Goal: Information Seeking & Learning: Learn about a topic

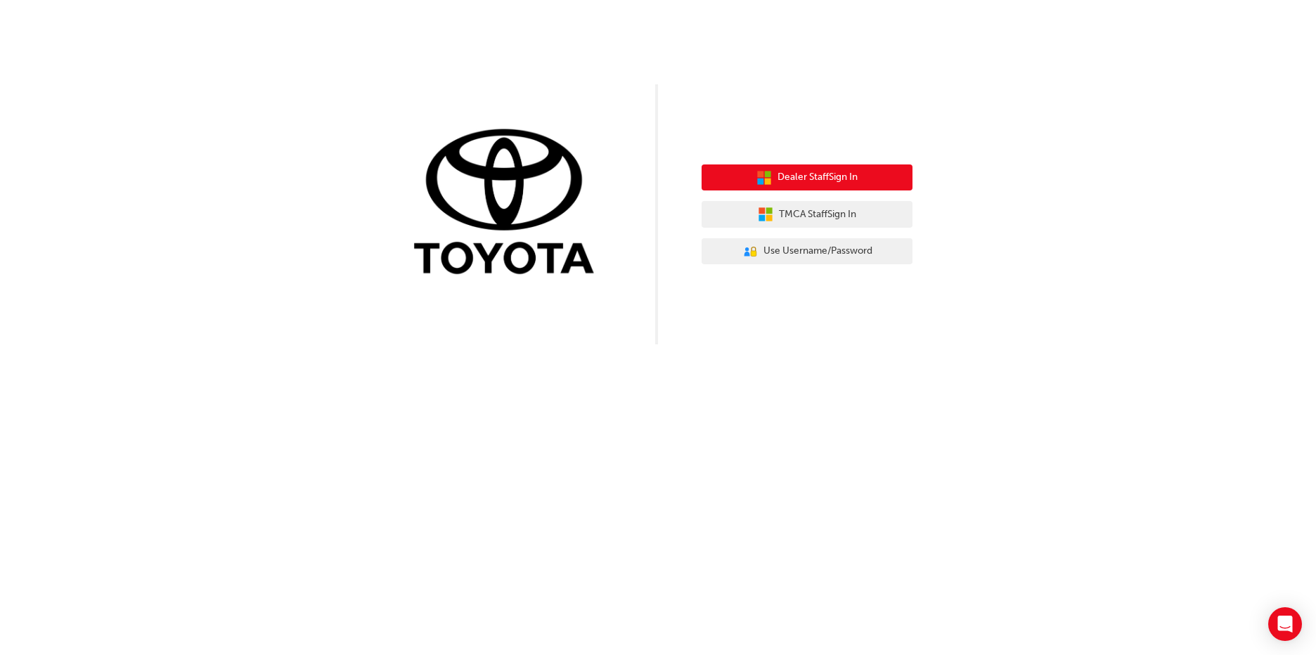
click at [821, 183] on span "Dealer Staff Sign In" at bounding box center [818, 177] width 80 height 16
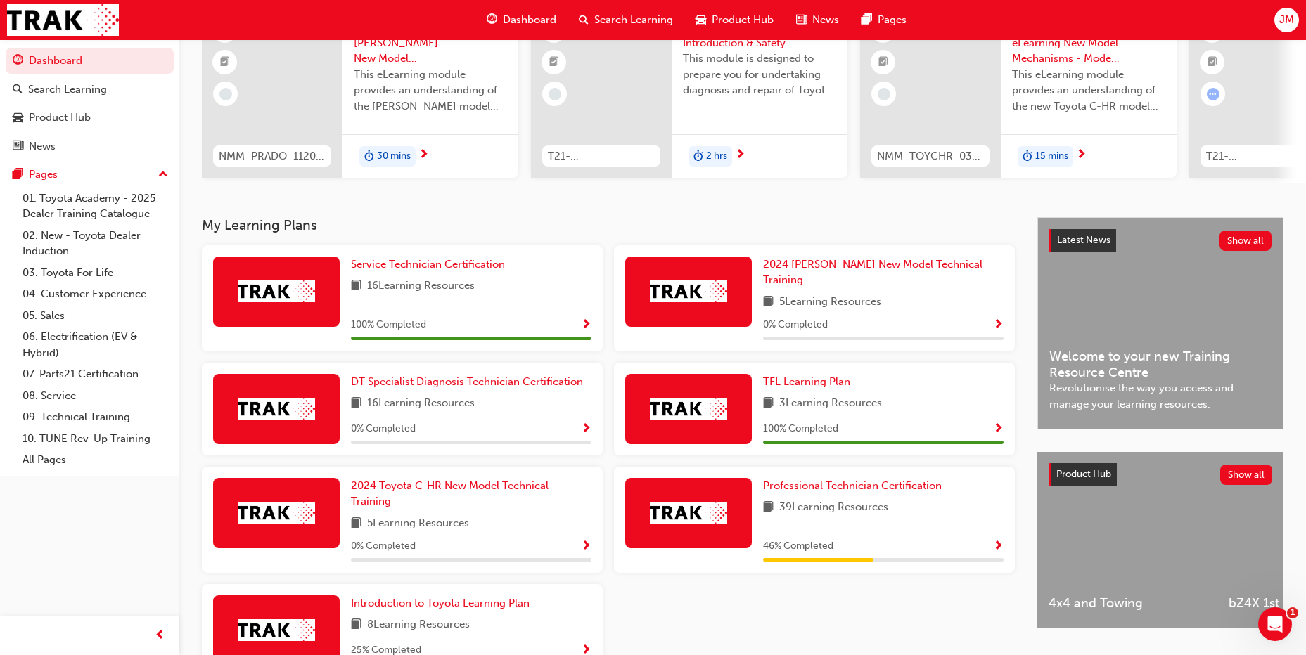
scroll to position [211, 0]
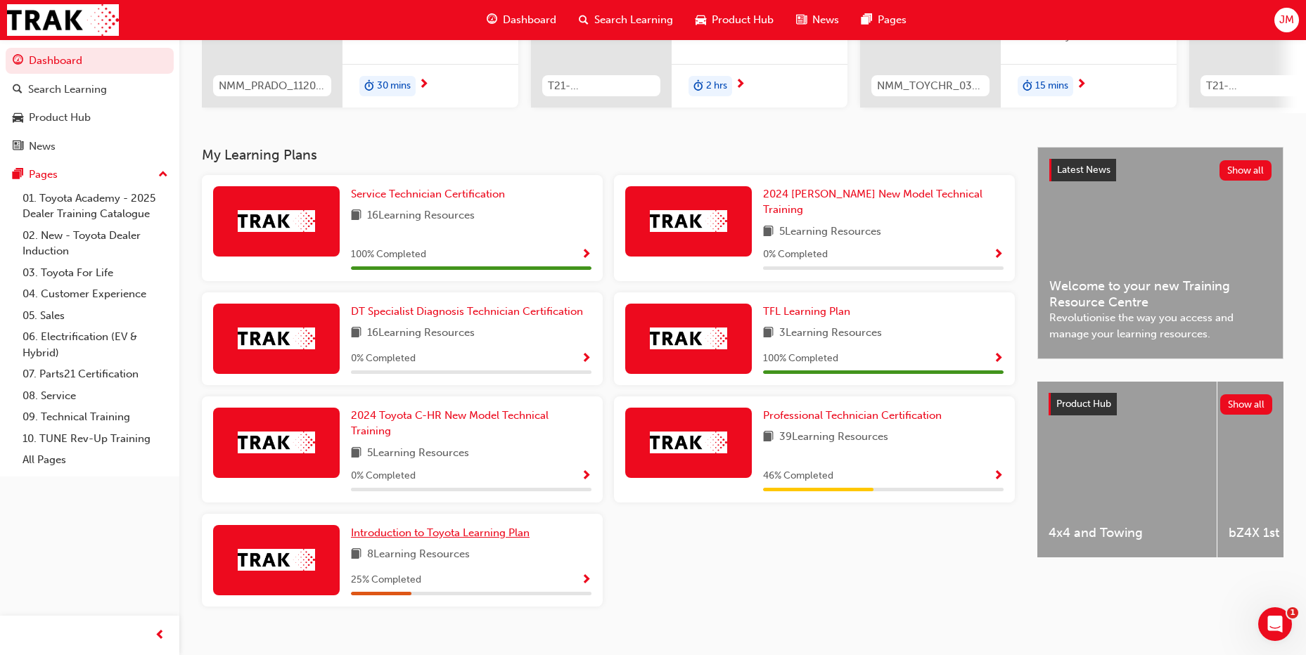
click at [405, 532] on link "Introduction to Toyota Learning Plan" at bounding box center [443, 533] width 184 height 16
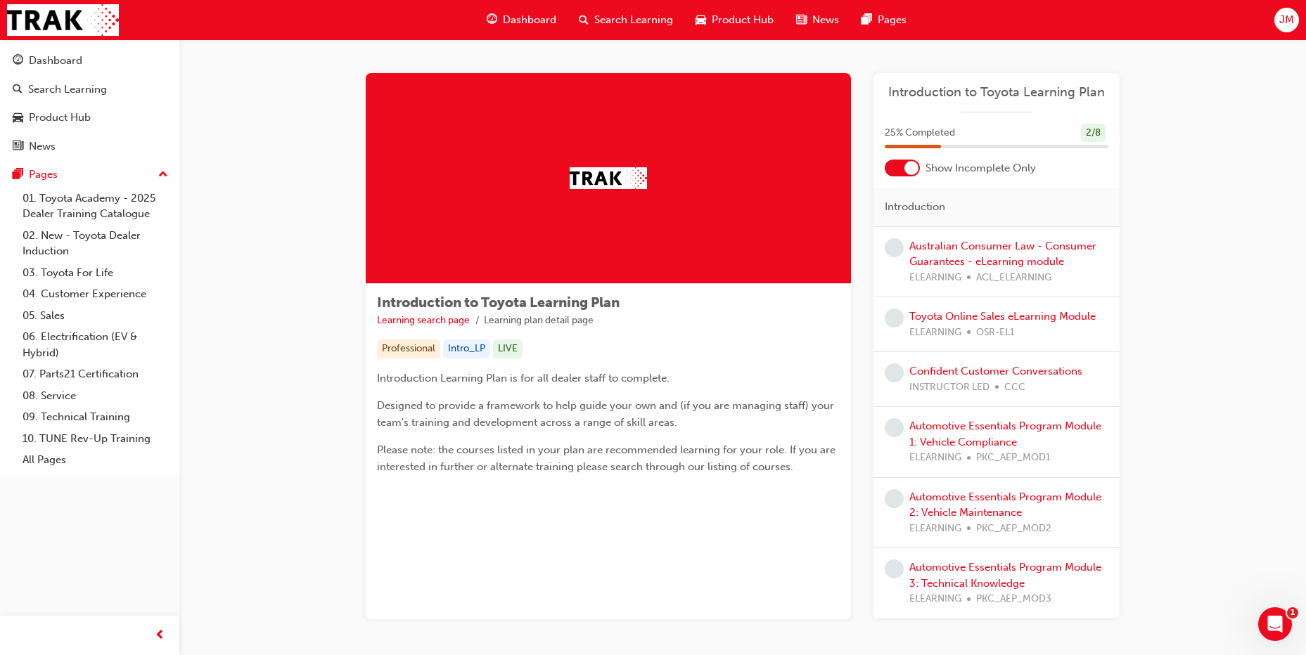
click at [623, 181] on img at bounding box center [608, 178] width 77 height 22
click at [619, 13] on span "Search Learning" at bounding box center [633, 20] width 79 height 16
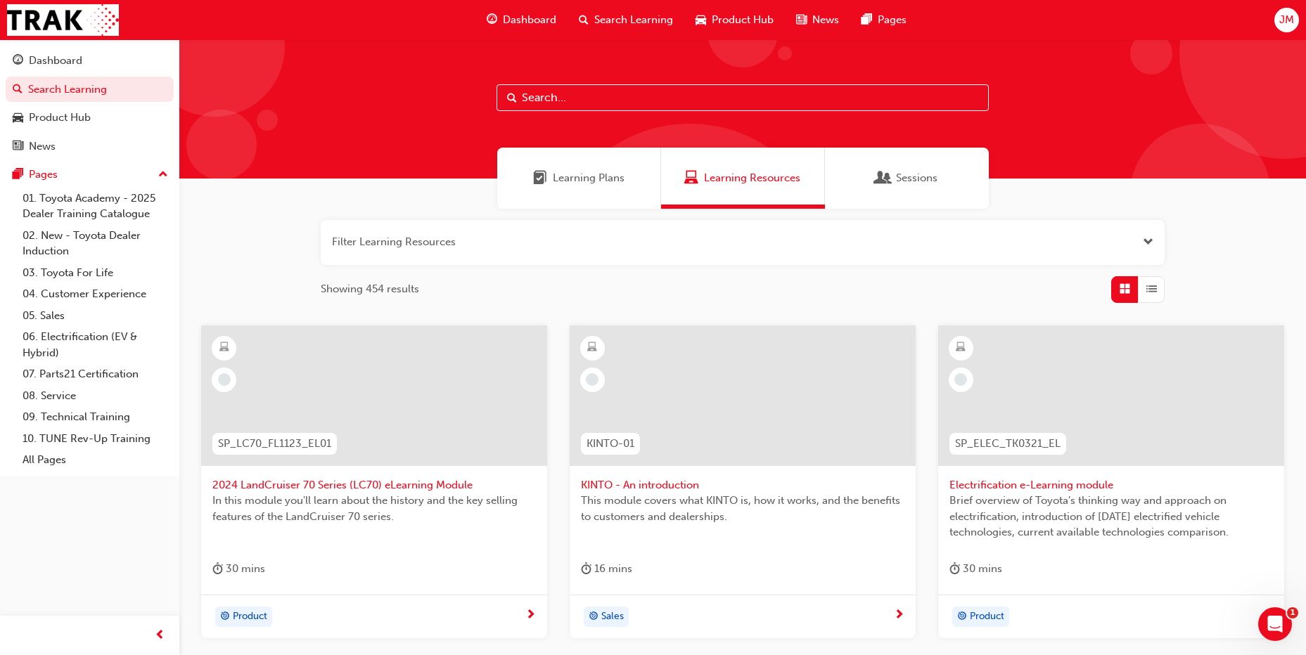
click at [542, 18] on span "Dashboard" at bounding box center [529, 20] width 53 height 16
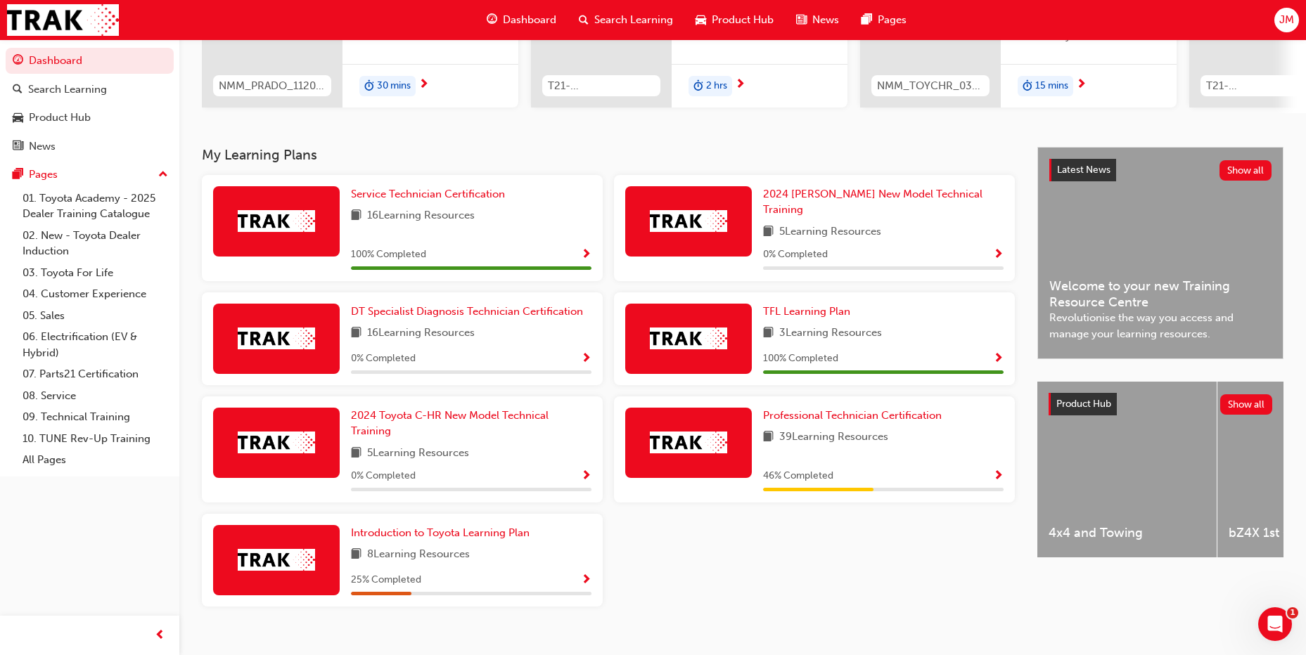
scroll to position [224, 0]
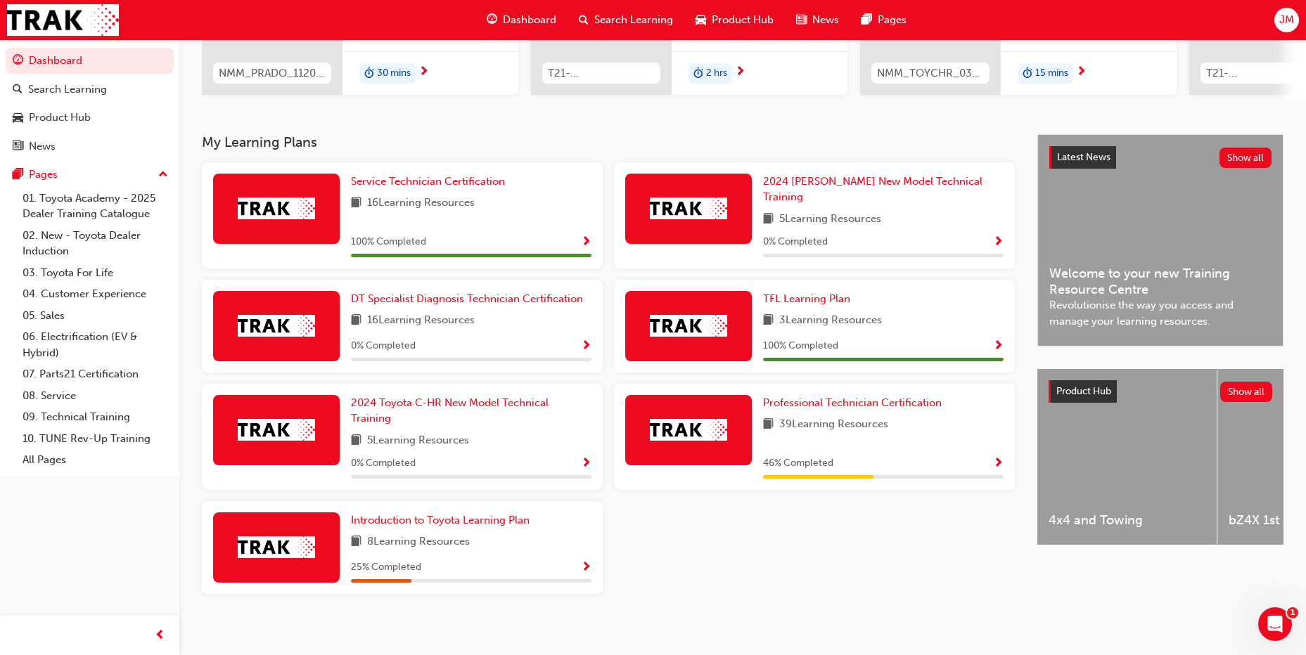
click at [585, 236] on span "Show Progress" at bounding box center [586, 242] width 11 height 13
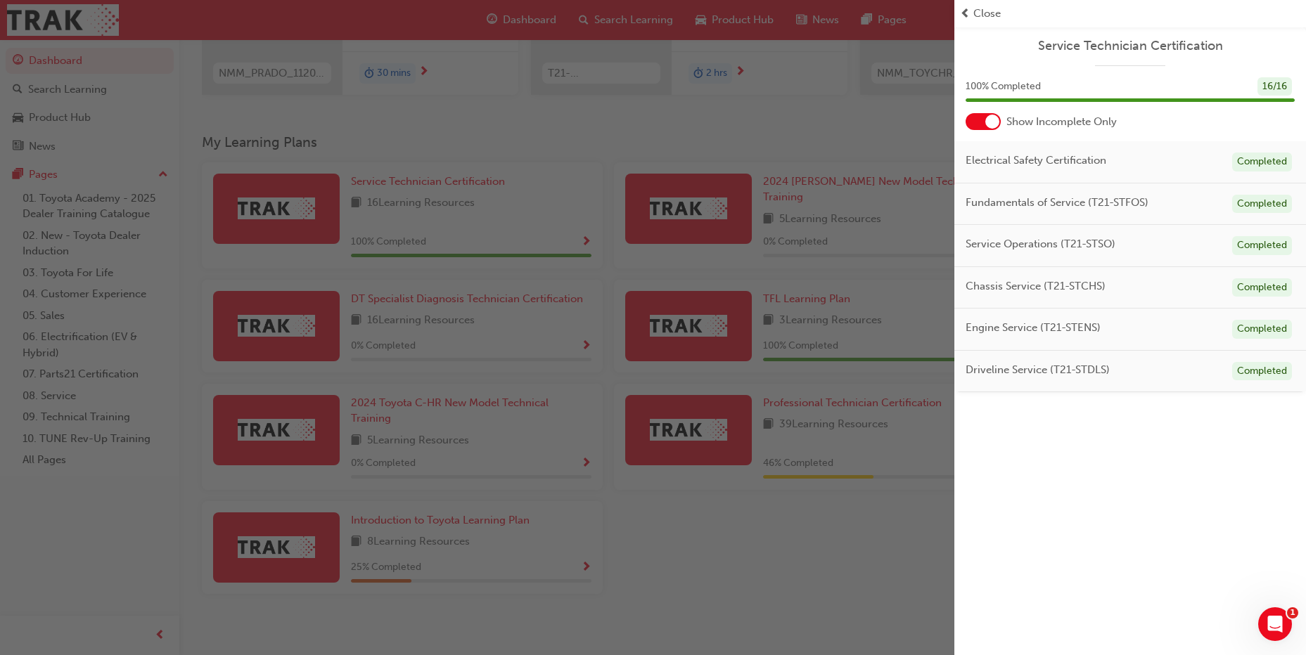
click at [586, 228] on div "button" at bounding box center [477, 327] width 954 height 655
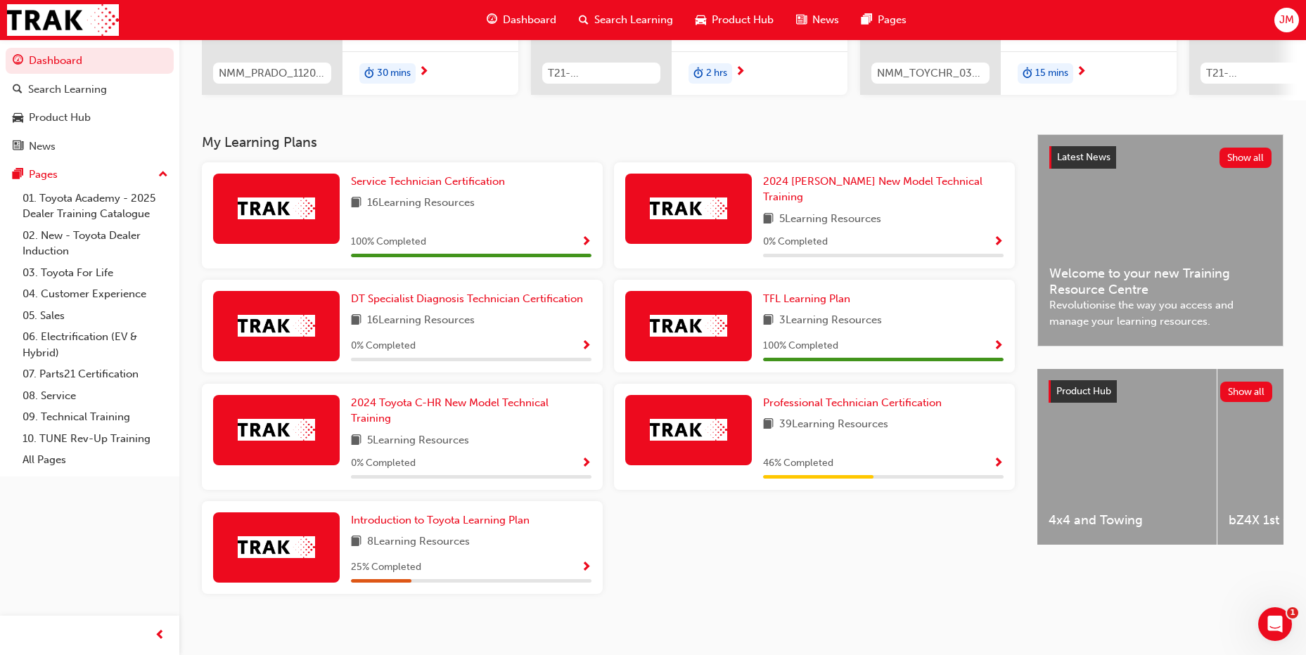
click at [996, 458] on span "Show Progress" at bounding box center [998, 464] width 11 height 13
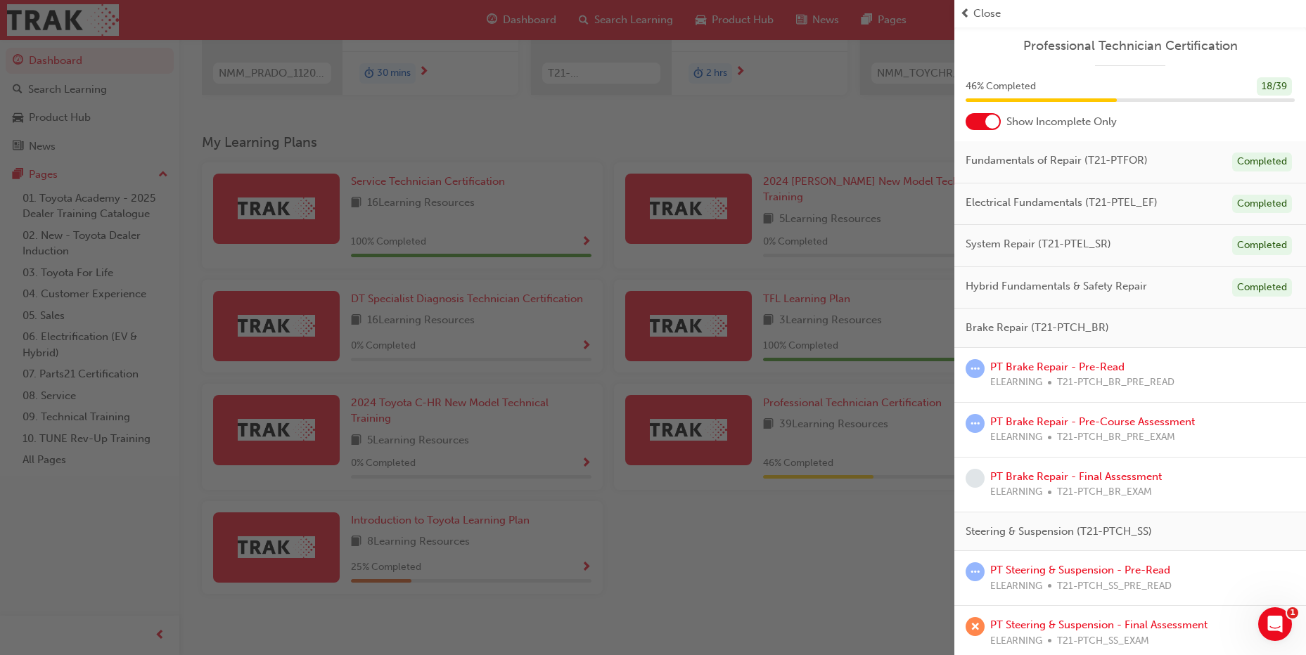
click at [1051, 373] on div "PT Brake Repair - Pre-Read ELEARNING T21-PTCH_BR_PRE_READ" at bounding box center [1082, 375] width 184 height 32
click at [1049, 417] on link "PT Brake Repair - Pre-Course Assessment" at bounding box center [1092, 422] width 205 height 13
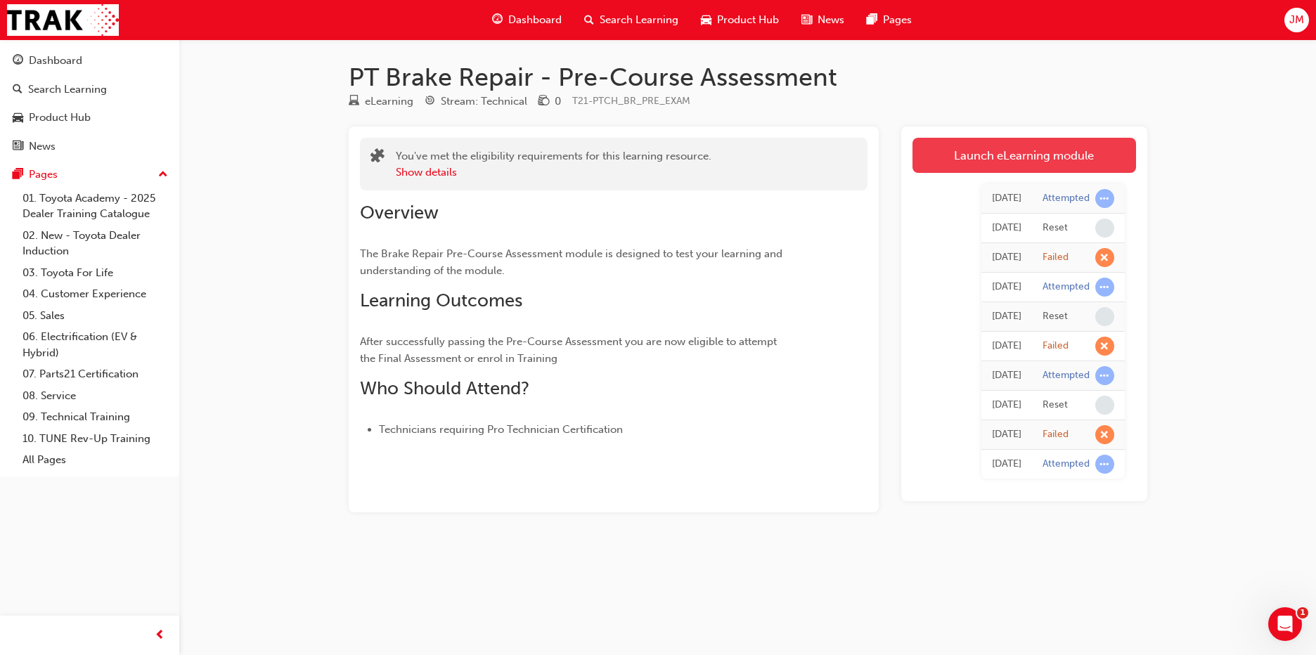
click at [994, 154] on link "Launch eLearning module" at bounding box center [1025, 155] width 224 height 35
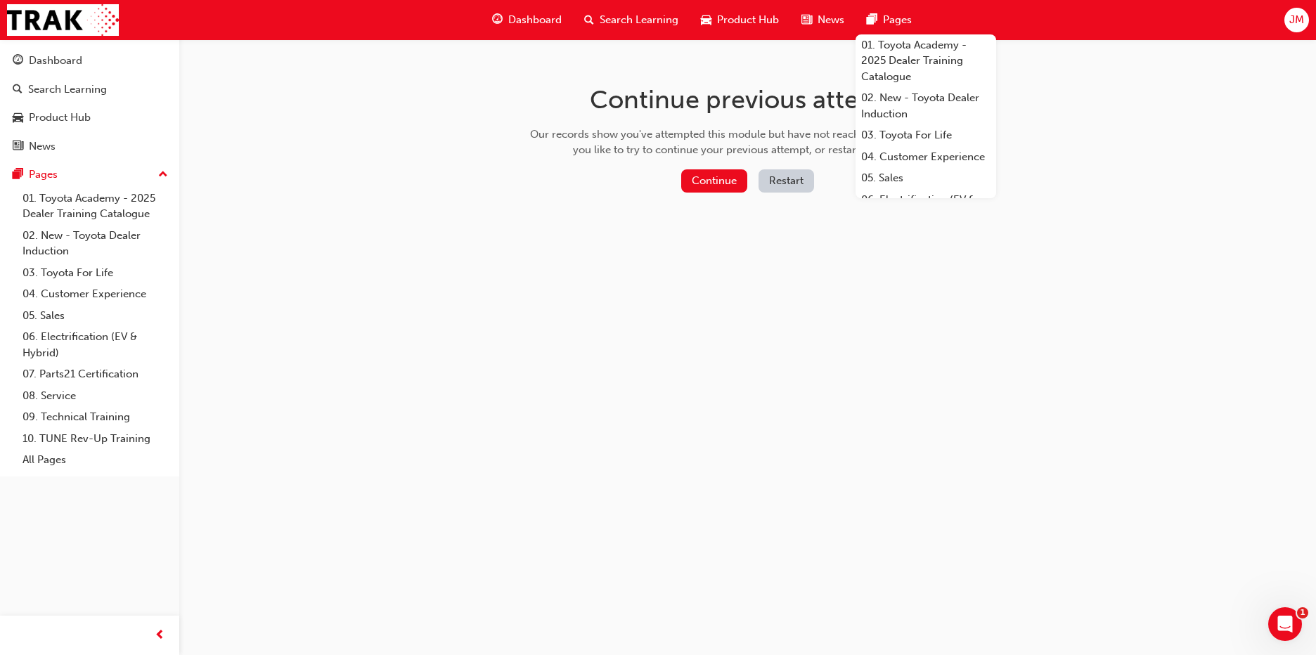
click at [767, 176] on button "Restart" at bounding box center [787, 180] width 56 height 23
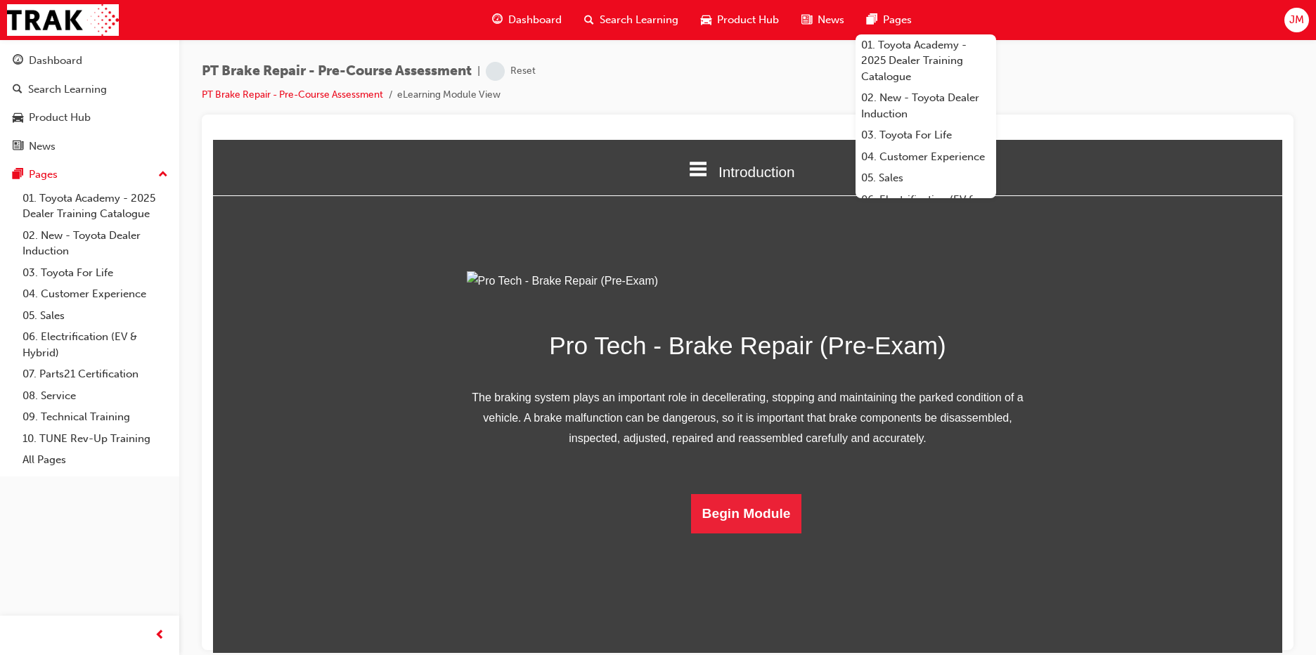
scroll to position [35, 0]
click at [718, 533] on button "Begin Module" at bounding box center [746, 513] width 111 height 39
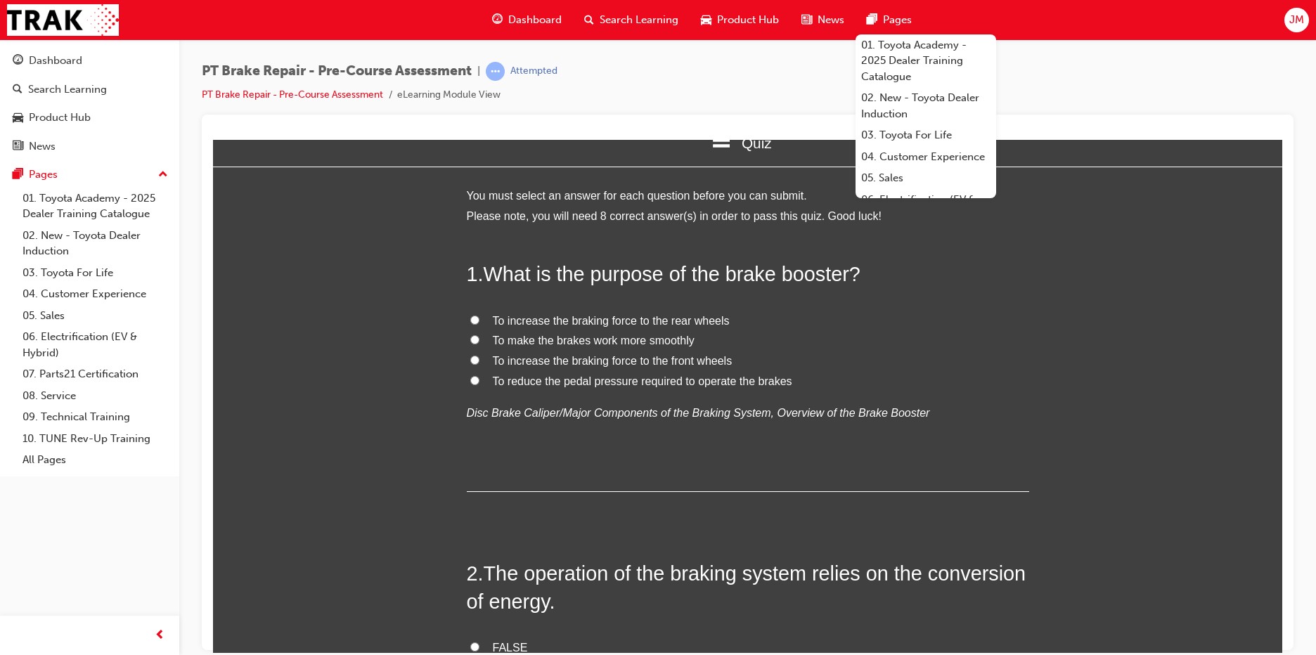
scroll to position [0, 0]
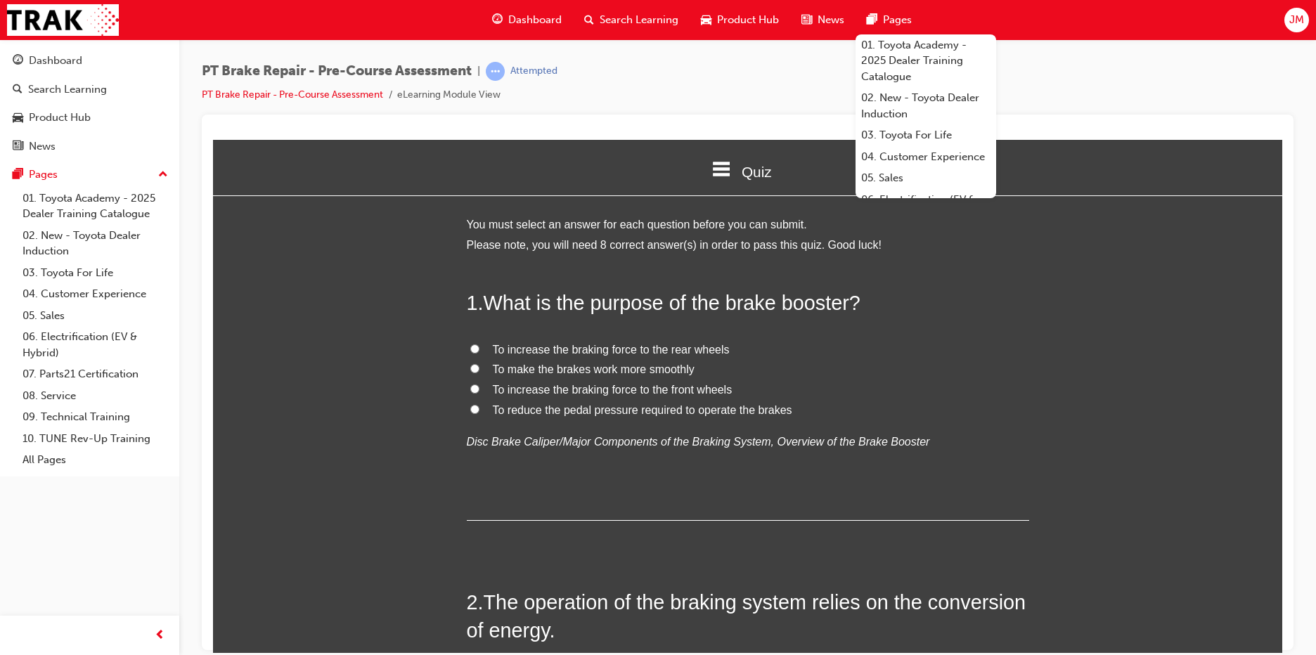
click at [470, 366] on input "To make the brakes work more smoothly" at bounding box center [474, 368] width 9 height 9
radio input "true"
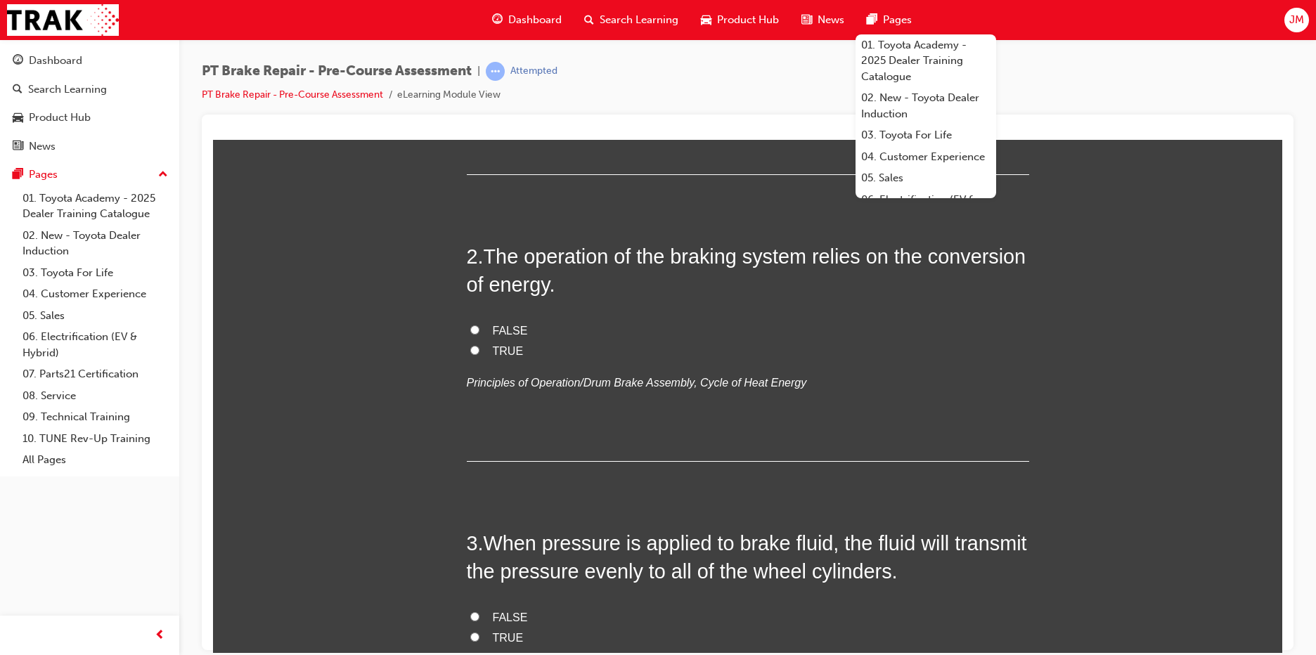
scroll to position [352, 0]
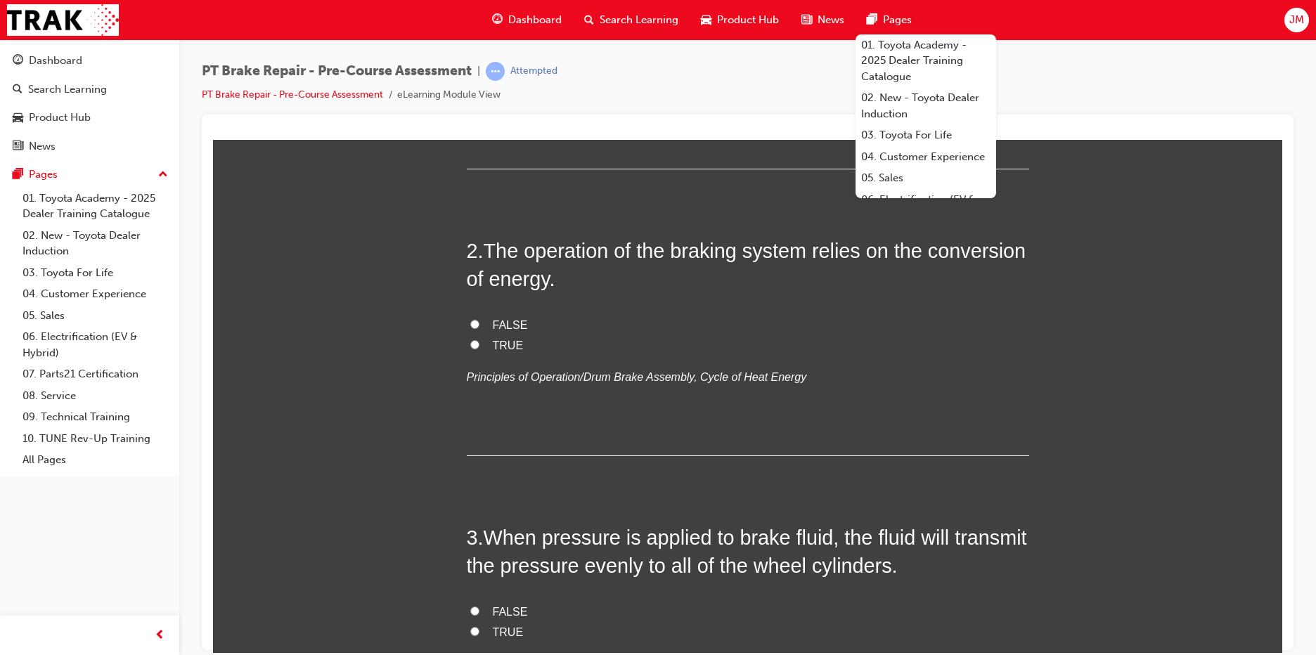
click at [470, 344] on input "TRUE" at bounding box center [474, 344] width 9 height 9
radio input "true"
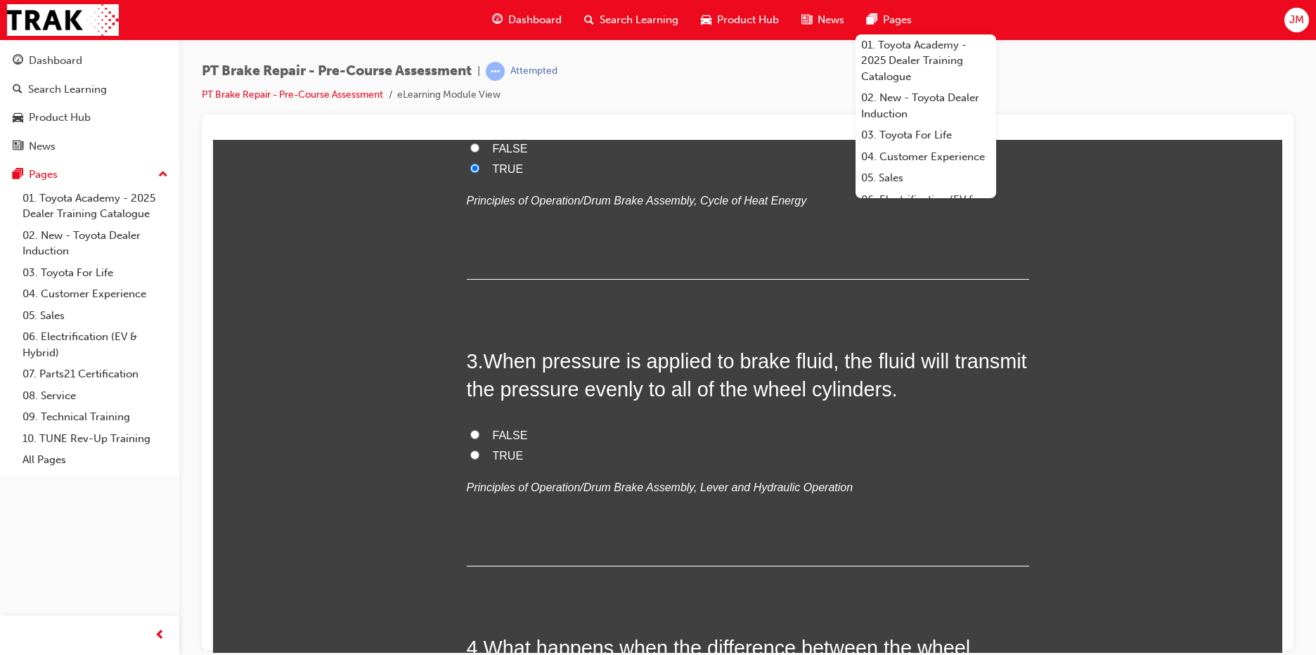
scroll to position [563, 0]
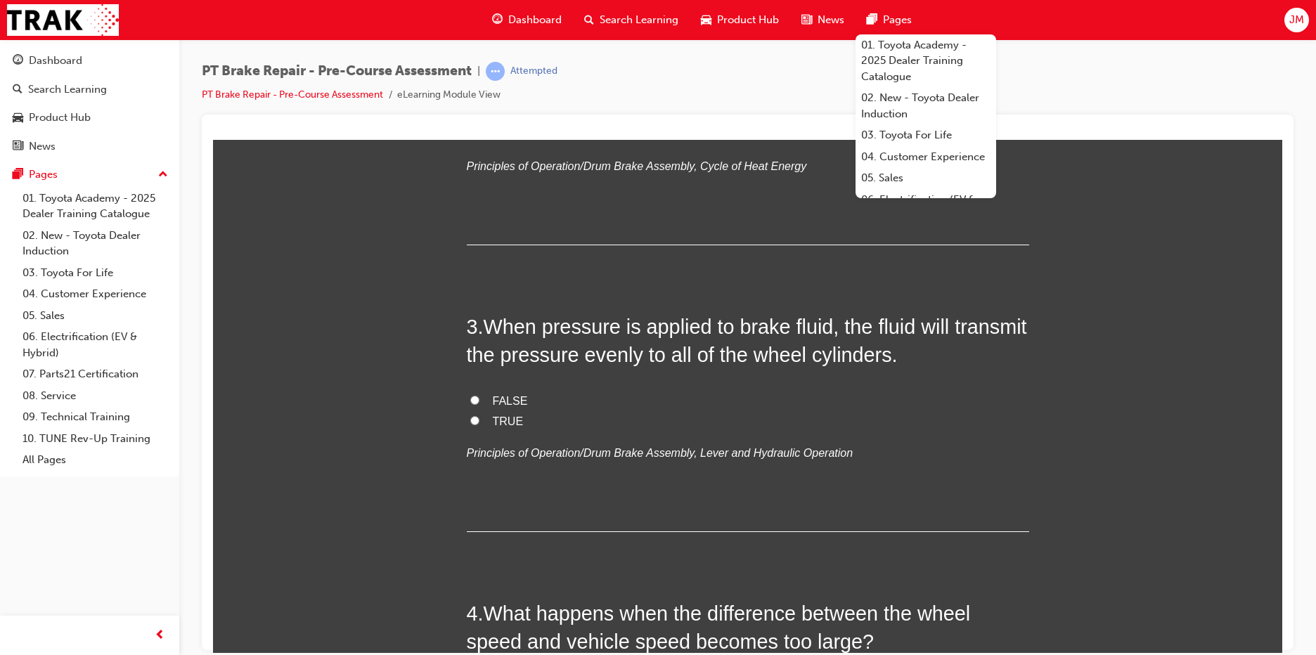
click at [470, 418] on input "TRUE" at bounding box center [474, 420] width 9 height 9
radio input "true"
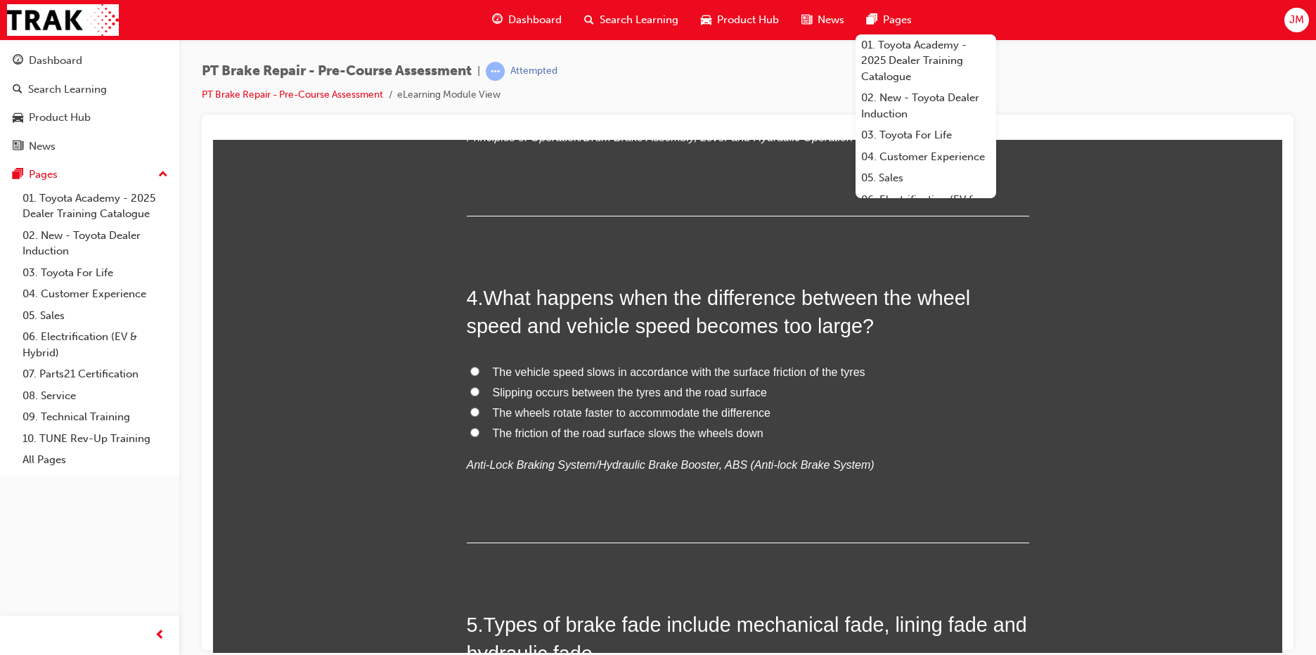
scroll to position [844, 0]
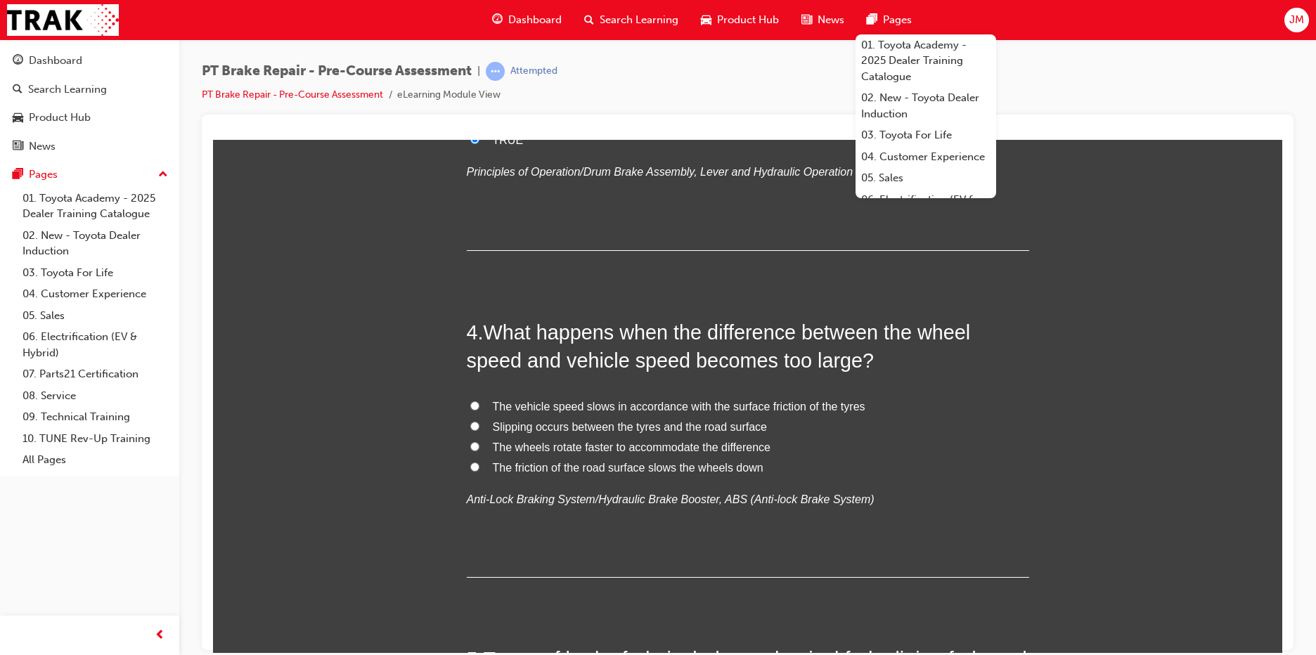
click at [470, 466] on input "The friction of the road surface slows the wheels down" at bounding box center [474, 466] width 9 height 9
radio input "true"
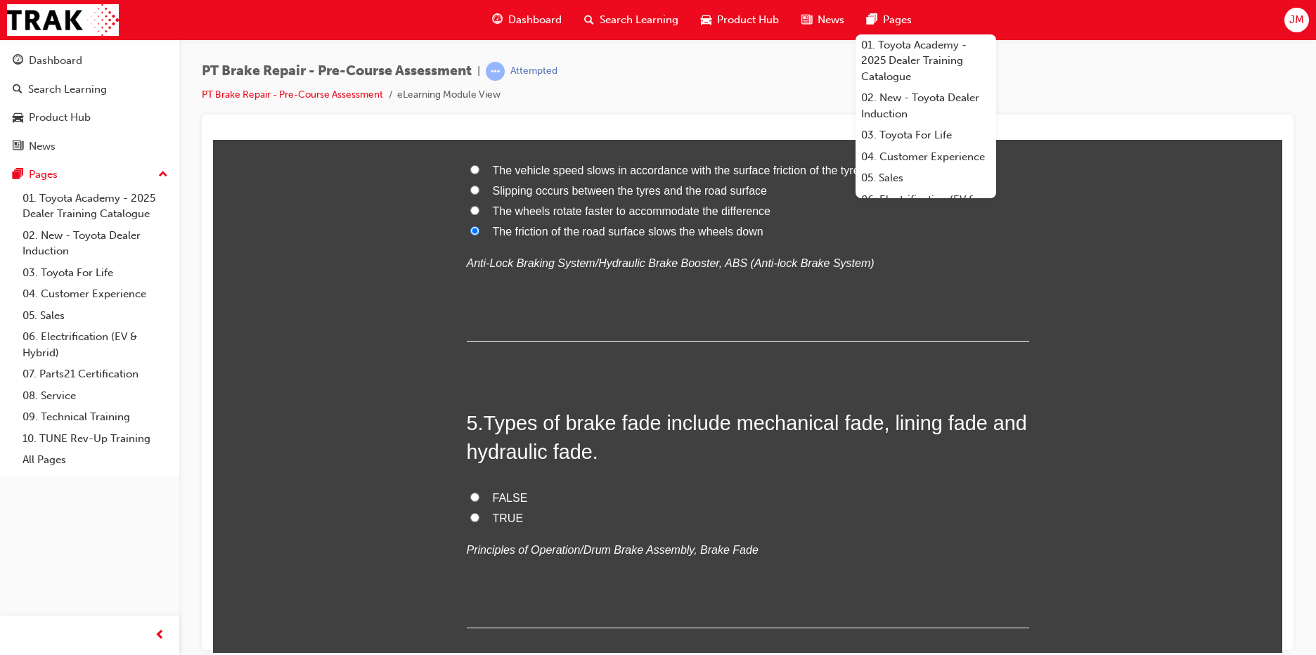
scroll to position [1055, 0]
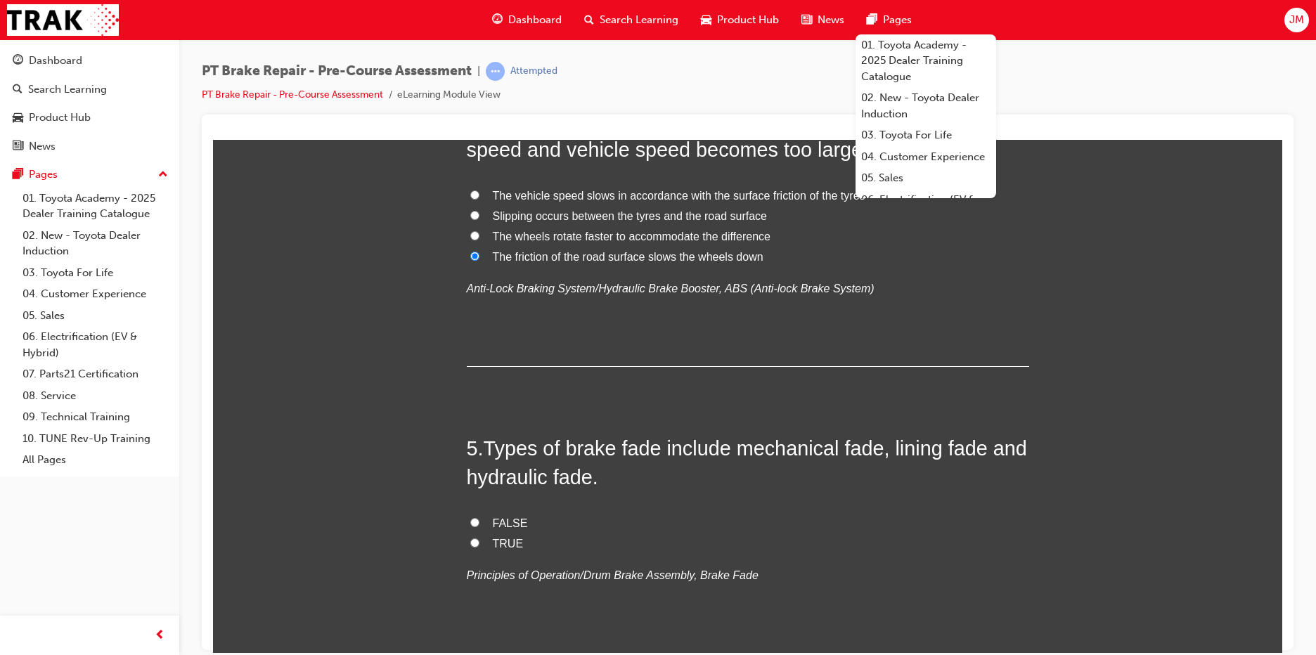
click at [470, 211] on input "Slipping occurs between the tyres and the road surface" at bounding box center [474, 214] width 9 height 9
radio input "true"
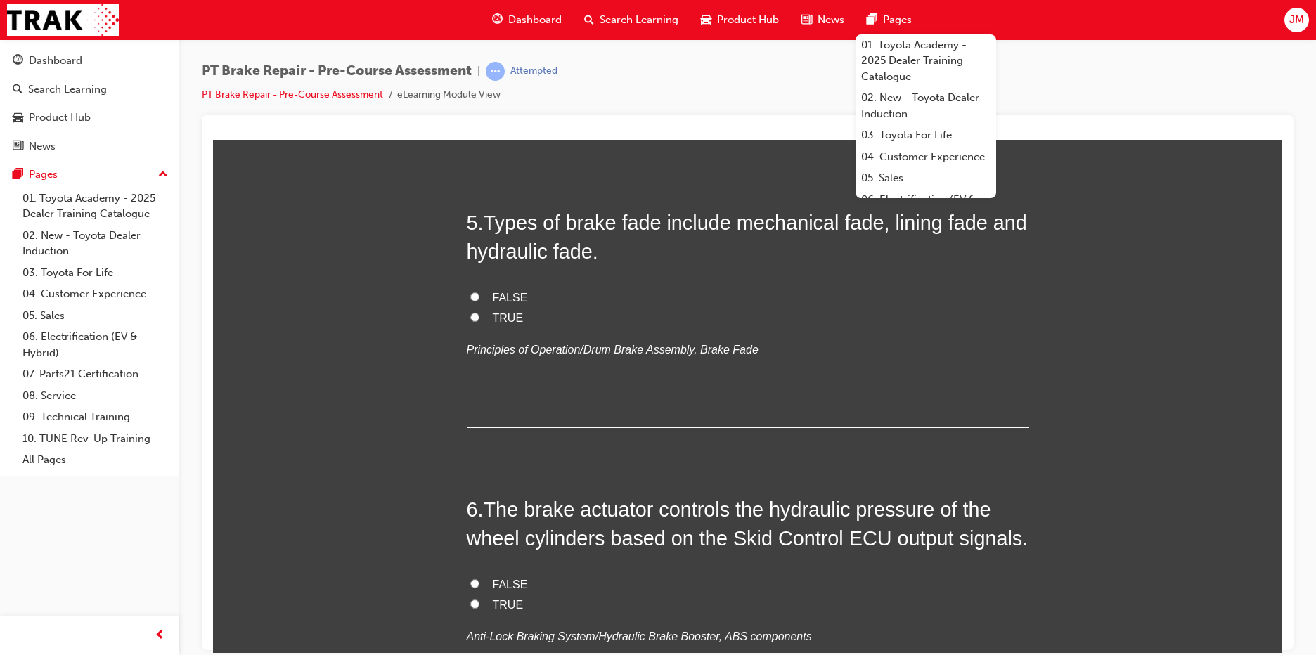
scroll to position [1195, 0]
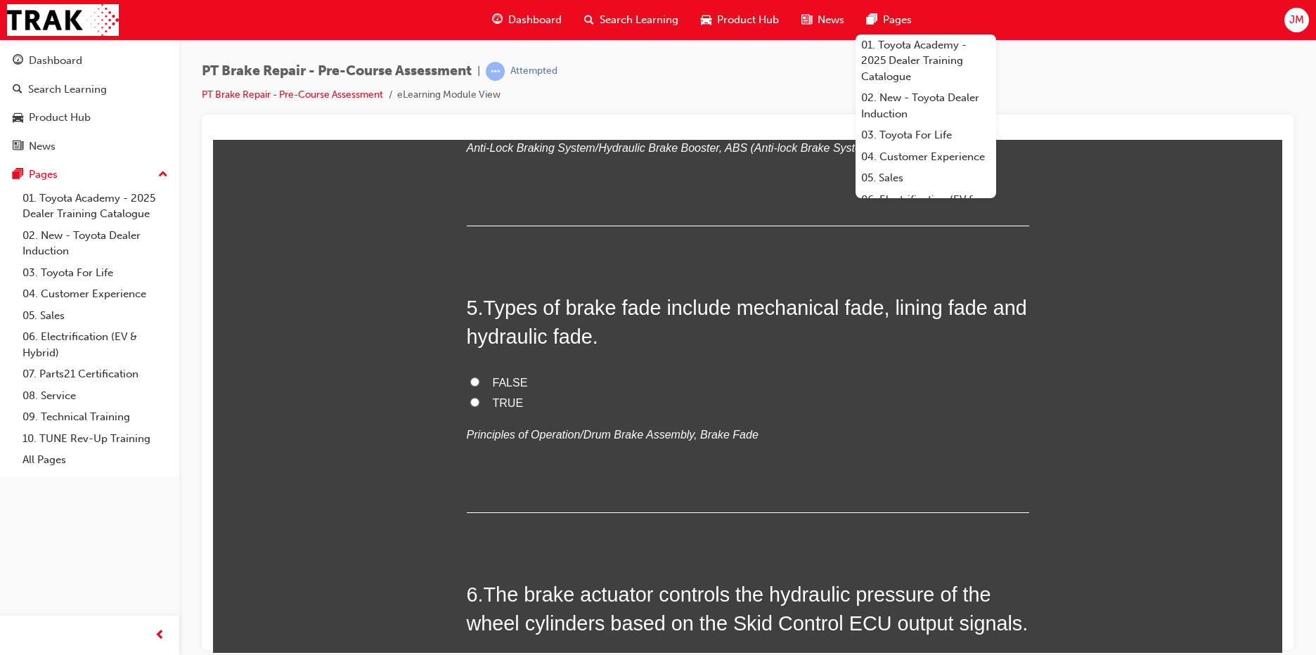
click at [472, 401] on input "TRUE" at bounding box center [474, 401] width 9 height 9
radio input "true"
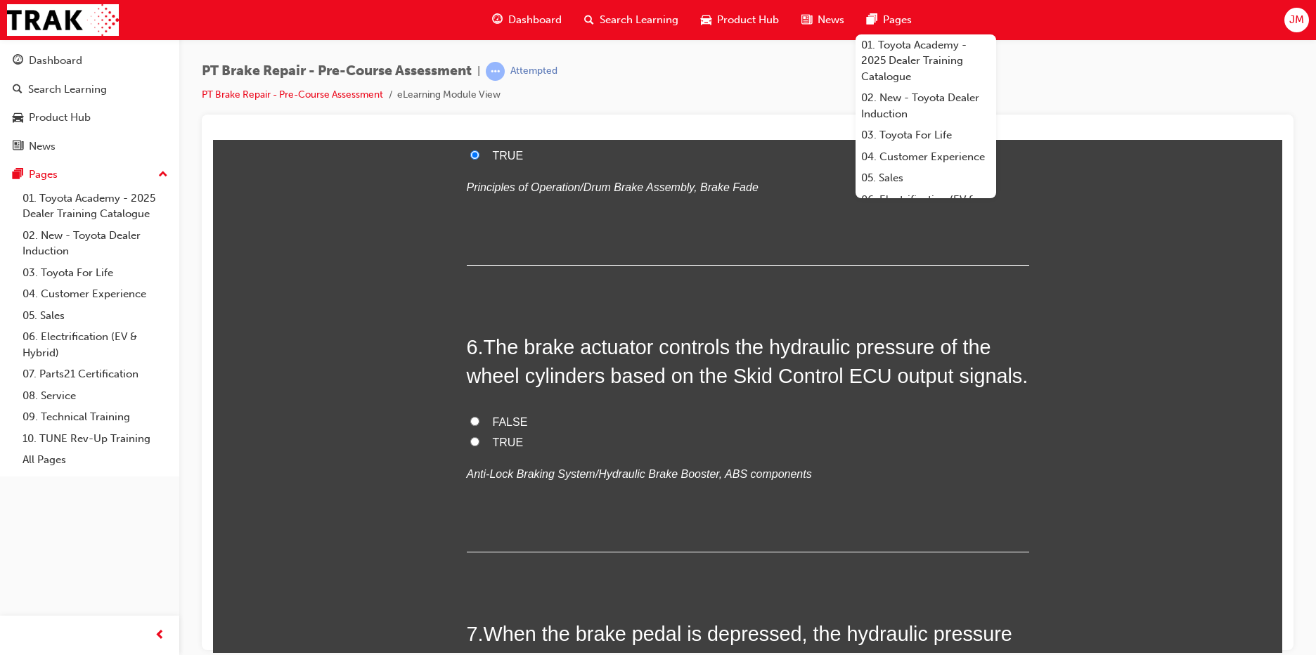
scroll to position [1477, 0]
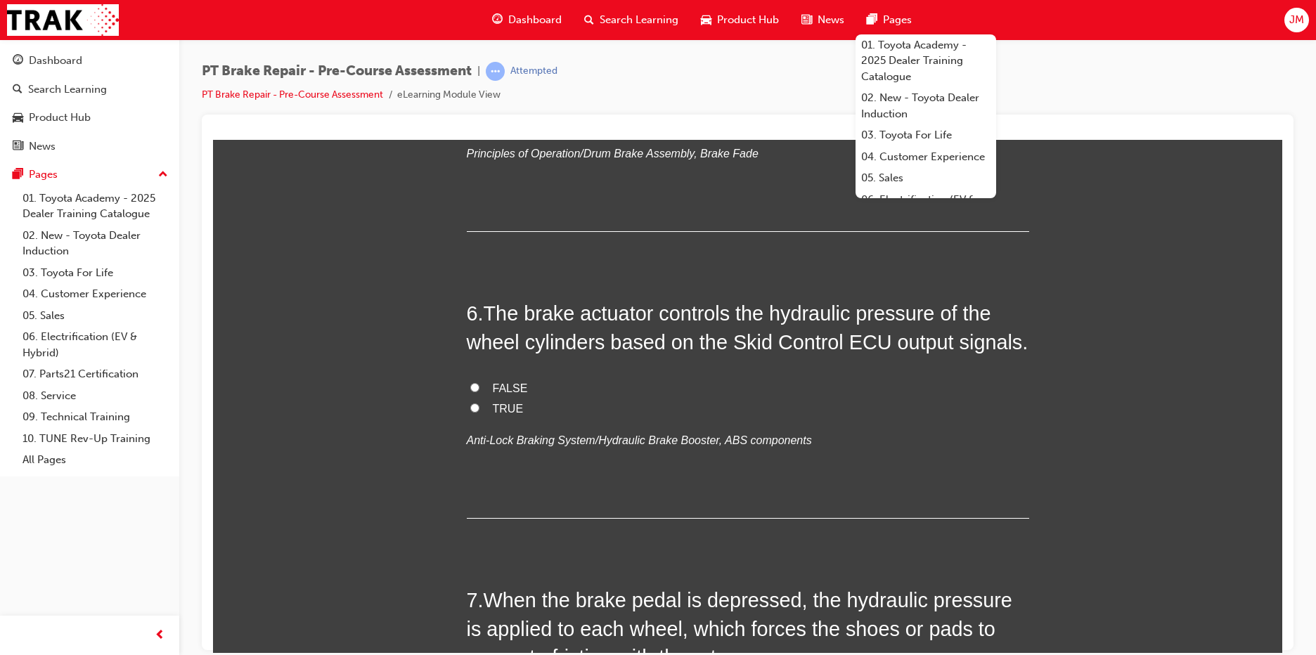
click at [470, 405] on input "TRUE" at bounding box center [474, 407] width 9 height 9
radio input "true"
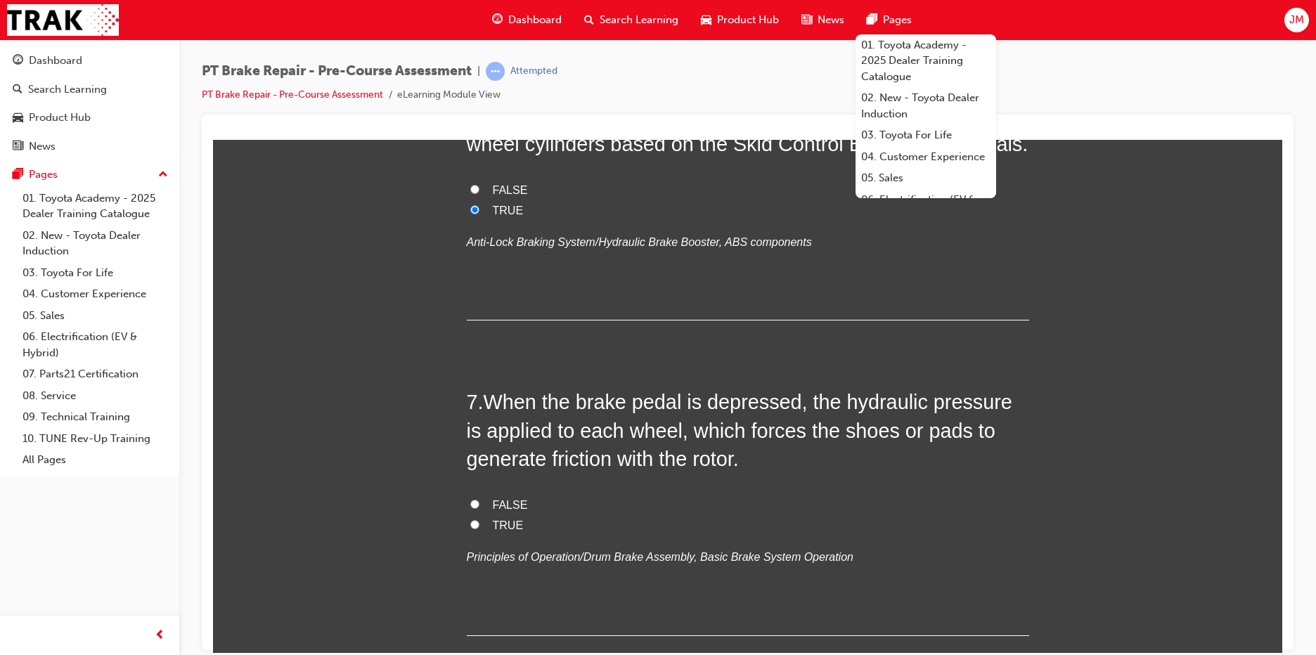
scroll to position [1758, 0]
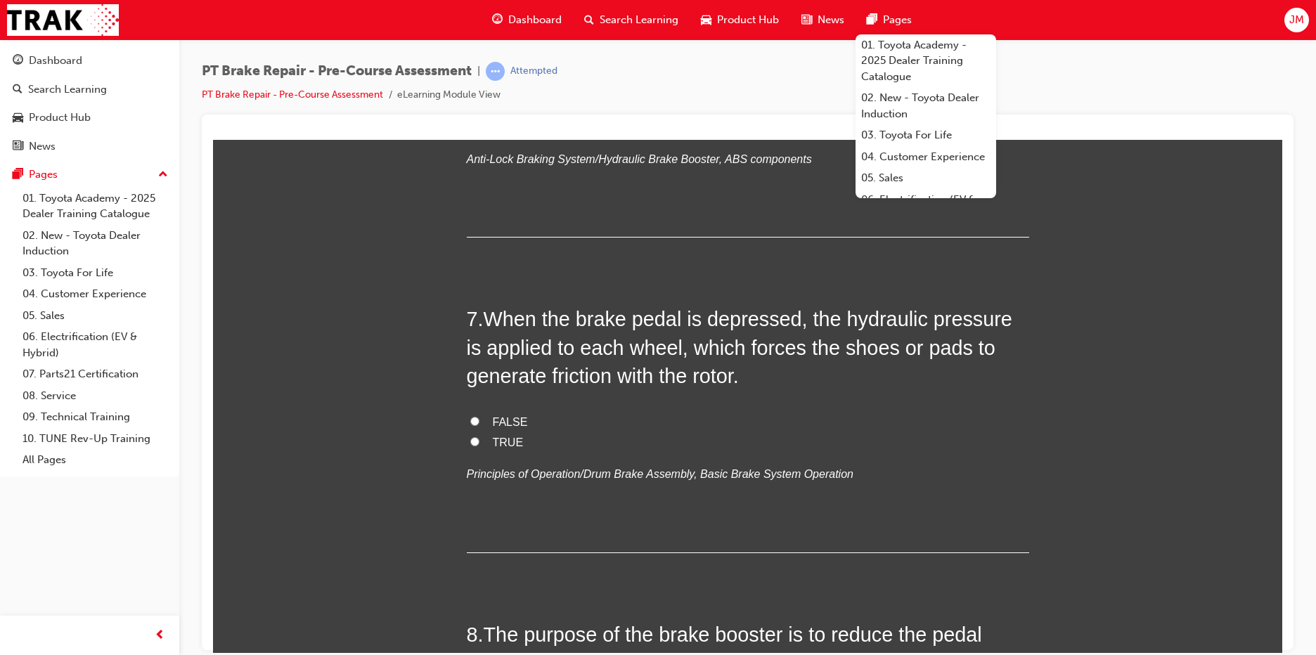
click at [470, 442] on input "TRUE" at bounding box center [474, 441] width 9 height 9
radio input "true"
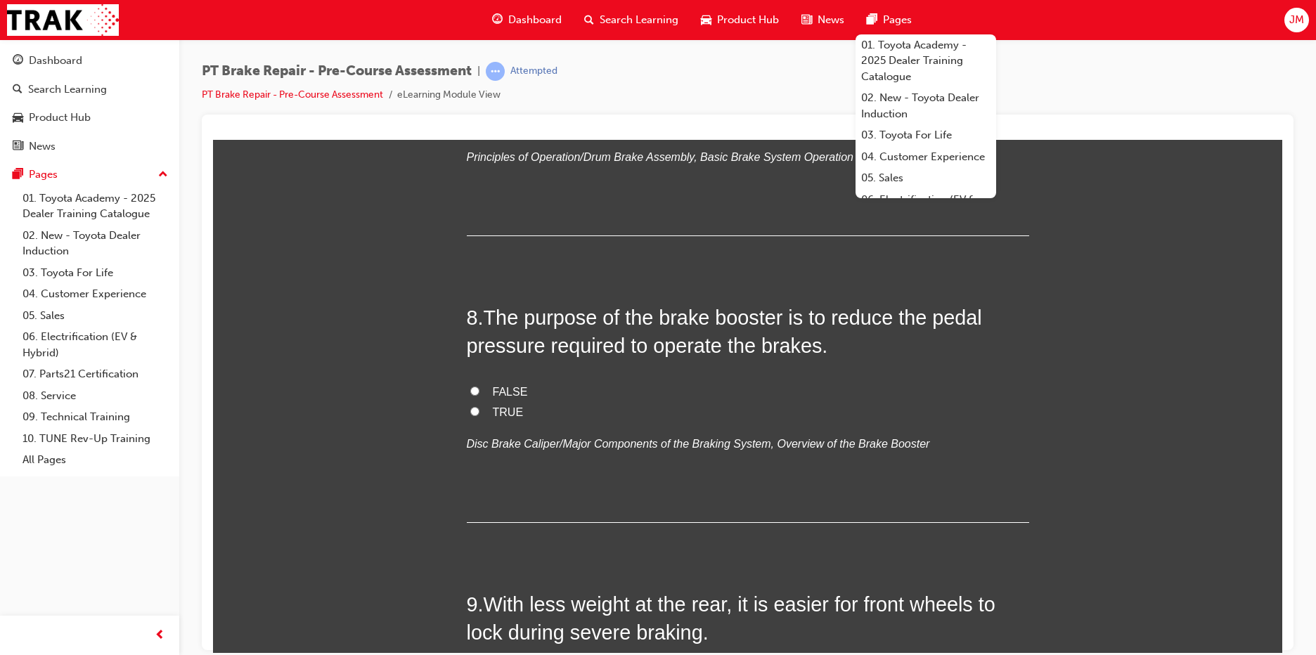
scroll to position [2109, 0]
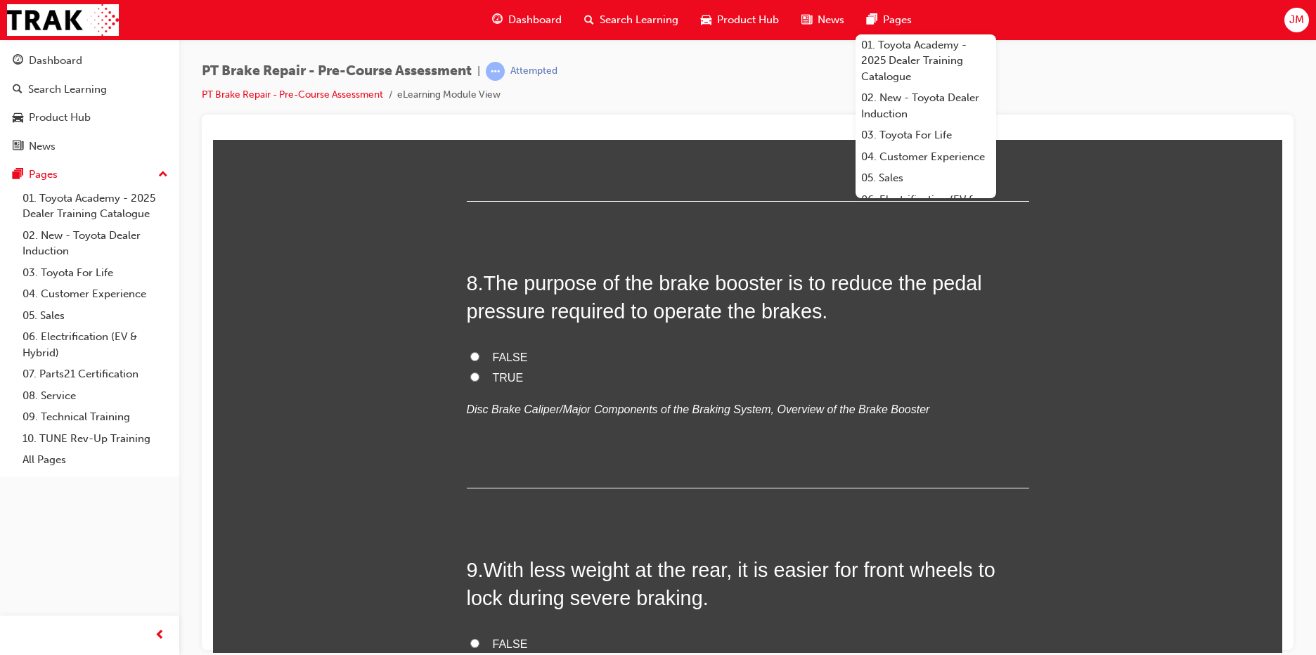
click at [470, 379] on input "TRUE" at bounding box center [474, 376] width 9 height 9
radio input "true"
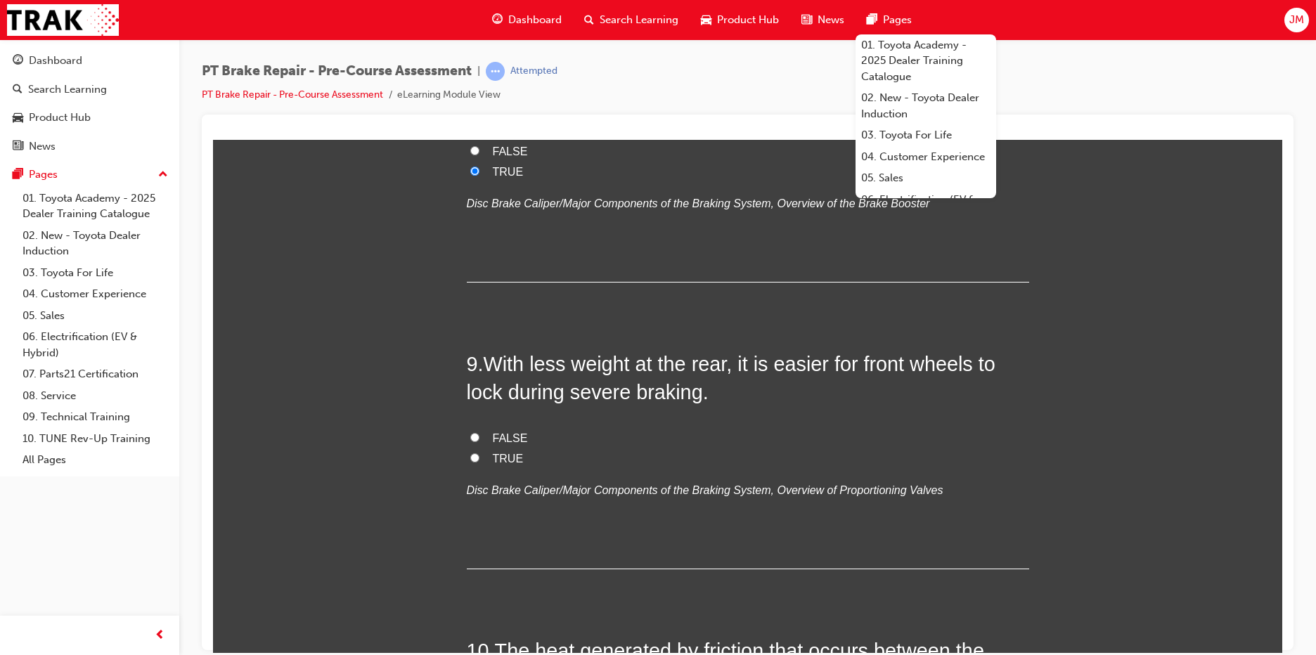
scroll to position [2391, 0]
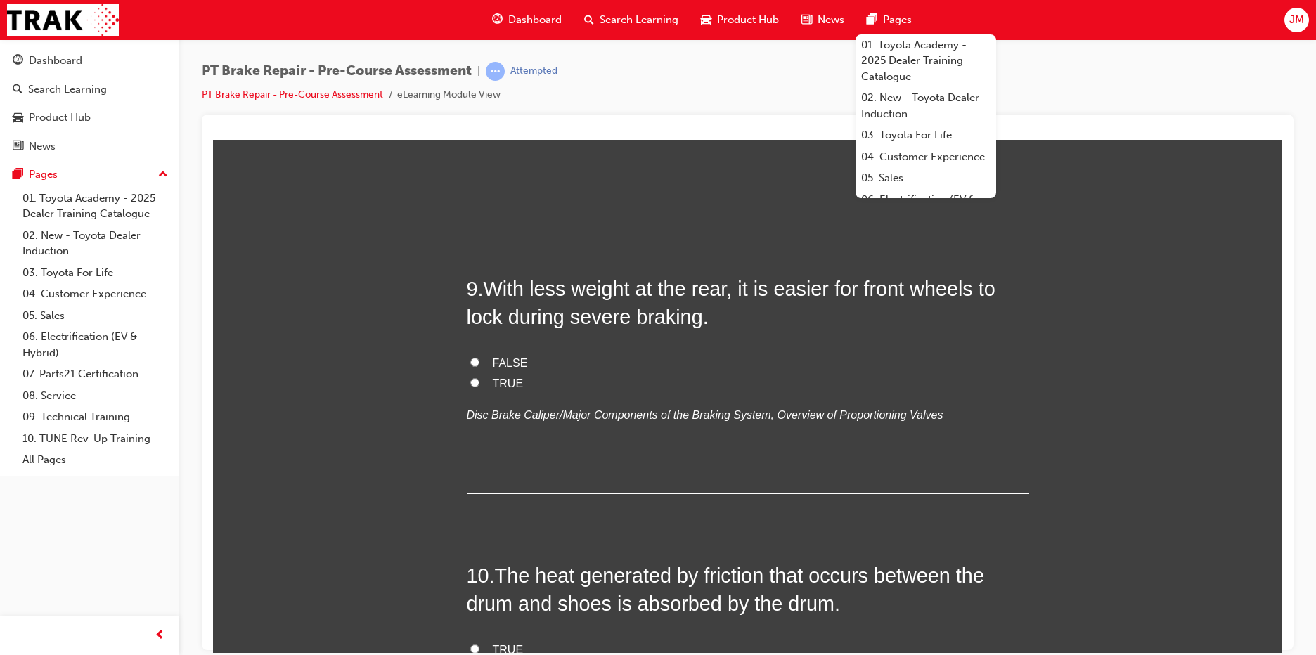
click at [470, 382] on input "TRUE" at bounding box center [474, 382] width 9 height 9
radio input "true"
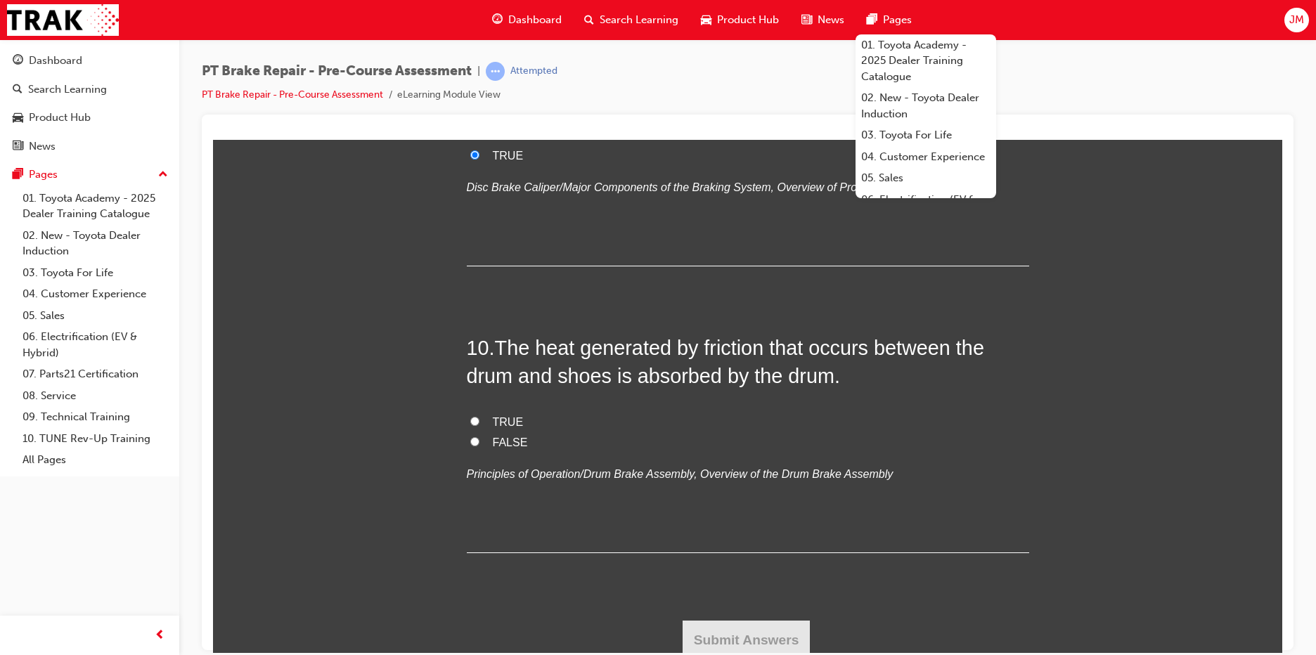
scroll to position [2625, 0]
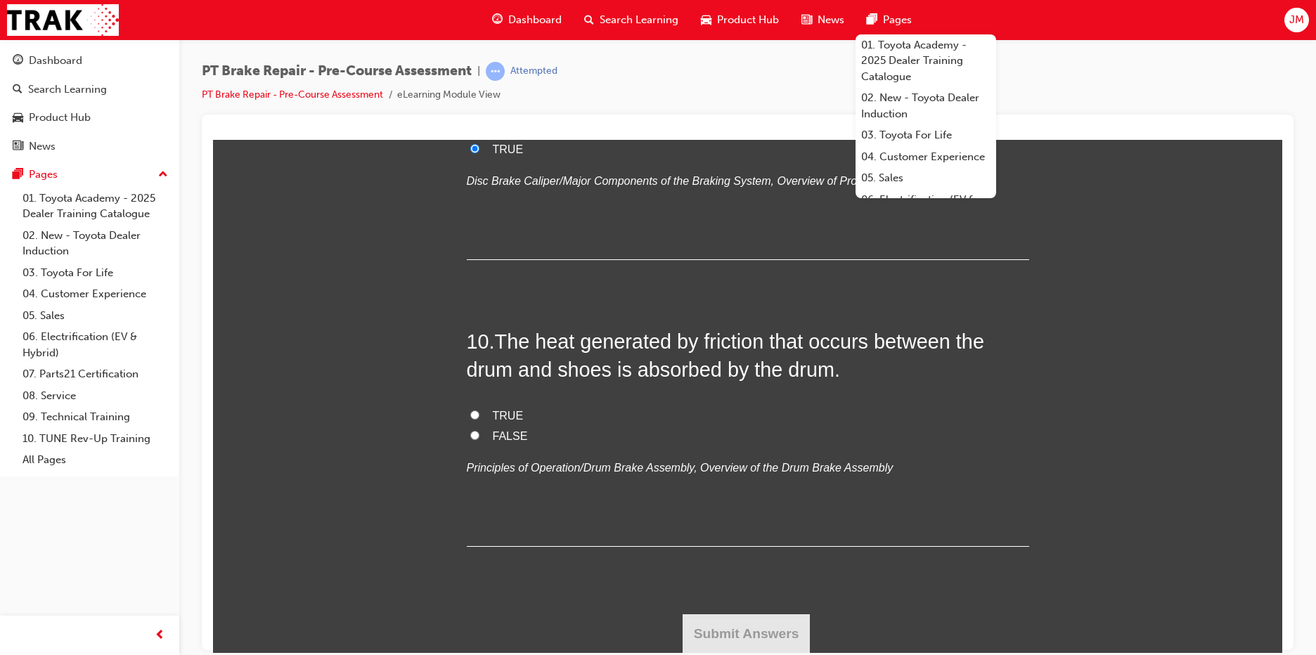
click at [470, 416] on input "TRUE" at bounding box center [474, 414] width 9 height 9
radio input "true"
click at [754, 633] on button "Submit Answers" at bounding box center [747, 633] width 128 height 39
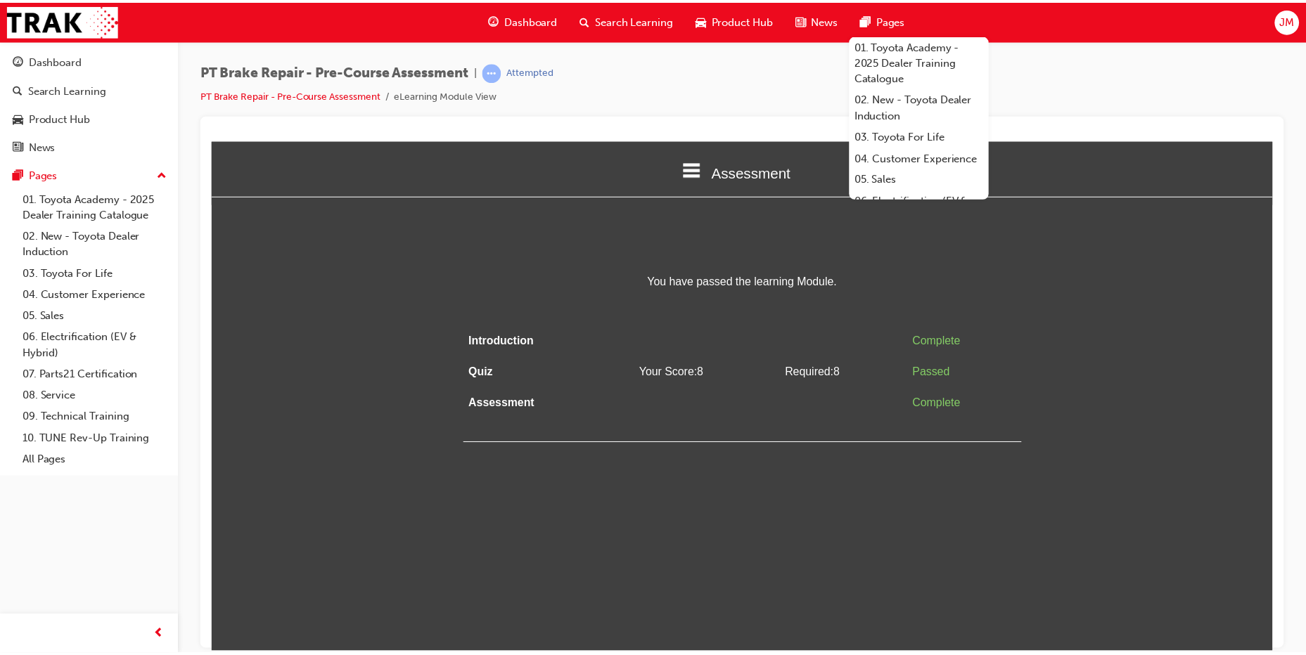
scroll to position [0, 0]
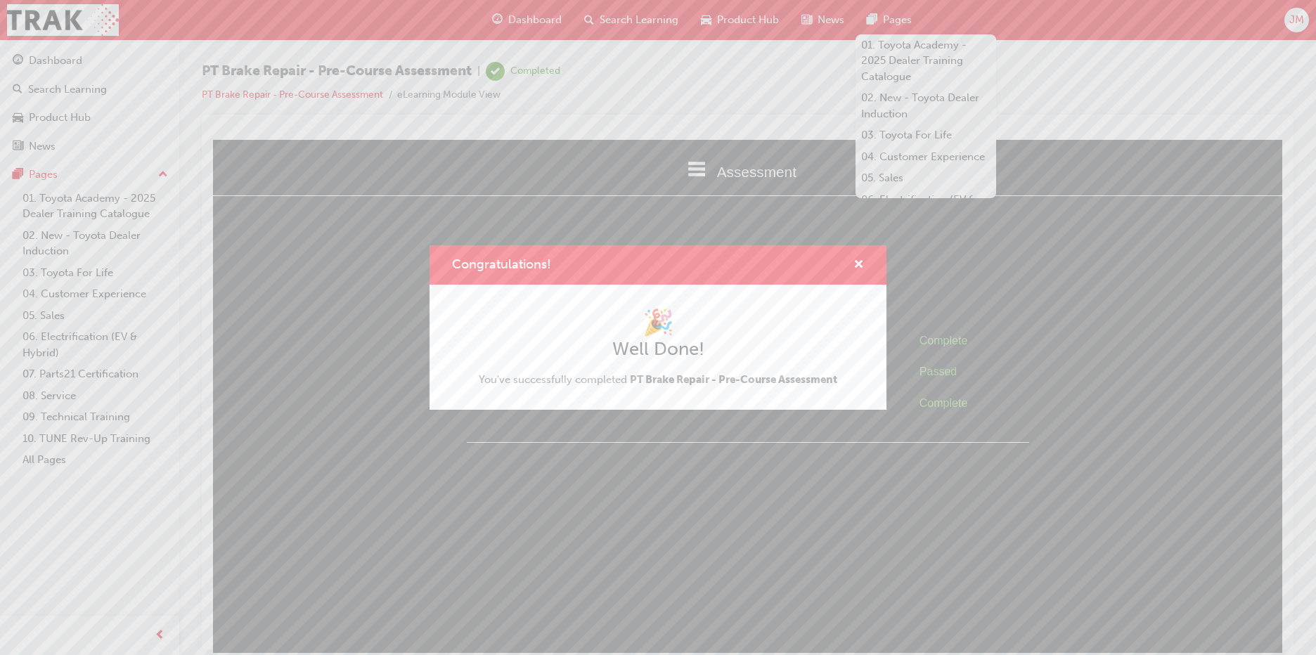
click at [636, 364] on div "🎉 Well Done! You've successfully completed PT Brake Repair - Pre-Course Assessm…" at bounding box center [658, 347] width 359 height 80
click at [854, 261] on span "cross-icon" at bounding box center [859, 265] width 11 height 13
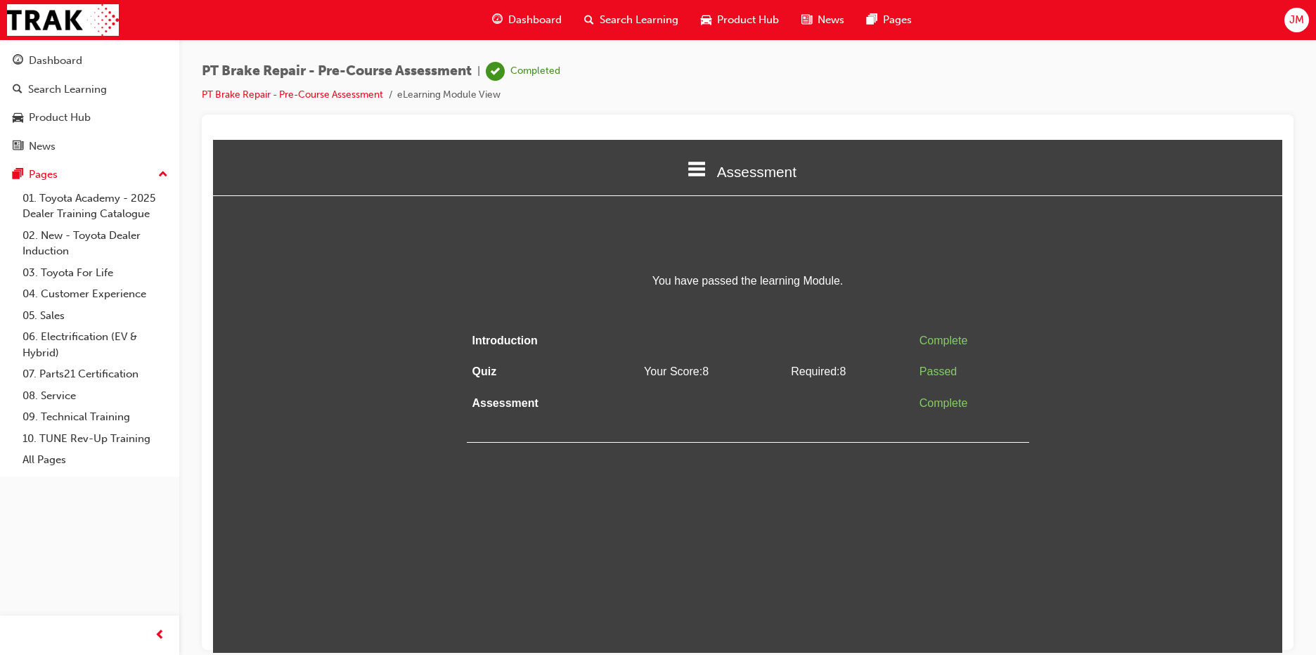
click at [642, 14] on span "Search Learning" at bounding box center [639, 20] width 79 height 16
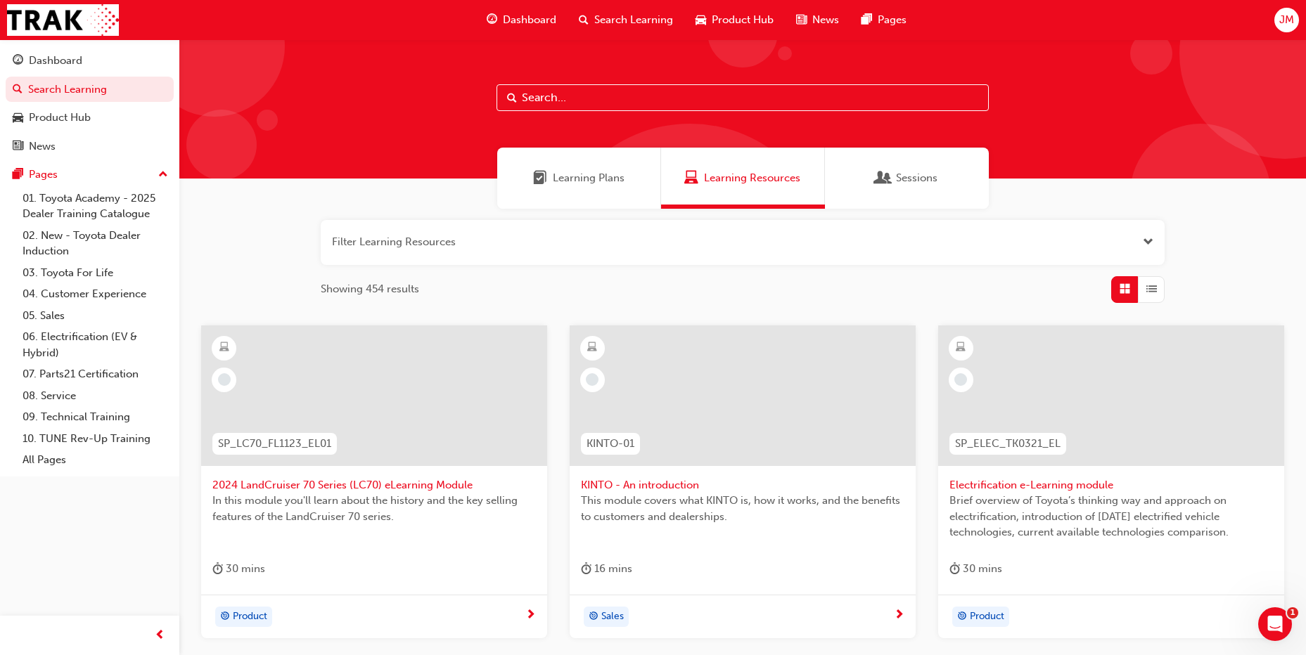
click at [645, 15] on span "Search Learning" at bounding box center [633, 20] width 79 height 16
click at [774, 181] on span "Learning Resources" at bounding box center [752, 178] width 96 height 16
click at [661, 148] on link "Learning Resources" at bounding box center [743, 178] width 164 height 61
click at [766, 182] on span "Learning Resources" at bounding box center [752, 178] width 96 height 16
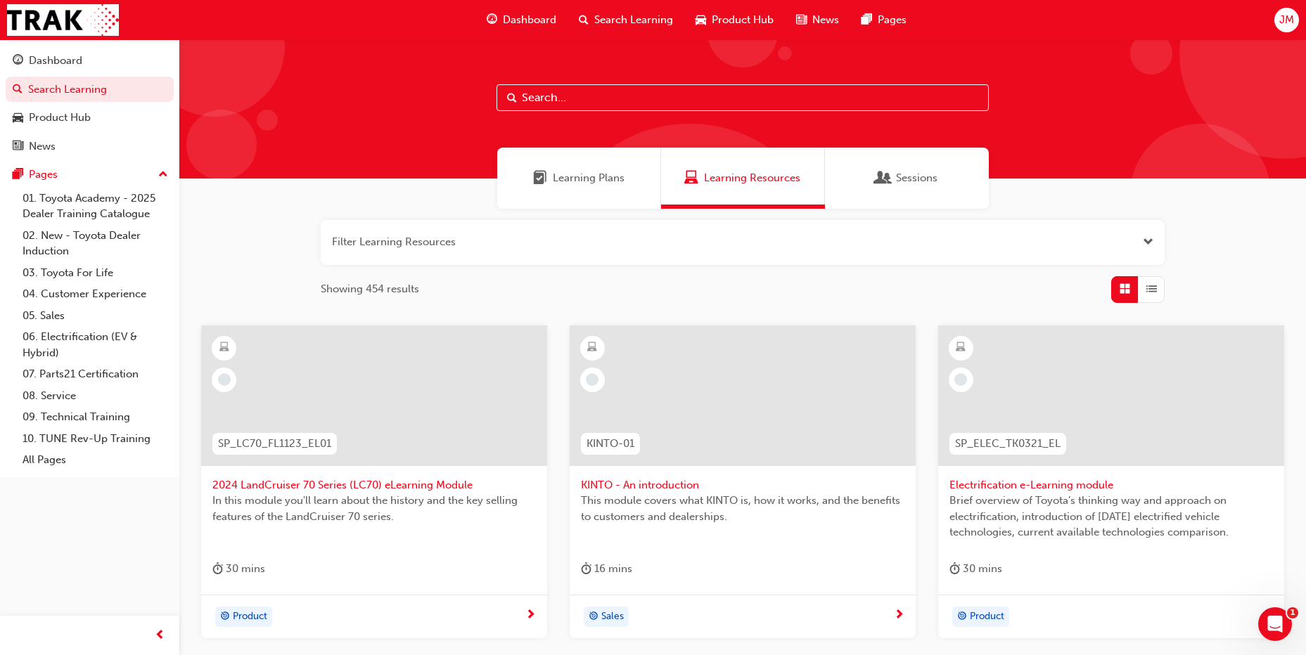
click at [769, 182] on span "Learning Resources" at bounding box center [752, 178] width 96 height 16
click at [580, 175] on span "Learning Plans" at bounding box center [589, 178] width 72 height 16
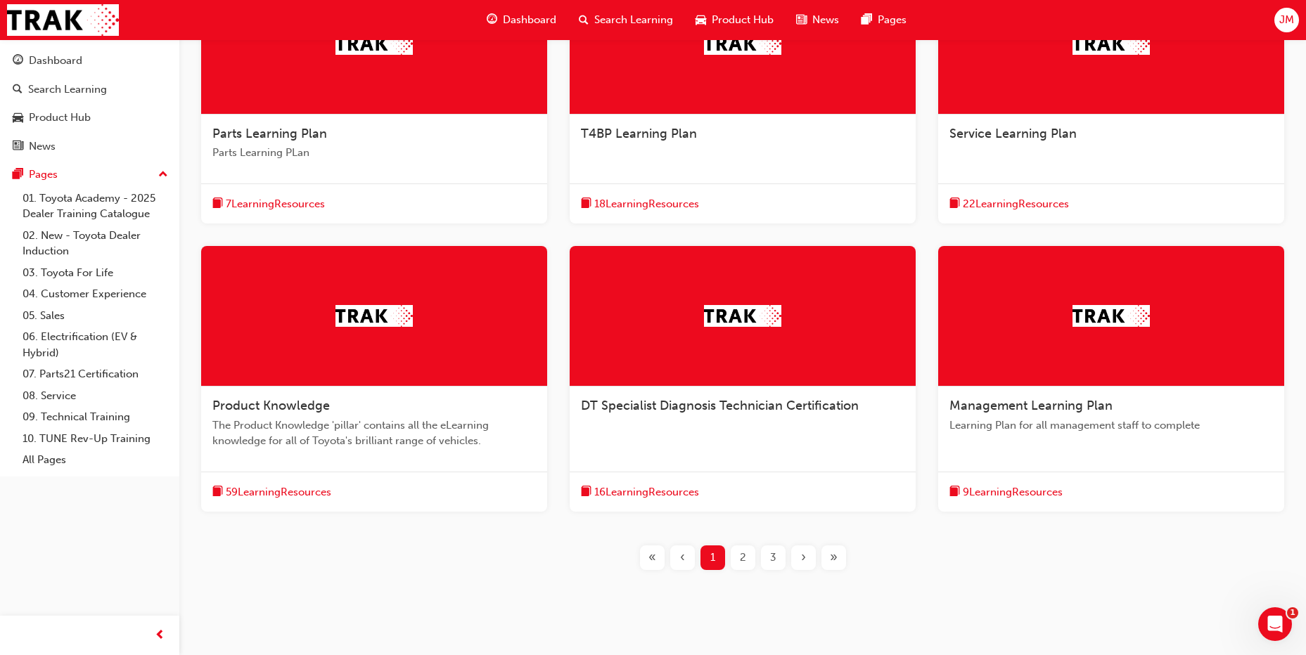
scroll to position [70, 0]
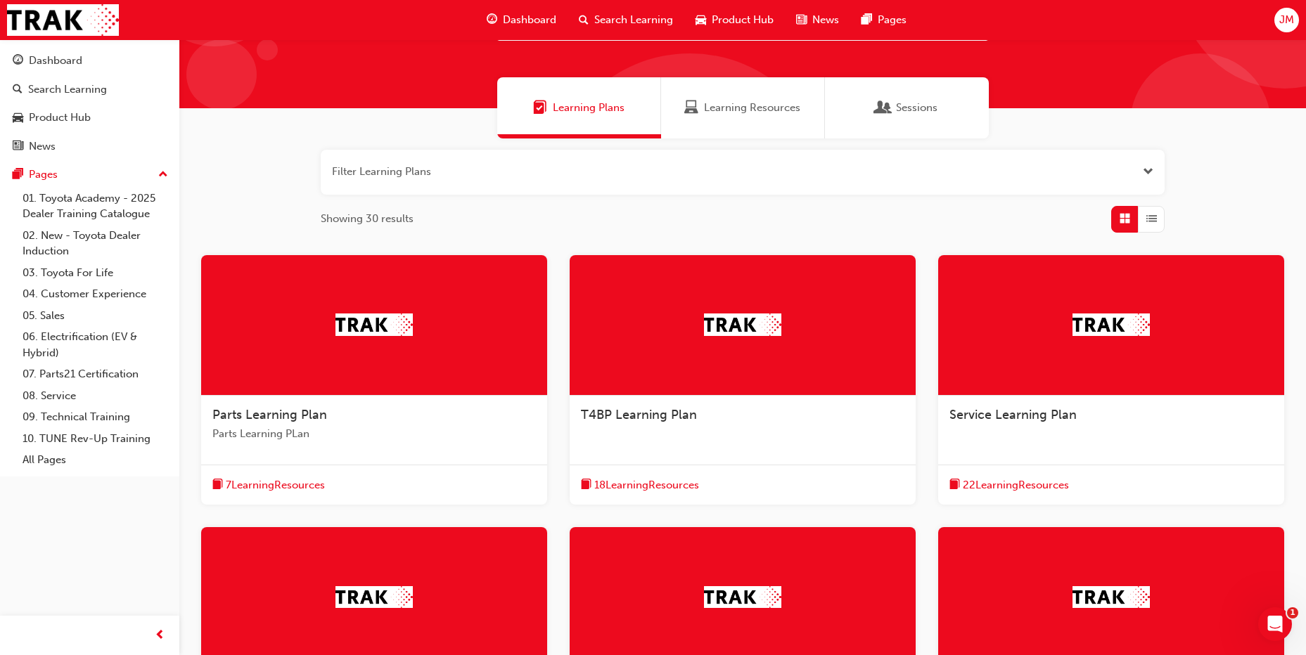
click at [731, 98] on div "Learning Resources" at bounding box center [743, 107] width 164 height 61
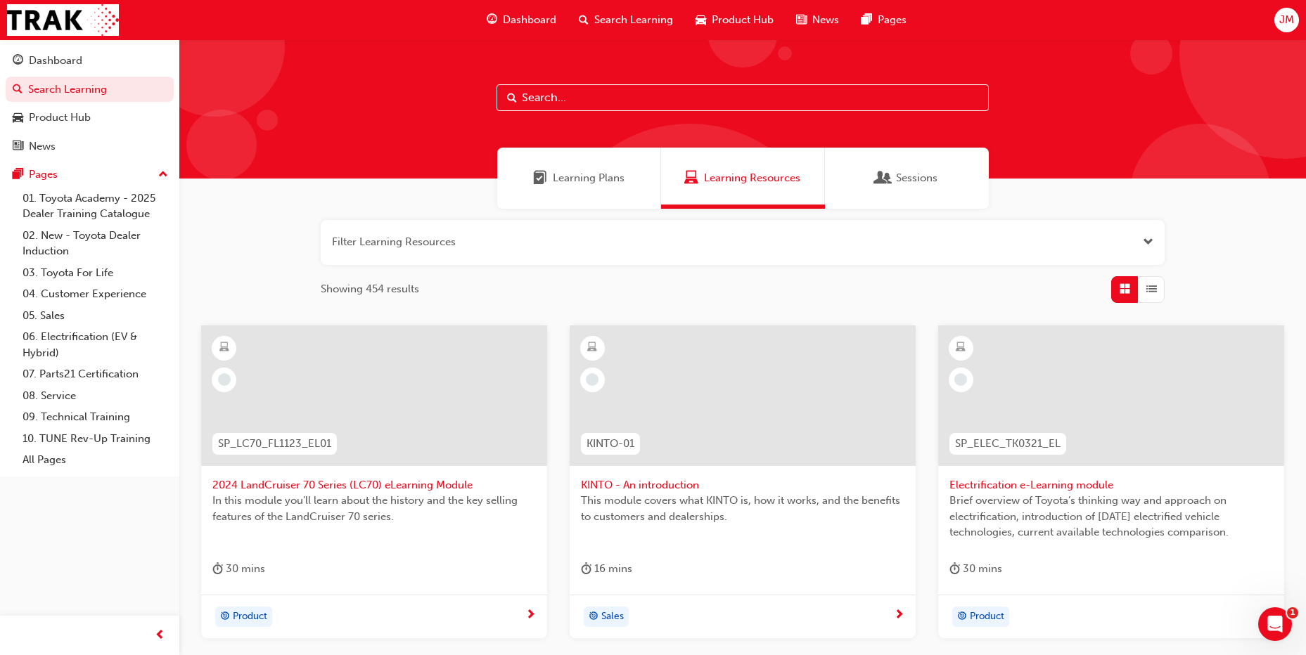
click at [881, 172] on span "Sessions" at bounding box center [883, 178] width 14 height 16
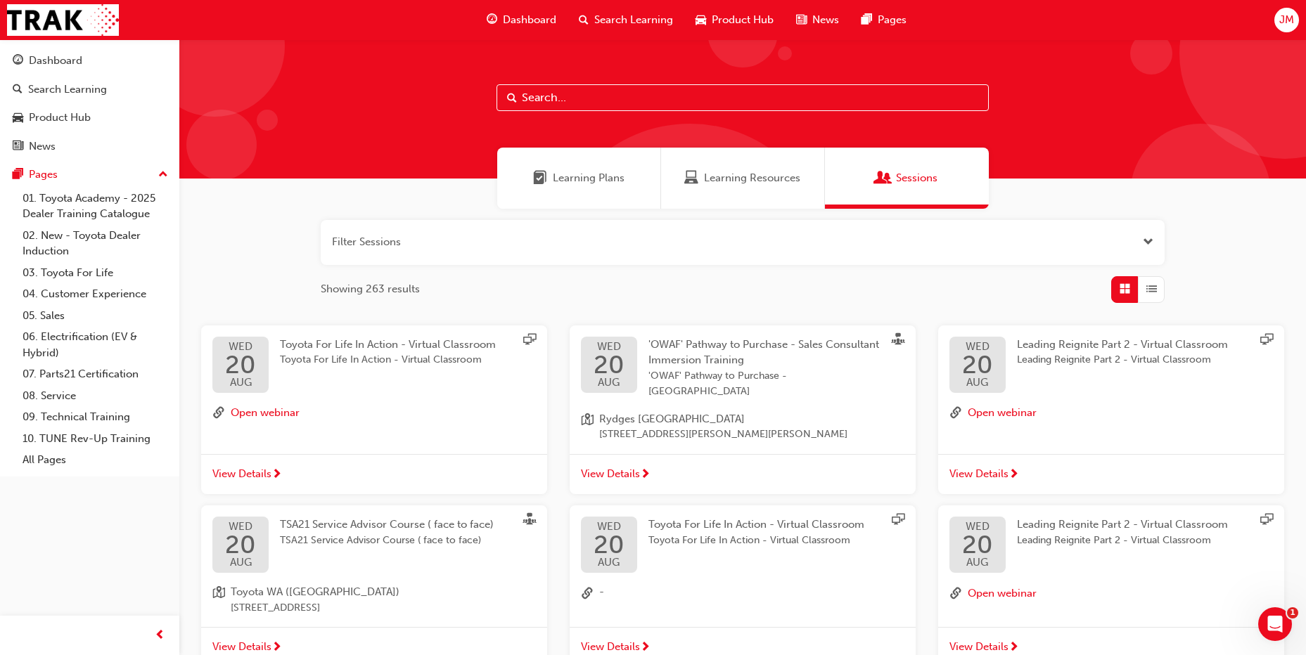
click at [698, 174] on span "Learning Resources" at bounding box center [691, 178] width 14 height 16
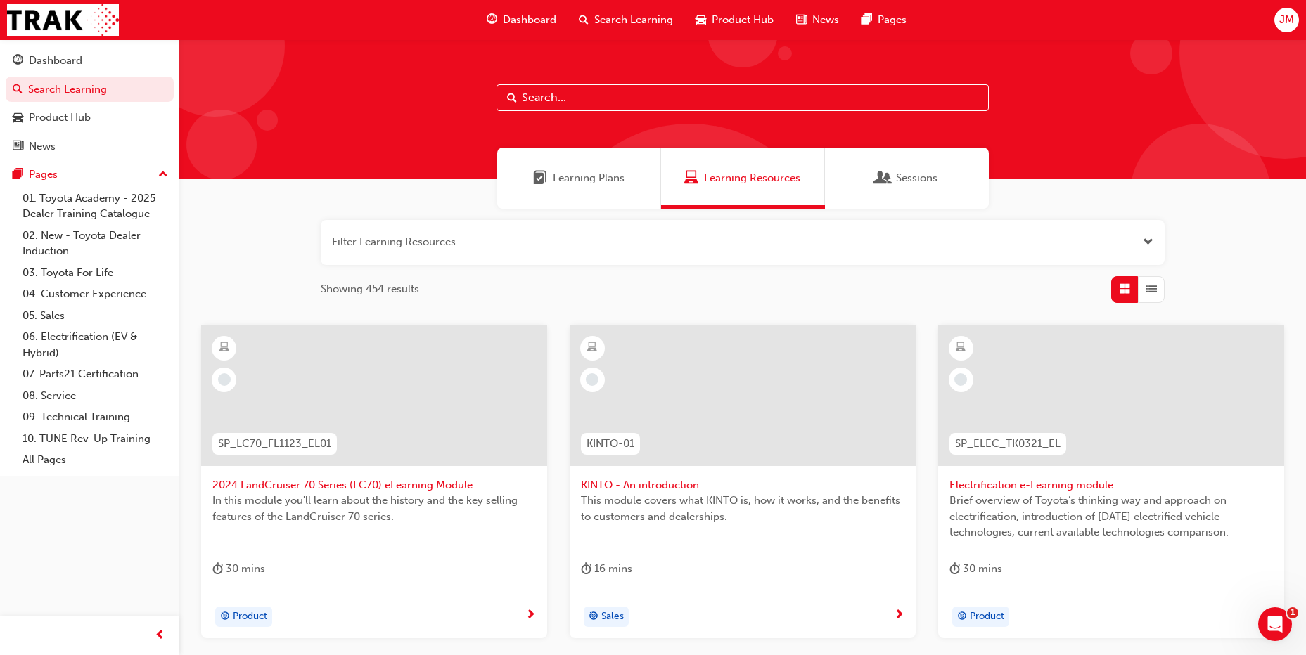
click at [719, 14] on span "Product Hub" at bounding box center [743, 20] width 62 height 16
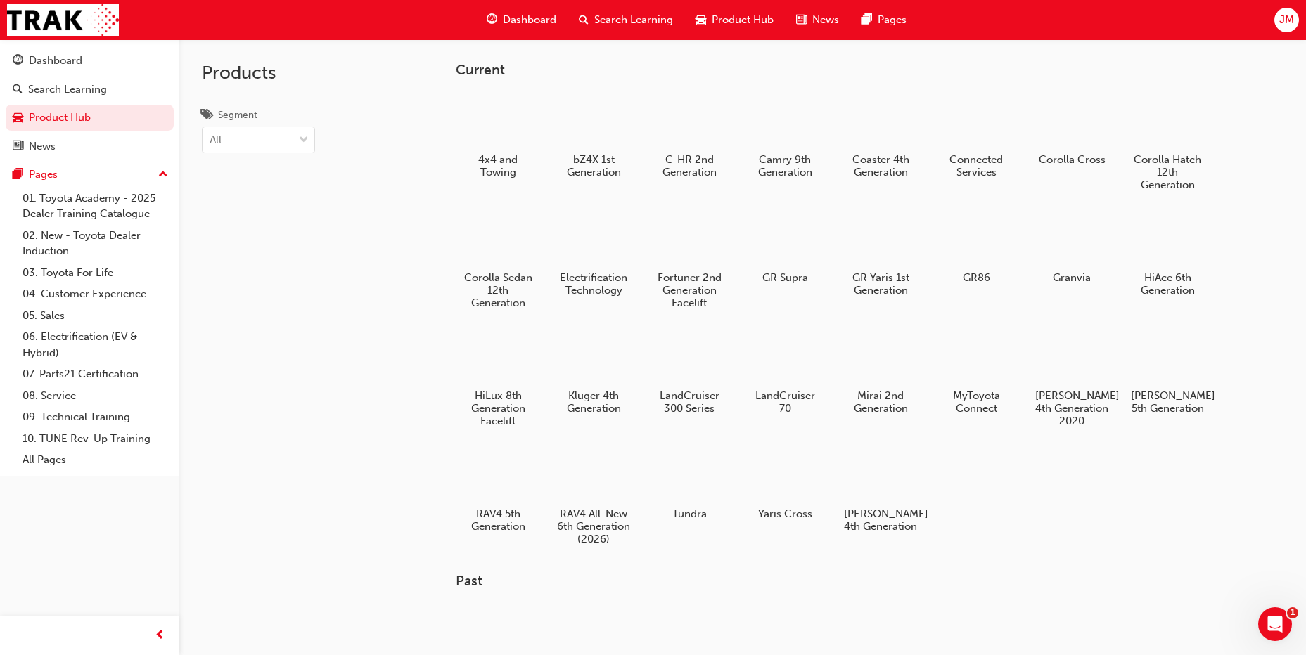
click at [658, 11] on div "Search Learning" at bounding box center [625, 20] width 117 height 29
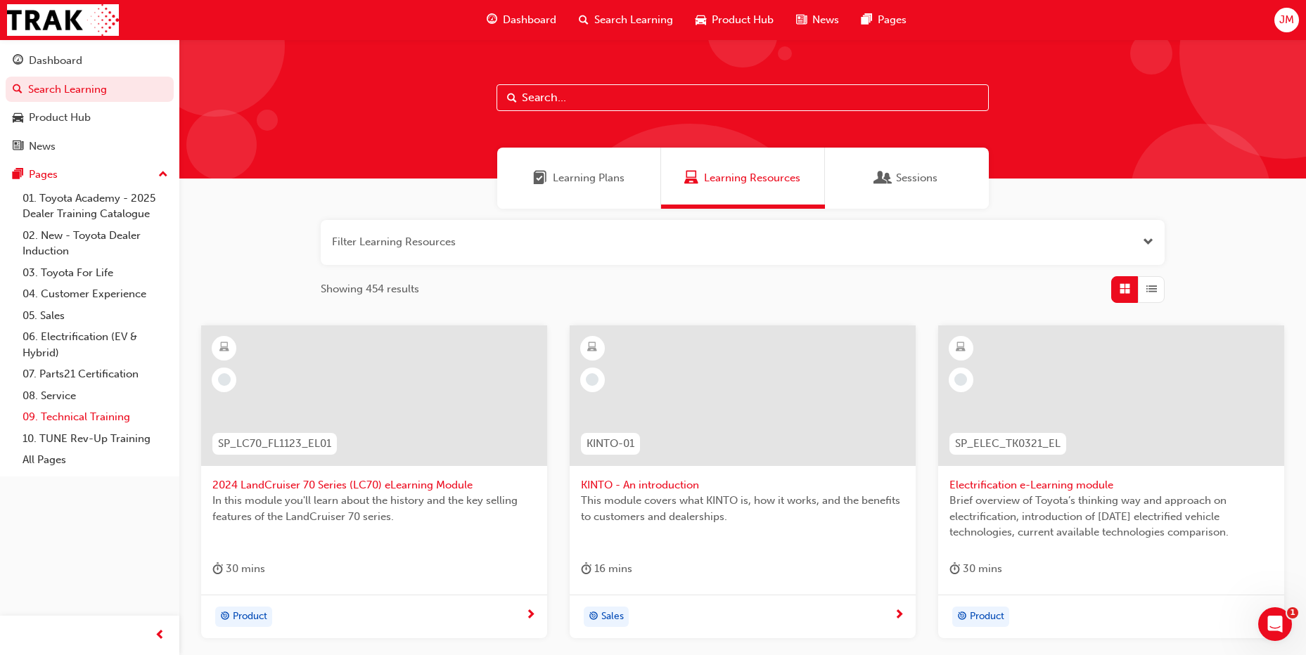
click at [101, 409] on link "09. Technical Training" at bounding box center [95, 417] width 157 height 22
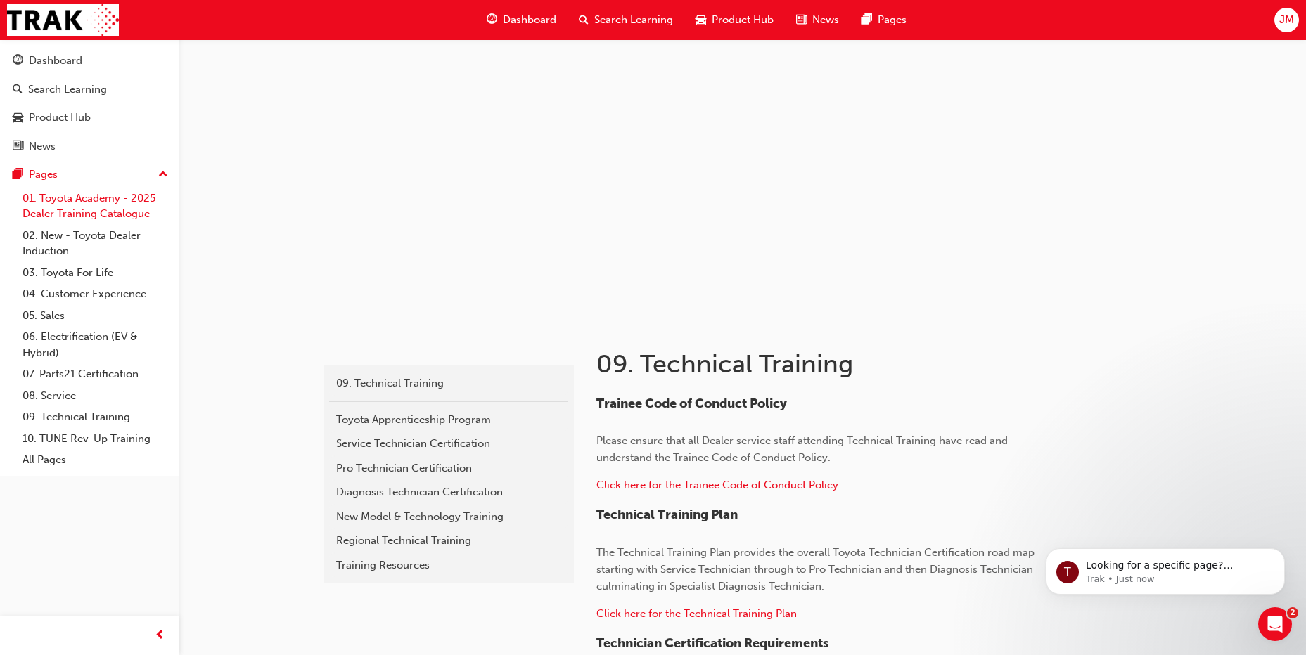
click at [74, 201] on link "01. Toyota Academy - 2025 Dealer Training Catalogue" at bounding box center [95, 206] width 157 height 37
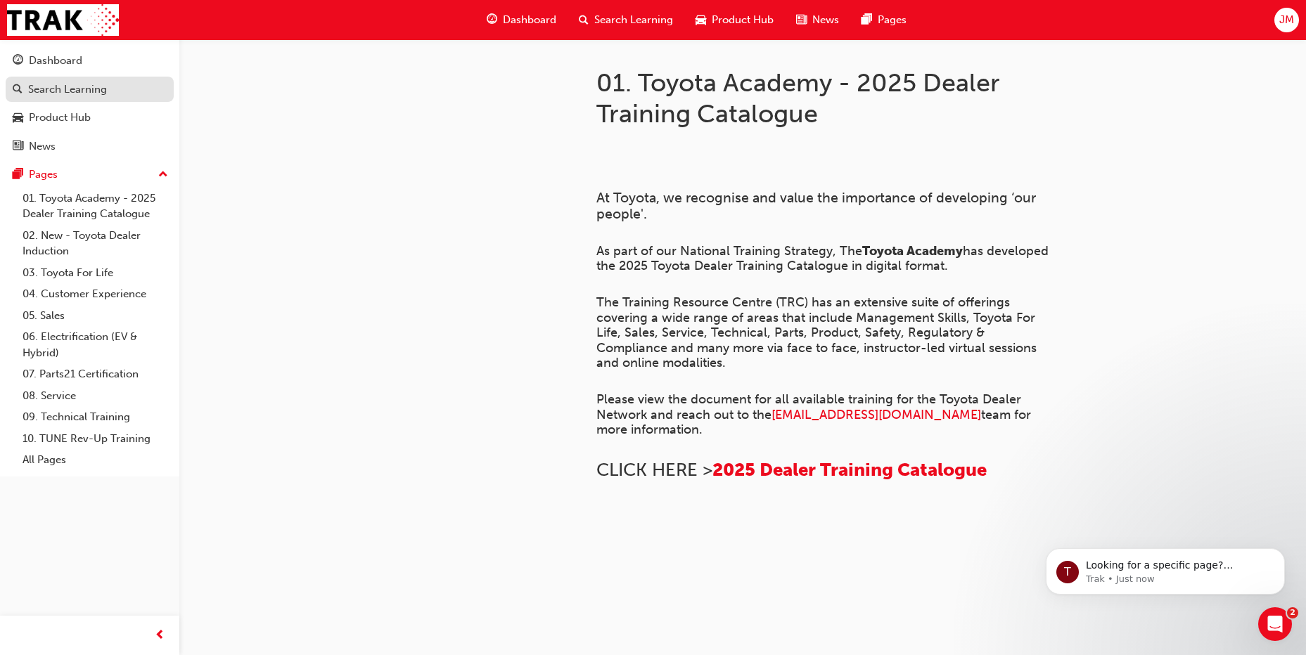
click at [85, 88] on div "Search Learning" at bounding box center [67, 90] width 79 height 16
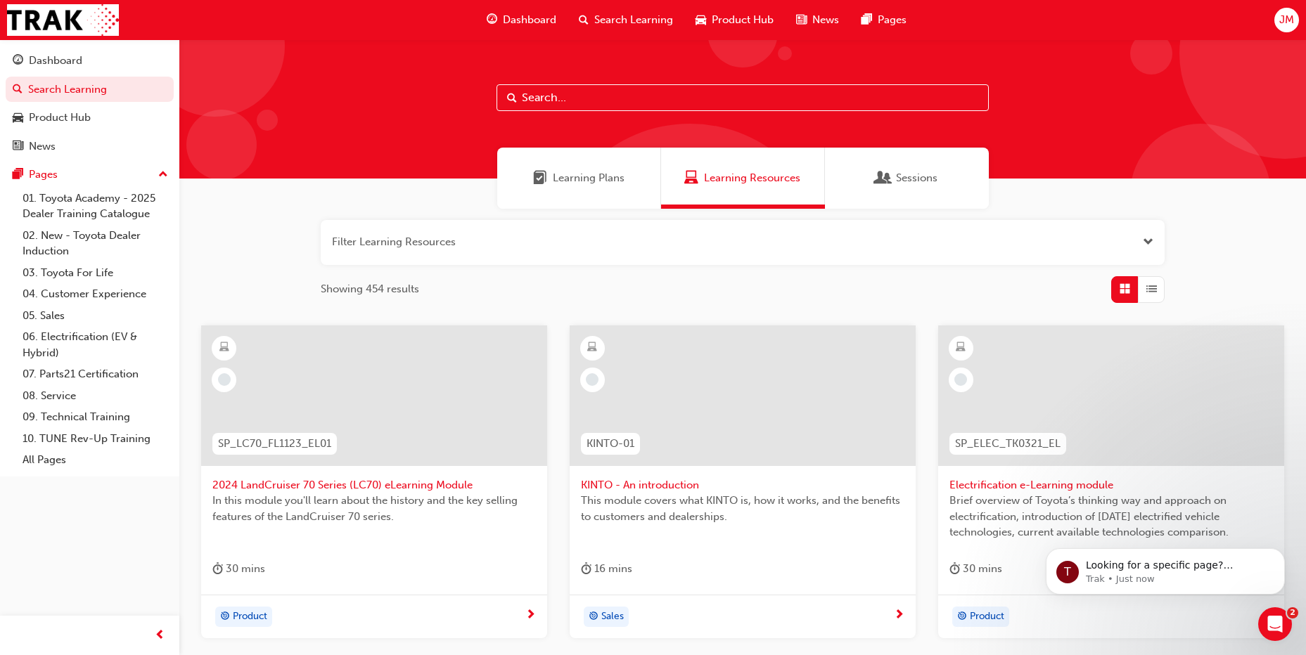
click at [503, 17] on span "Dashboard" at bounding box center [529, 20] width 53 height 16
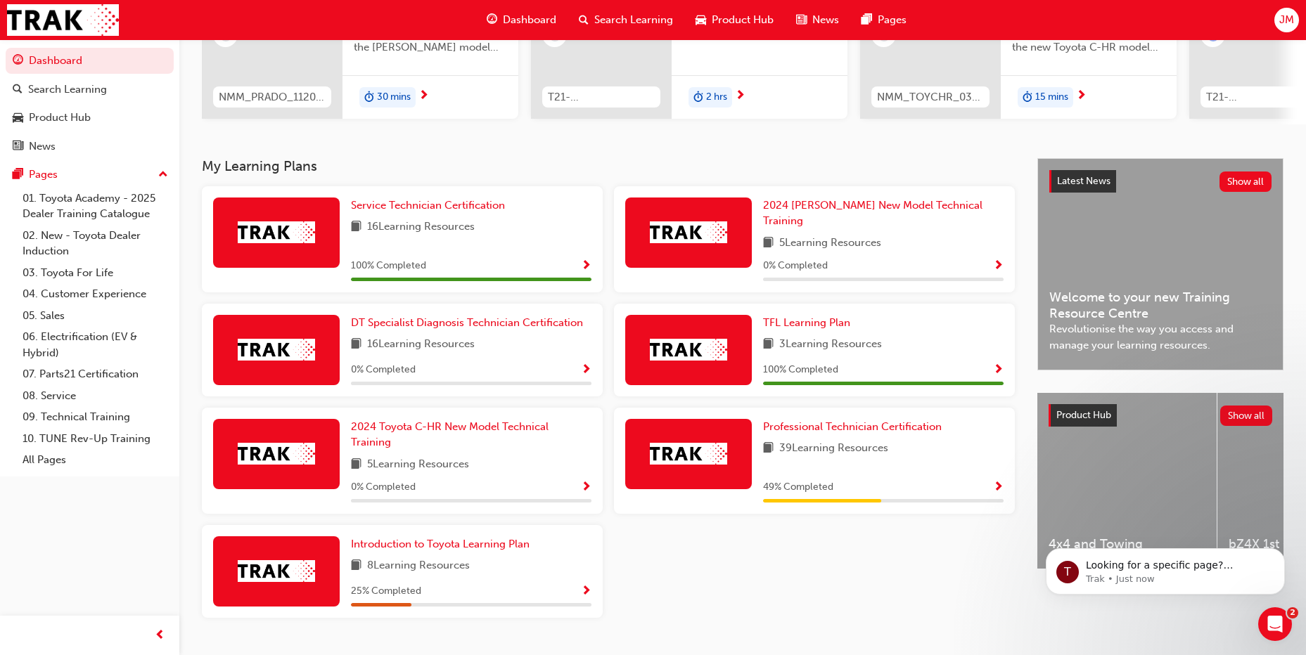
scroll to position [224, 0]
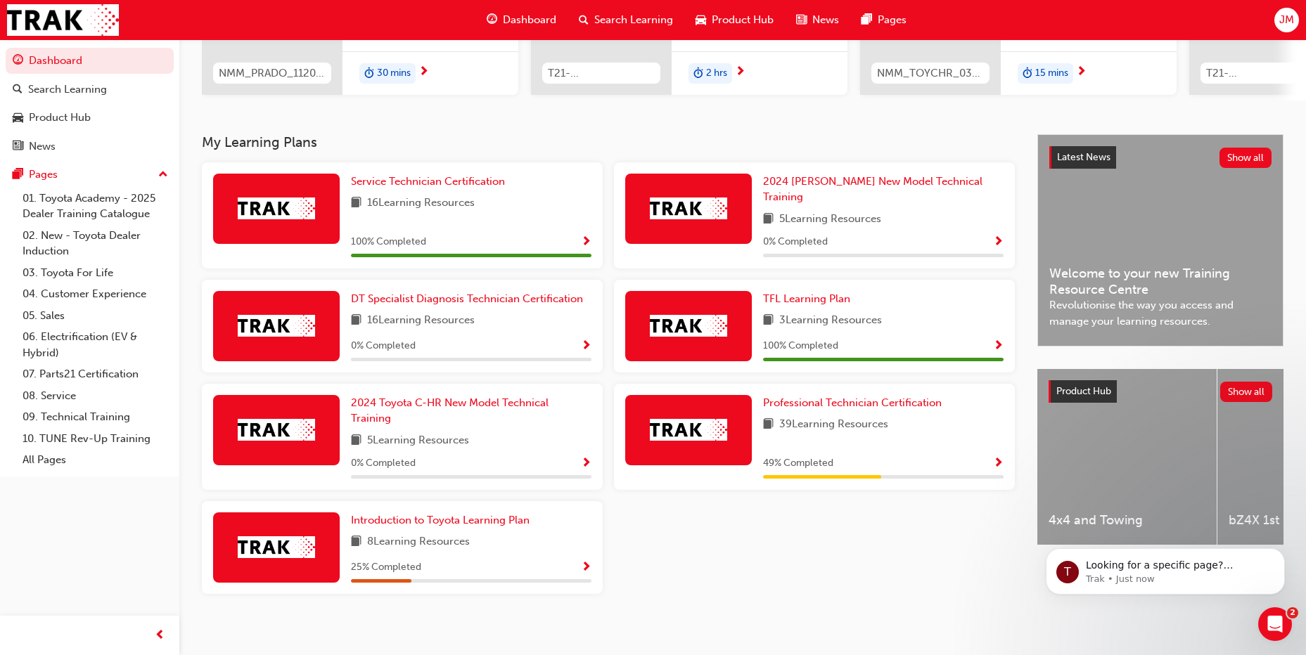
click at [1000, 458] on span "Show Progress" at bounding box center [998, 464] width 11 height 13
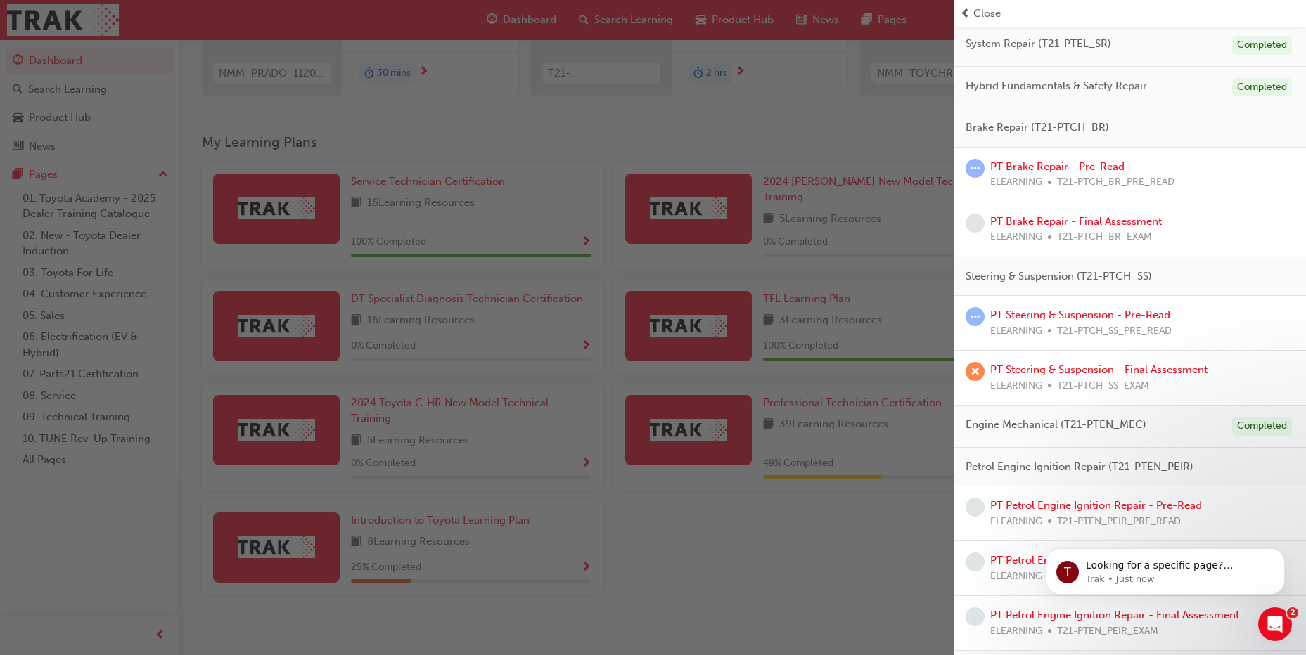
scroll to position [211, 0]
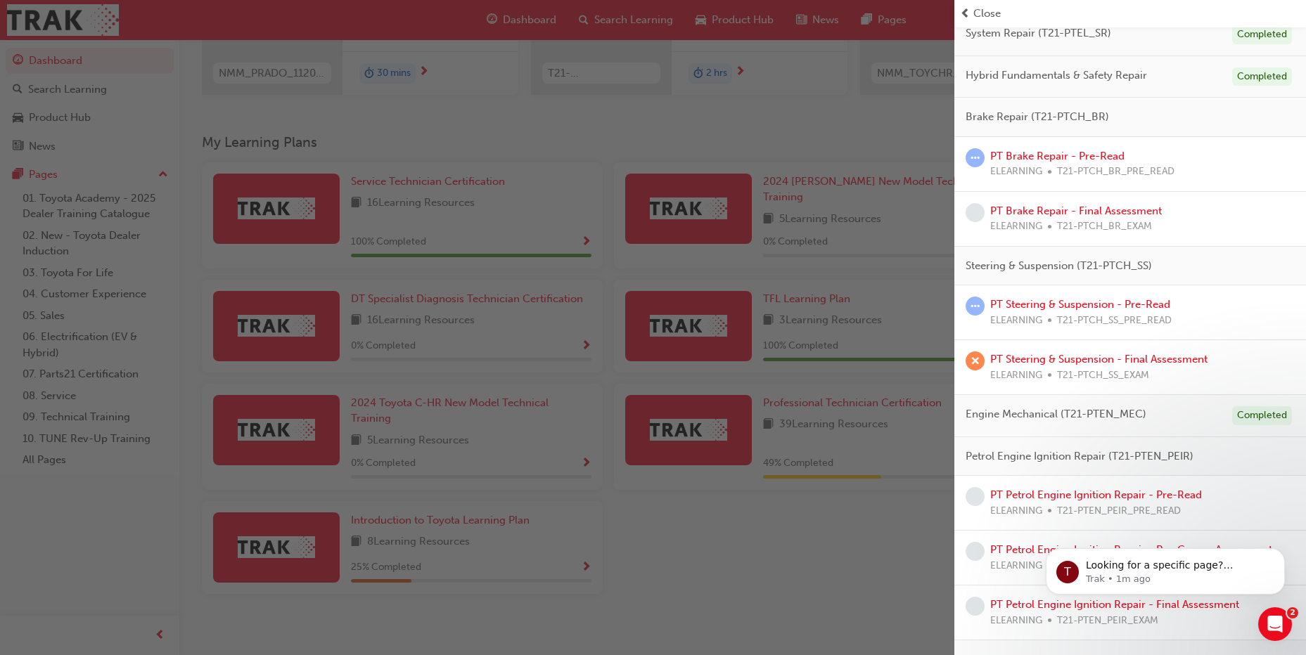
click at [1084, 372] on span "T21-PTCH_SS_EXAM" at bounding box center [1103, 376] width 92 height 16
click at [1063, 378] on span "T21-PTCH_SS_EXAM" at bounding box center [1103, 376] width 92 height 16
click at [1032, 359] on link "PT Steering & Suspension - Final Assessment" at bounding box center [1098, 359] width 217 height 13
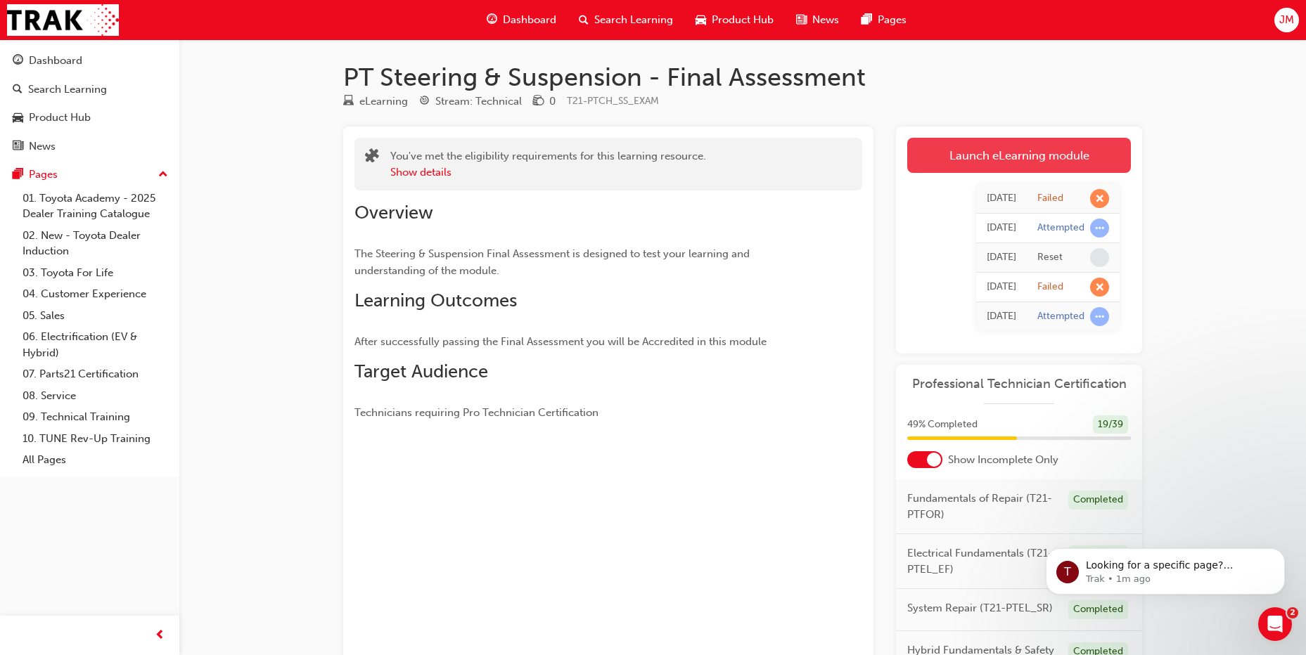
click at [1032, 166] on link "Launch eLearning module" at bounding box center [1019, 155] width 224 height 35
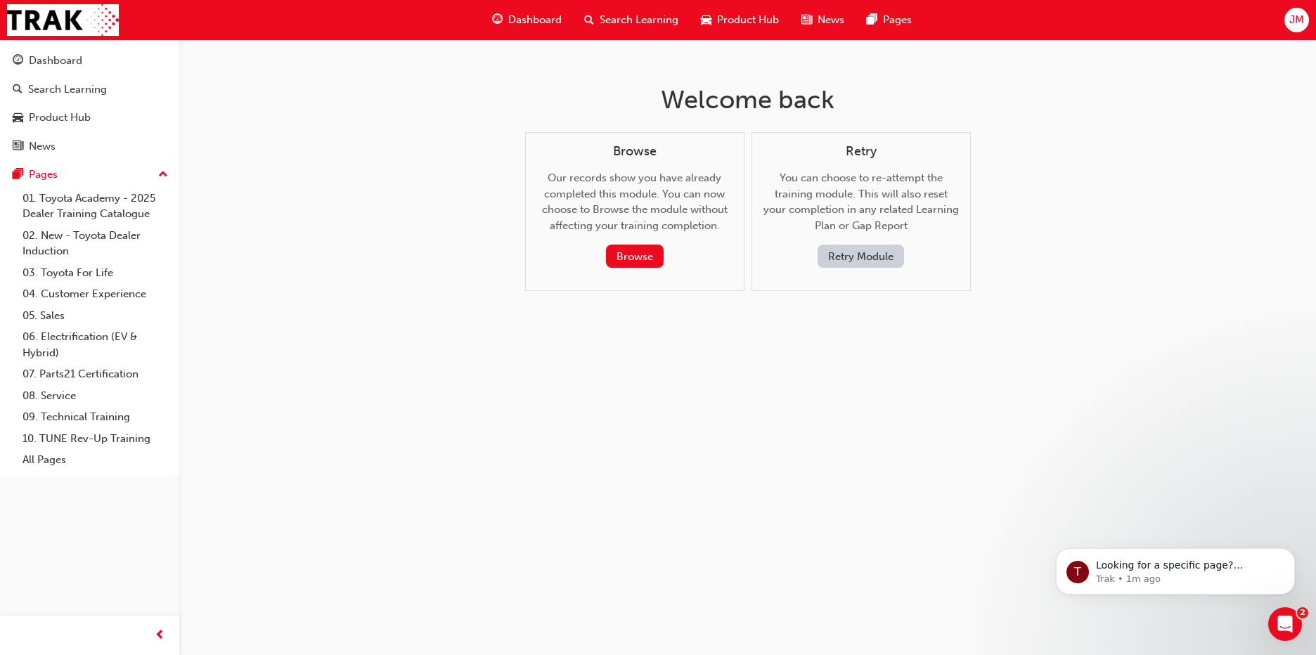
click at [880, 261] on button "Retry Module" at bounding box center [861, 256] width 86 height 23
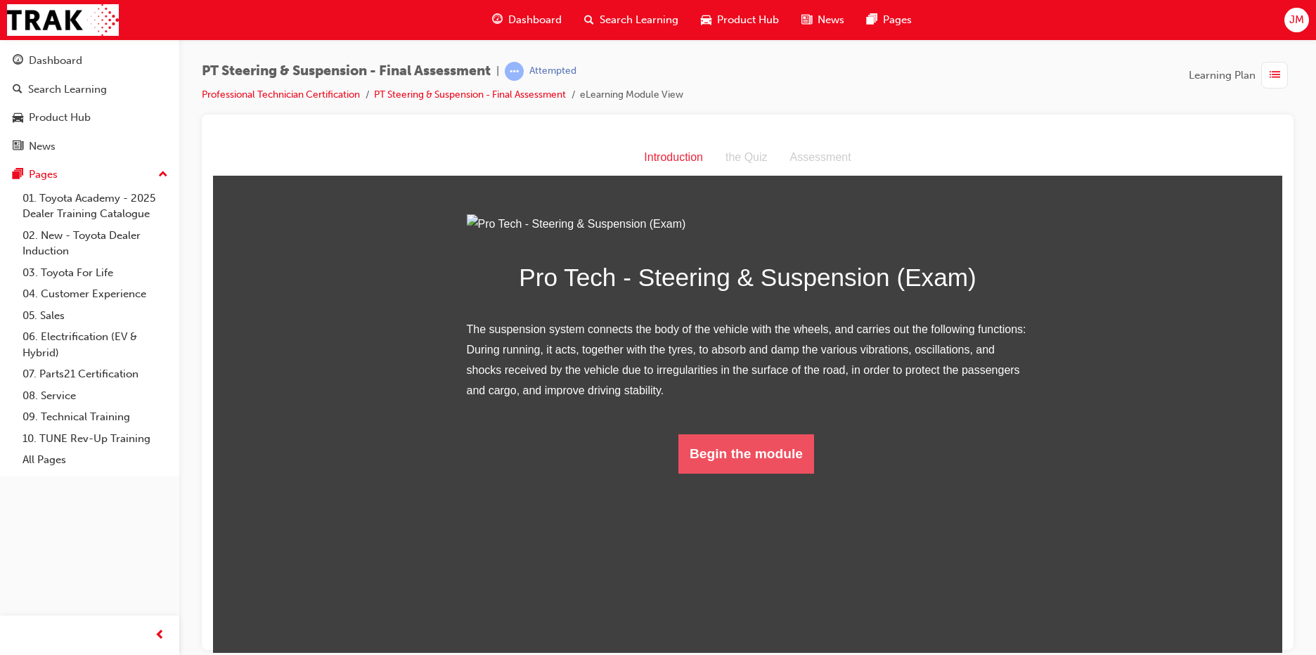
click at [730, 473] on button "Begin the module" at bounding box center [747, 453] width 136 height 39
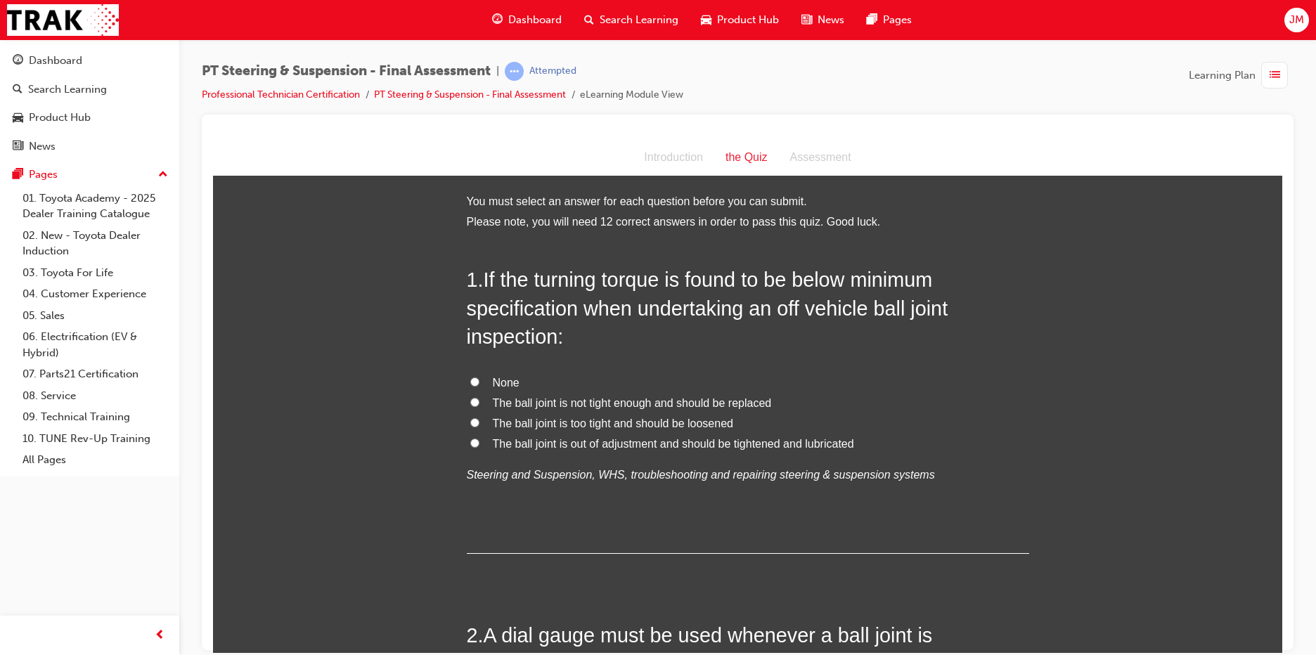
click at [470, 442] on input "The ball joint is out of adjustment and should be tightened and lubricated" at bounding box center [474, 442] width 9 height 9
radio input "true"
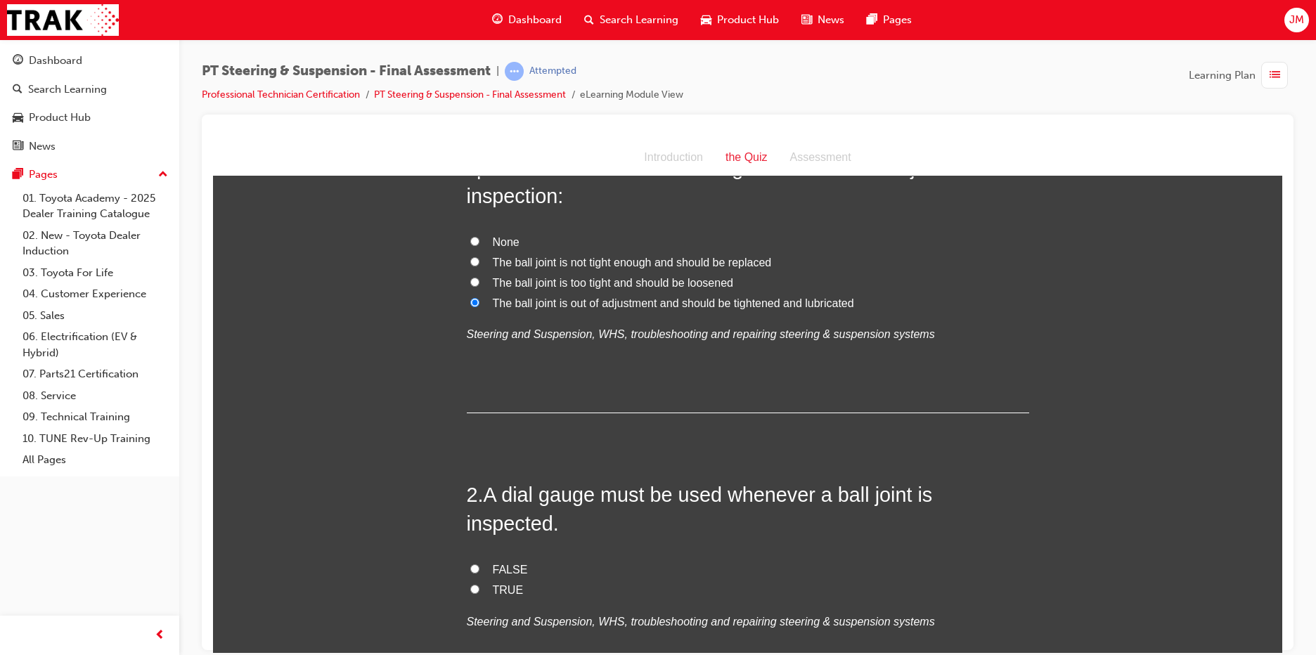
scroll to position [211, 0]
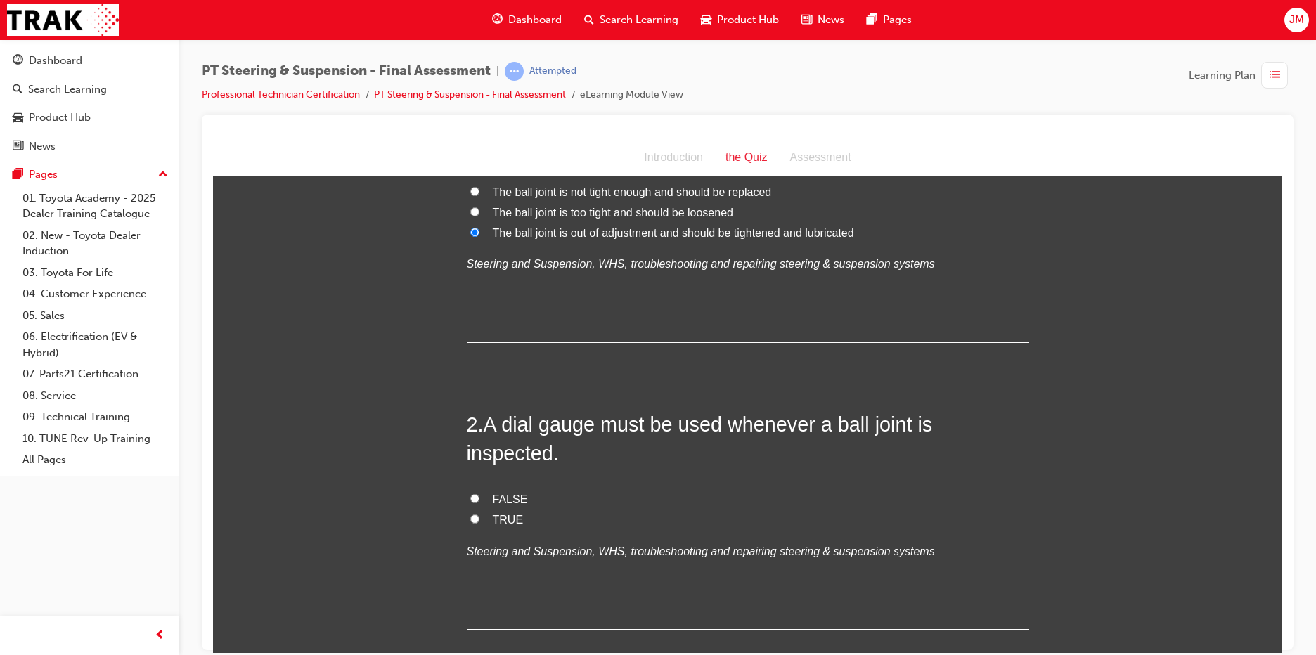
click at [470, 494] on input "FALSE" at bounding box center [474, 498] width 9 height 9
radio input "true"
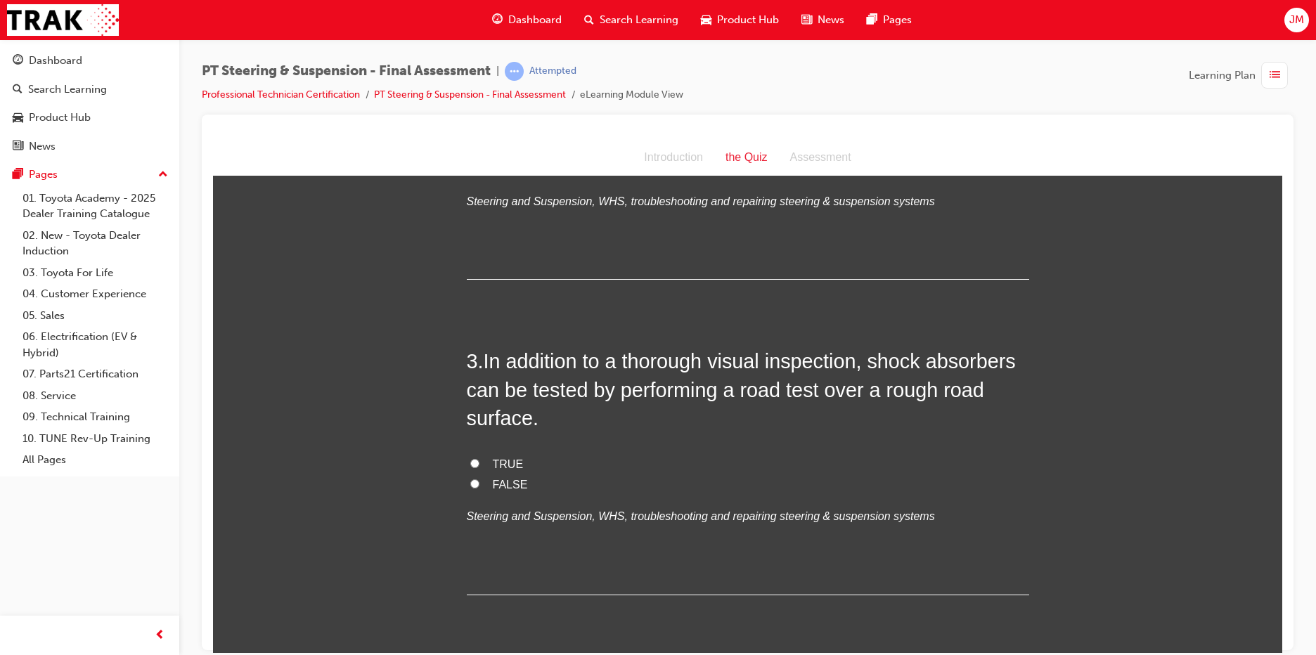
scroll to position [563, 0]
click at [473, 457] on input "TRUE" at bounding box center [474, 461] width 9 height 9
radio input "true"
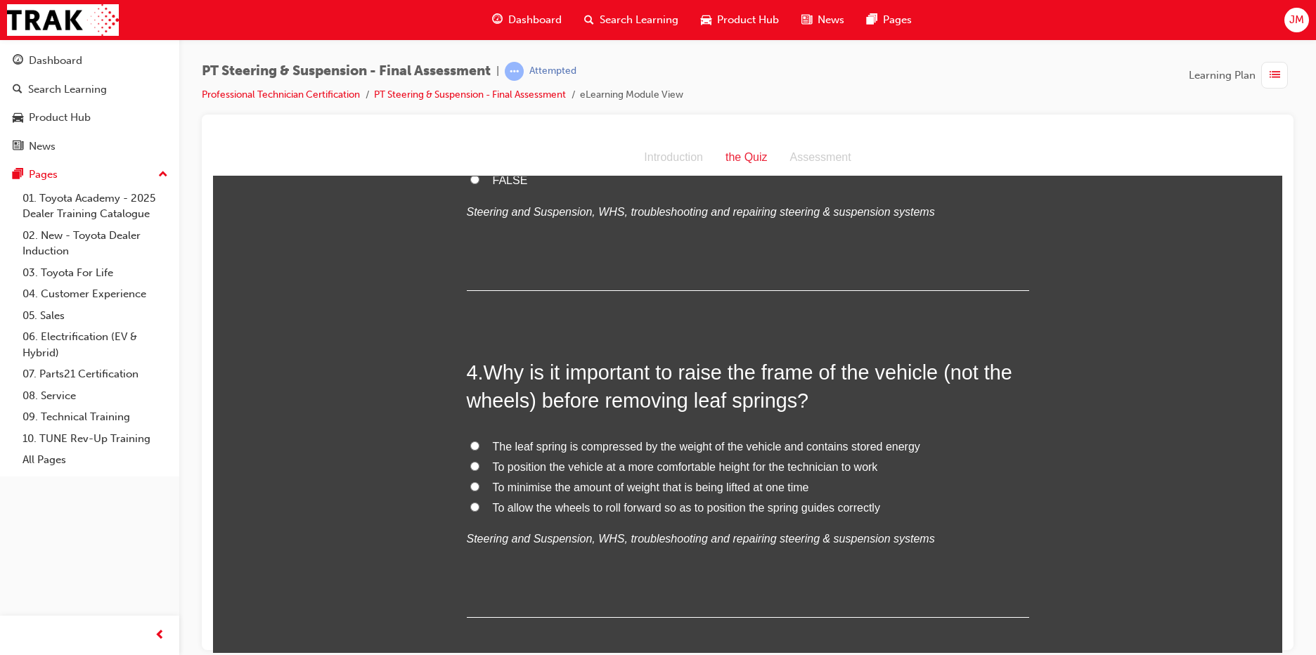
scroll to position [914, 0]
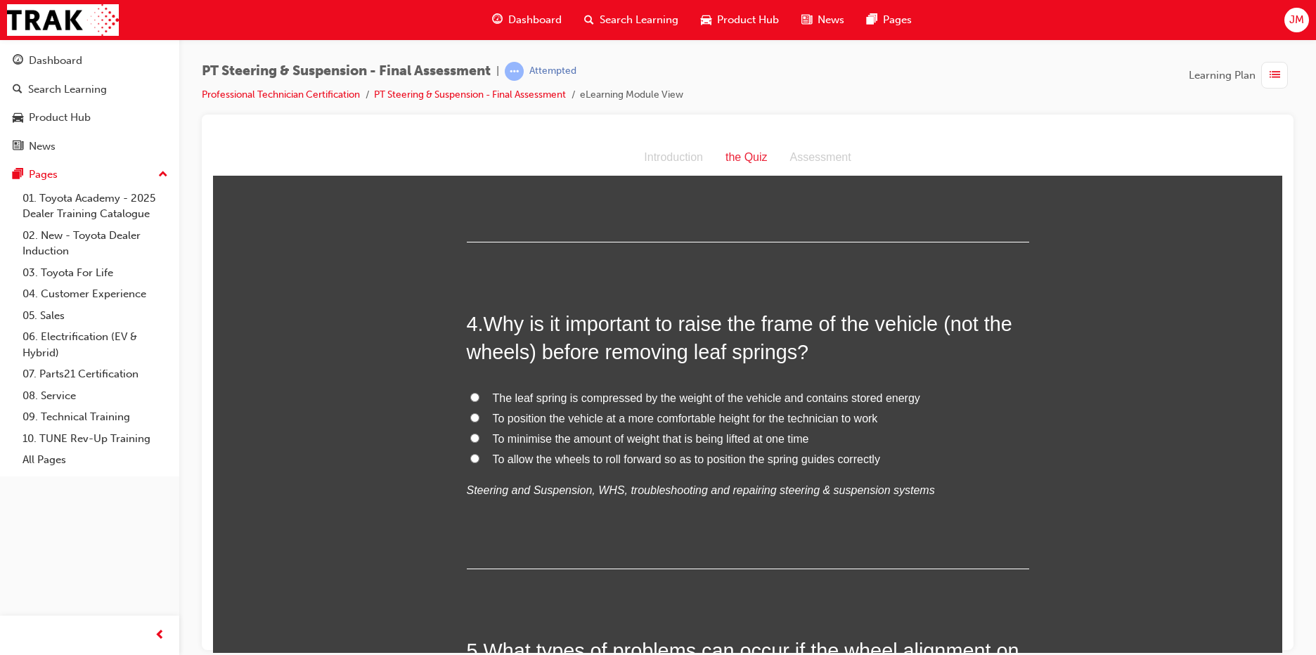
click at [470, 392] on input "The leaf spring is compressed by the weight of the vehicle and contains stored …" at bounding box center [474, 396] width 9 height 9
radio input "true"
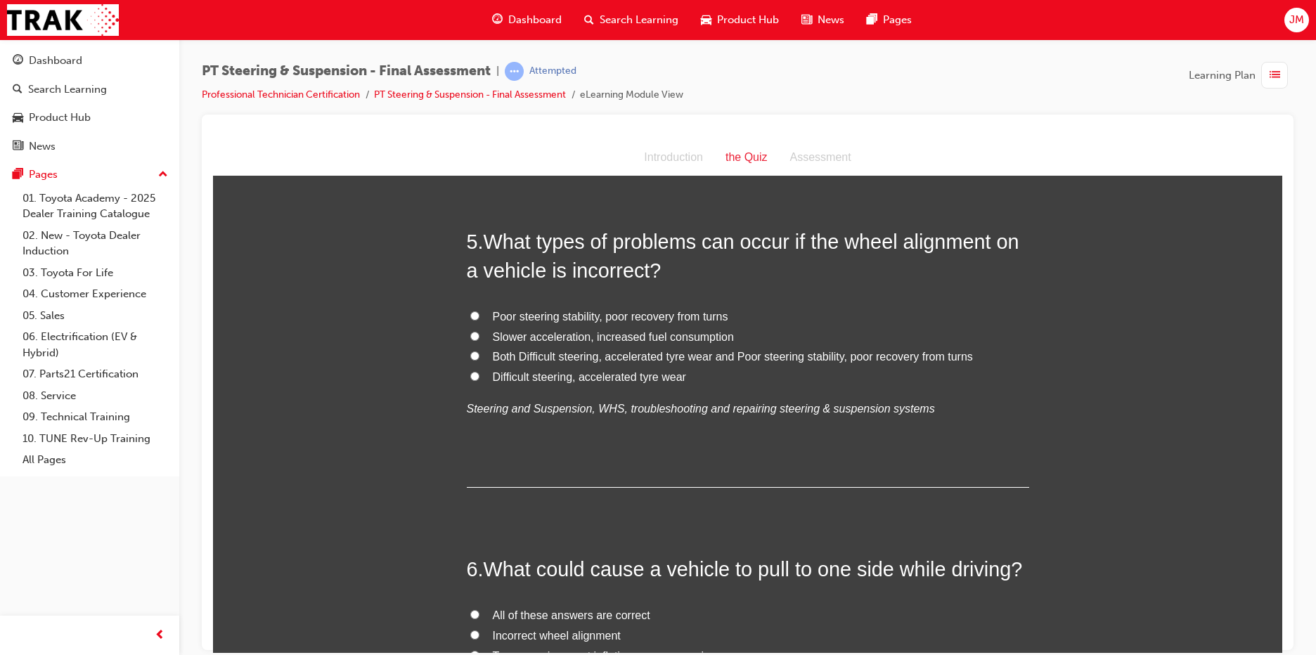
scroll to position [1336, 0]
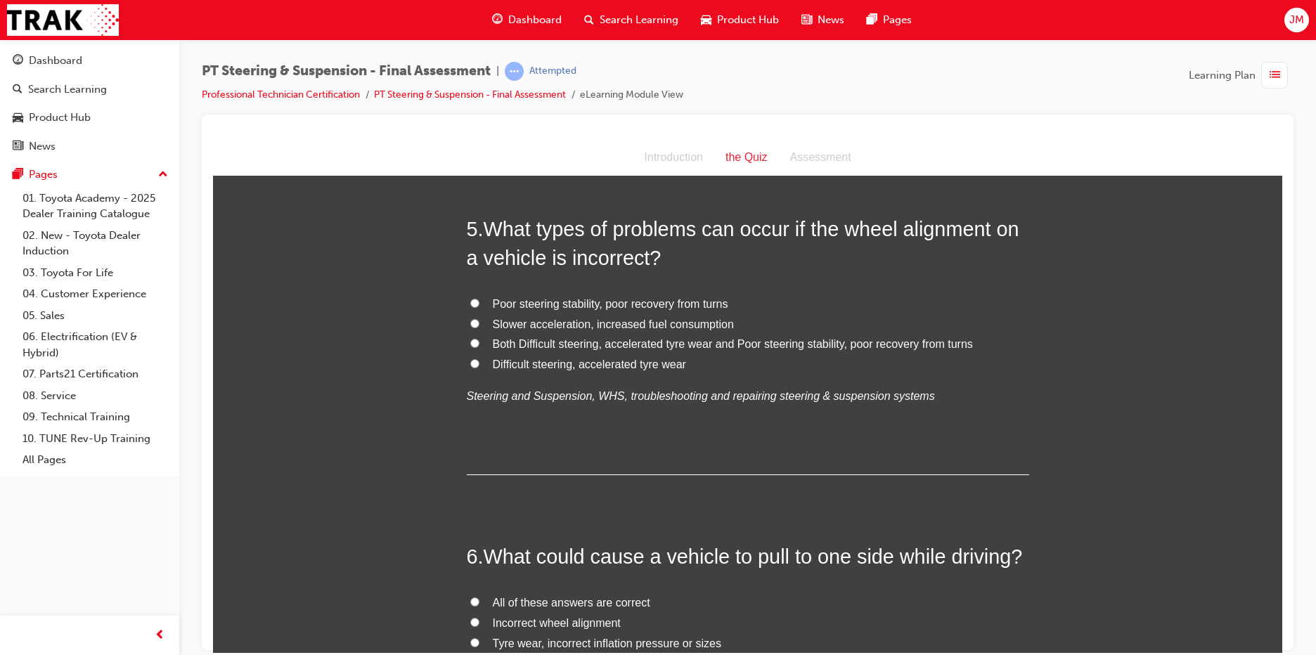
click at [470, 359] on input "Difficult steering, accelerated tyre wear" at bounding box center [474, 363] width 9 height 9
radio input "true"
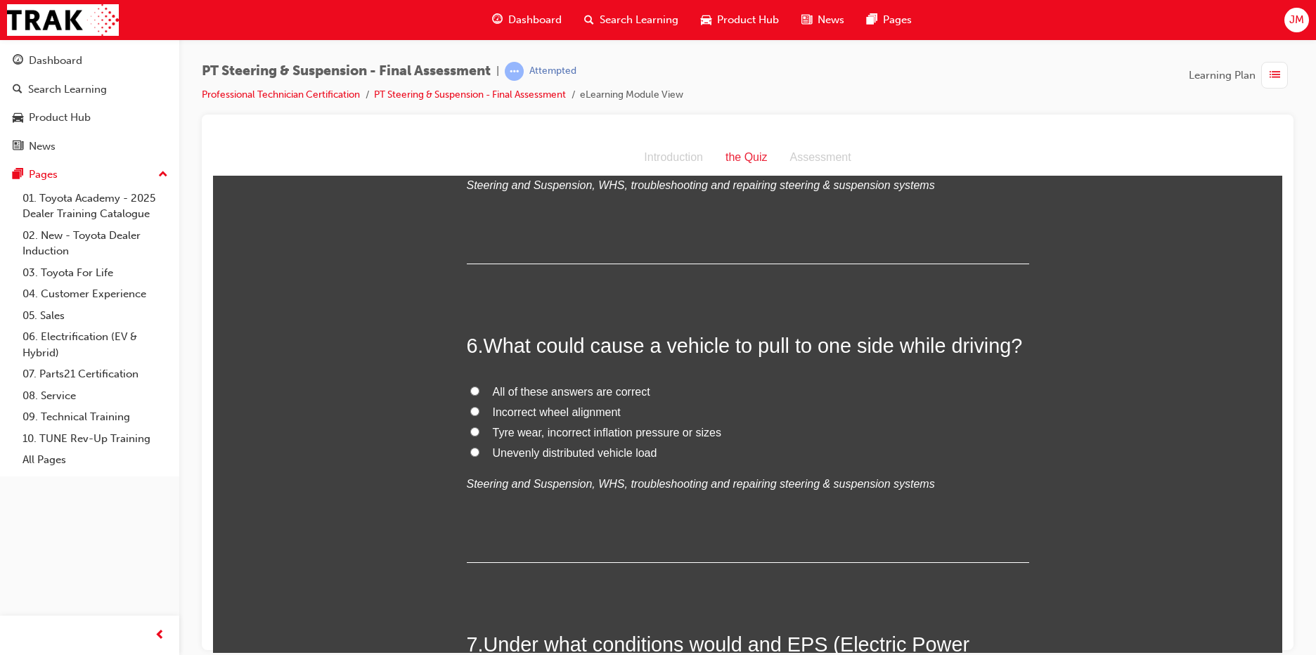
scroll to position [1617, 0]
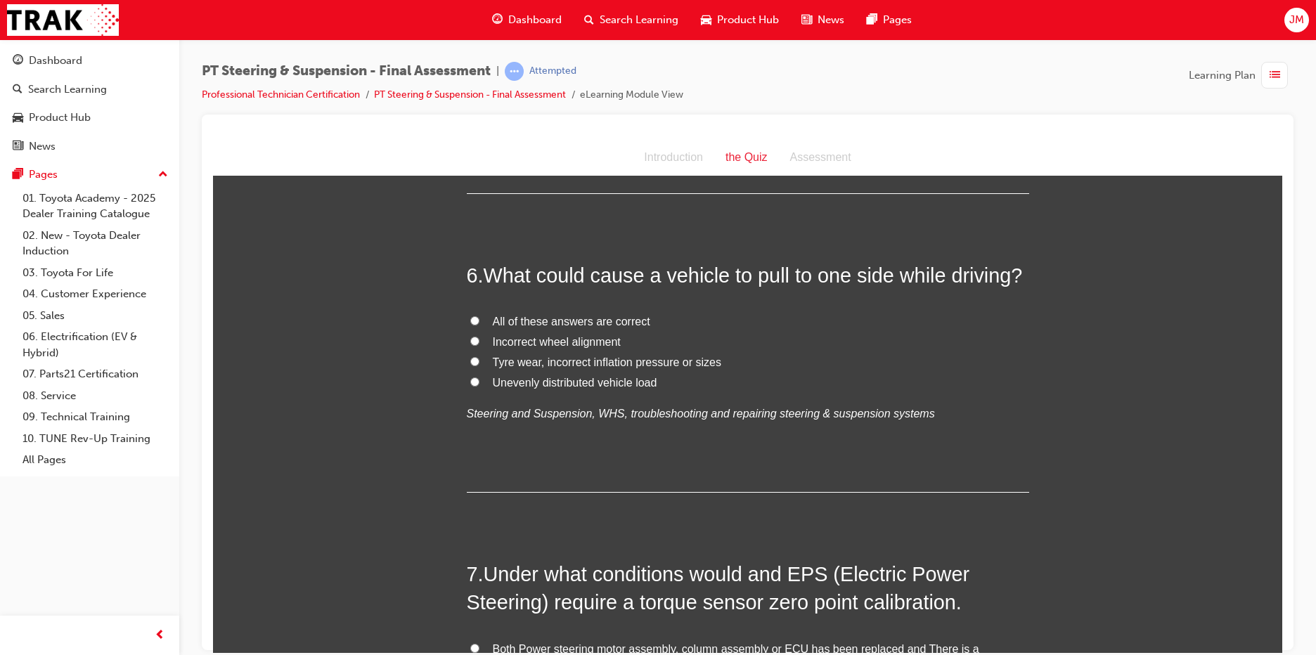
click at [470, 316] on input "All of these answers are correct" at bounding box center [474, 320] width 9 height 9
radio input "true"
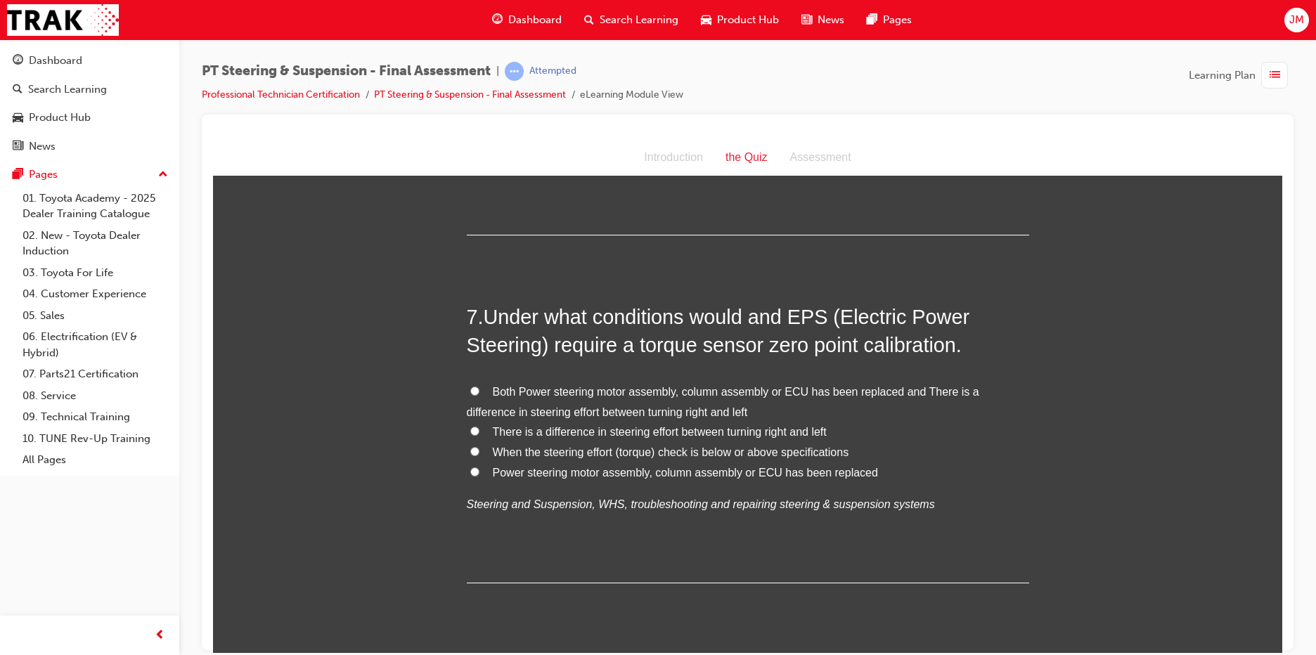
scroll to position [1899, 0]
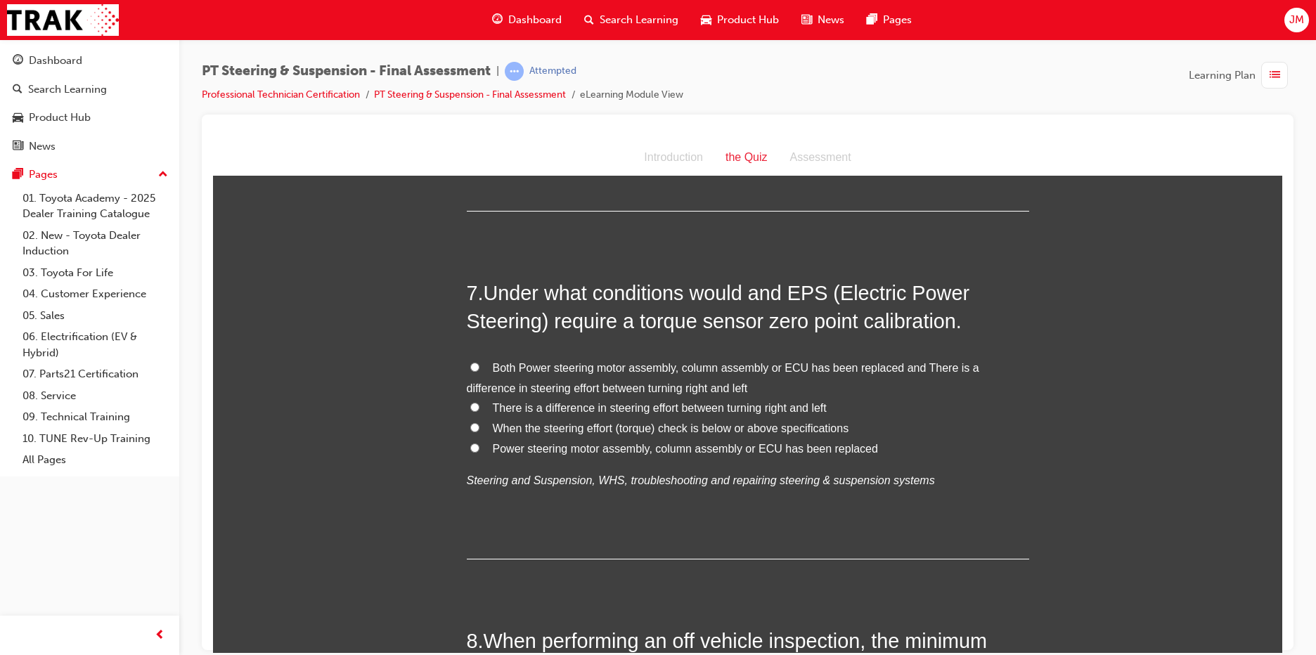
click at [470, 423] on input "When the steering effort (torque) check is below or above specifications" at bounding box center [474, 427] width 9 height 9
radio input "true"
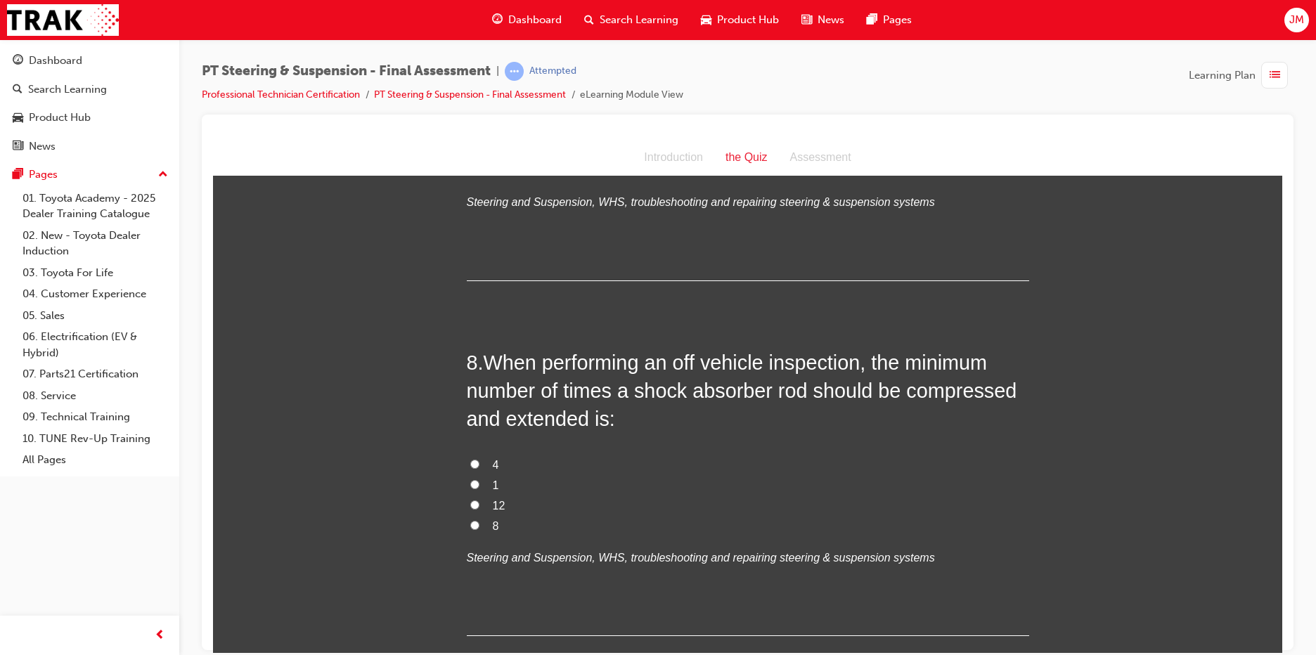
scroll to position [2180, 0]
click at [470, 456] on input "4" at bounding box center [474, 460] width 9 height 9
radio input "true"
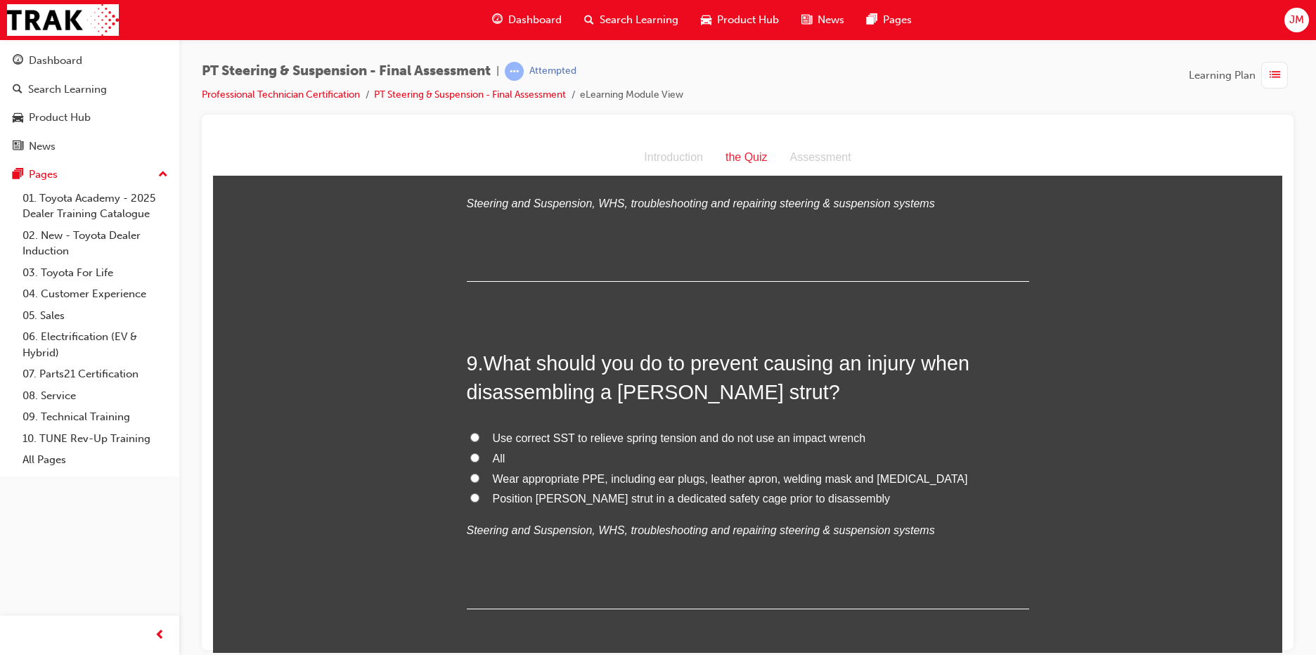
scroll to position [2602, 0]
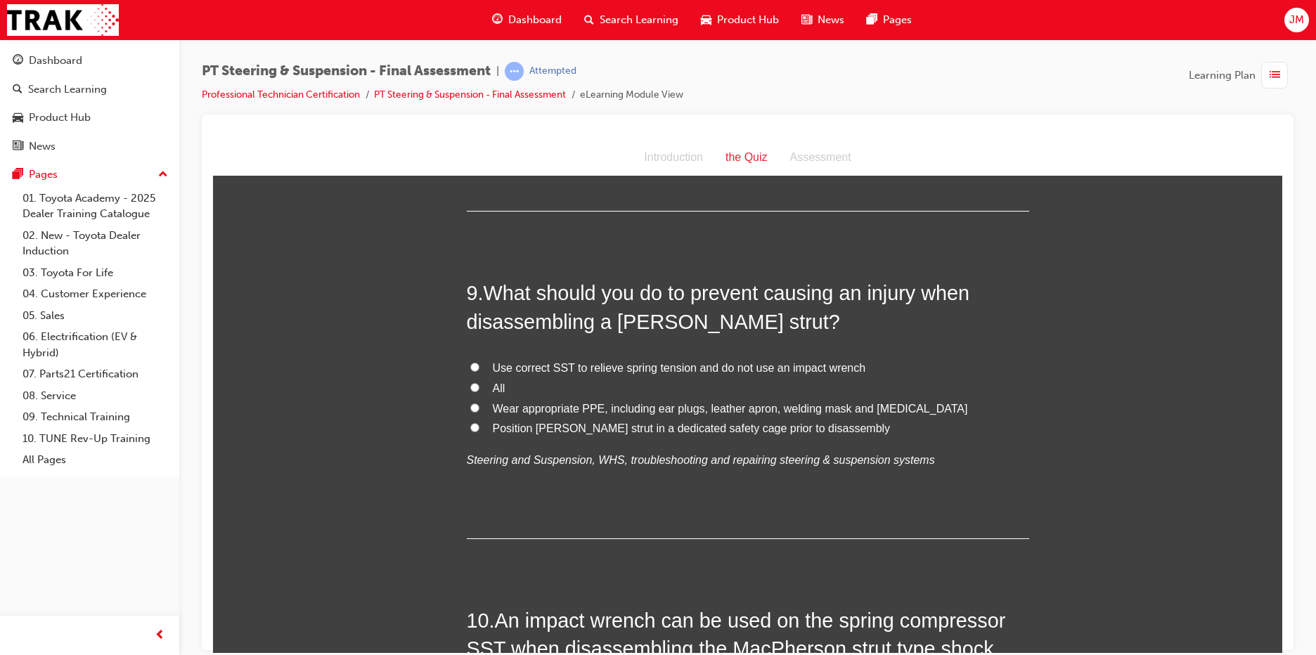
click at [470, 383] on input "All" at bounding box center [474, 387] width 9 height 9
radio input "true"
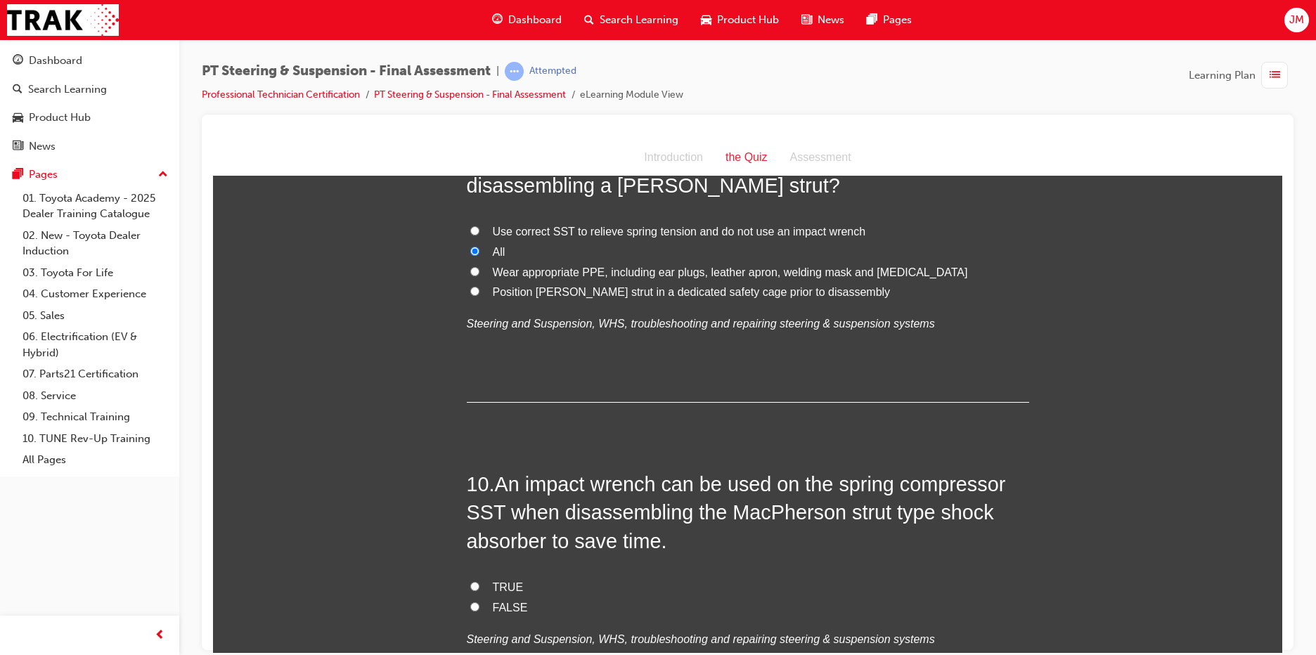
scroll to position [2808, 0]
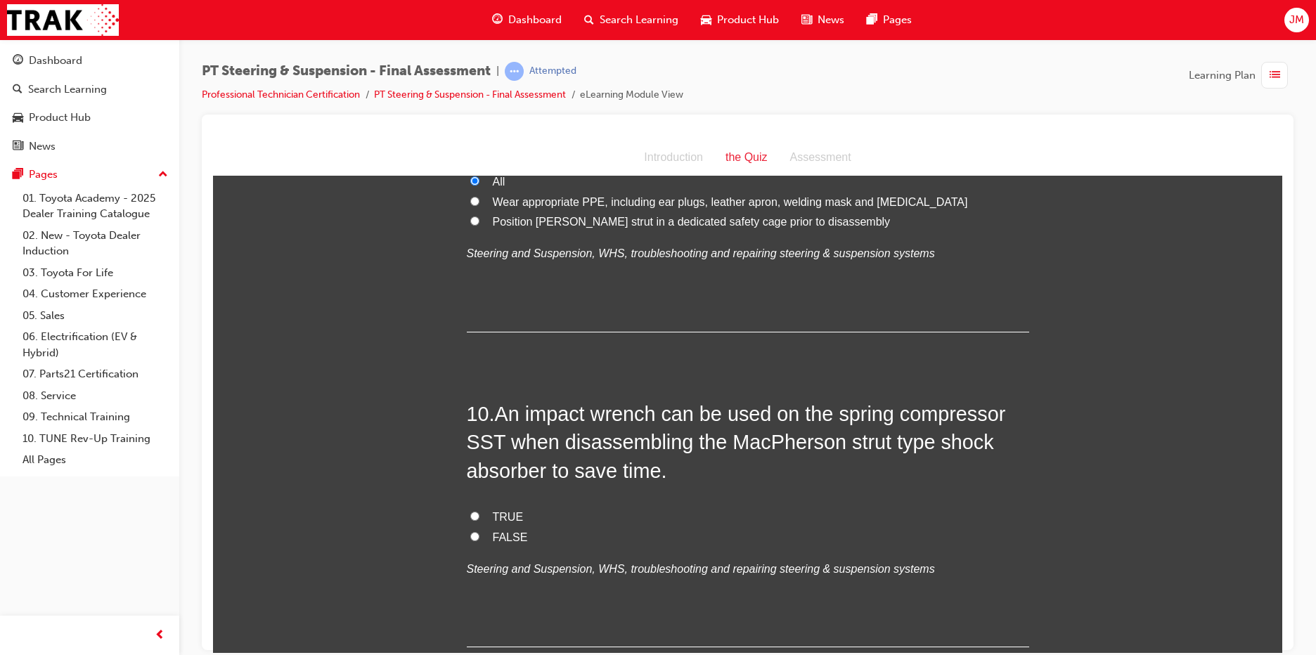
click at [470, 532] on input "FALSE" at bounding box center [474, 536] width 9 height 9
radio input "true"
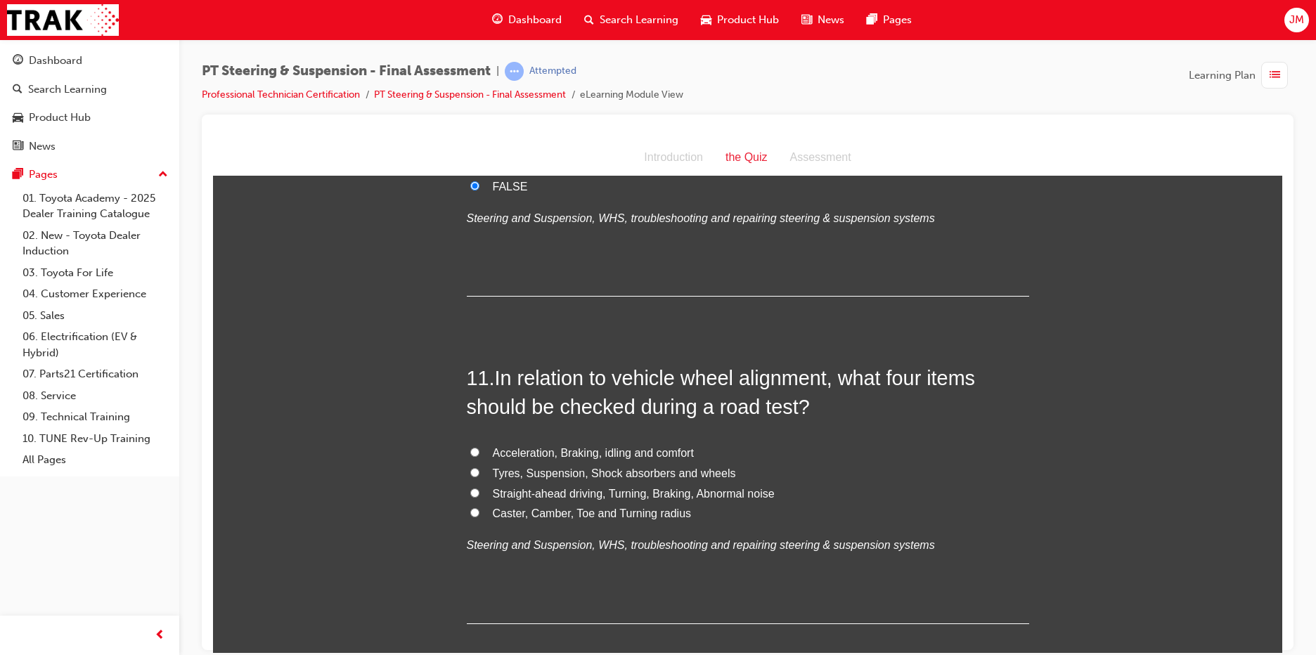
scroll to position [3160, 0]
click at [515, 506] on span "Caster, Camber, Toe and Turning radius" at bounding box center [592, 512] width 199 height 12
click at [480, 507] on input "Caster, Camber, Toe and Turning radius" at bounding box center [474, 511] width 9 height 9
radio input "true"
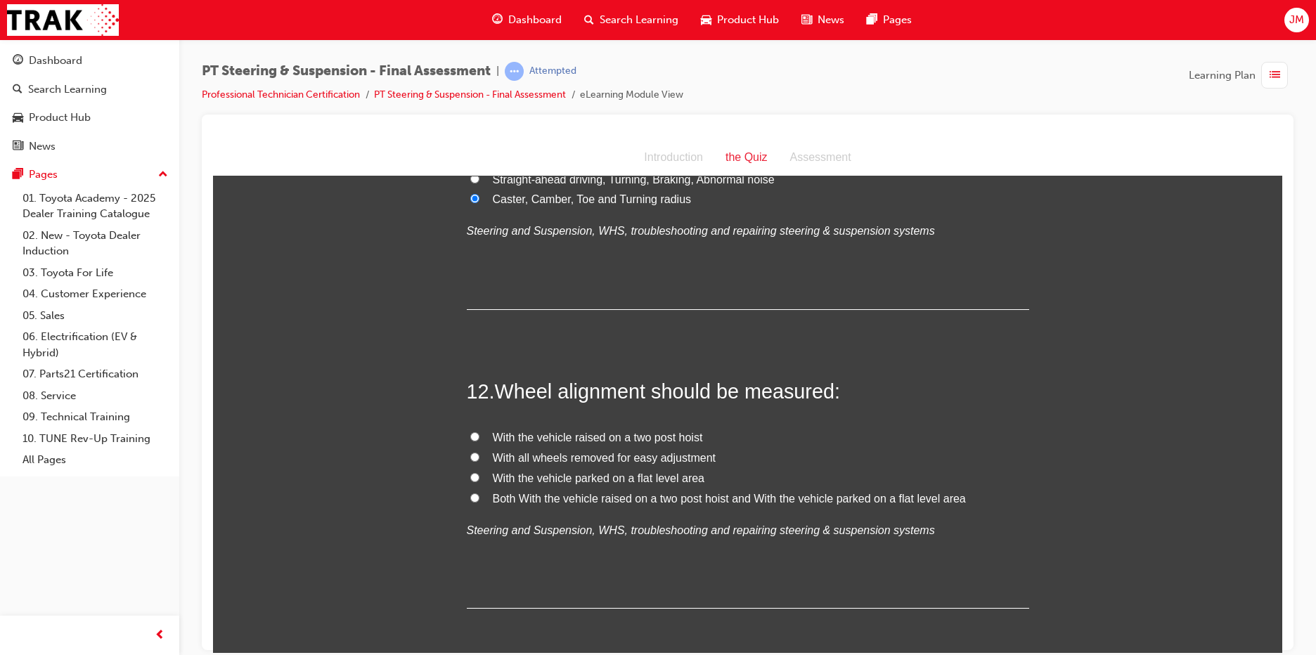
scroll to position [3512, 0]
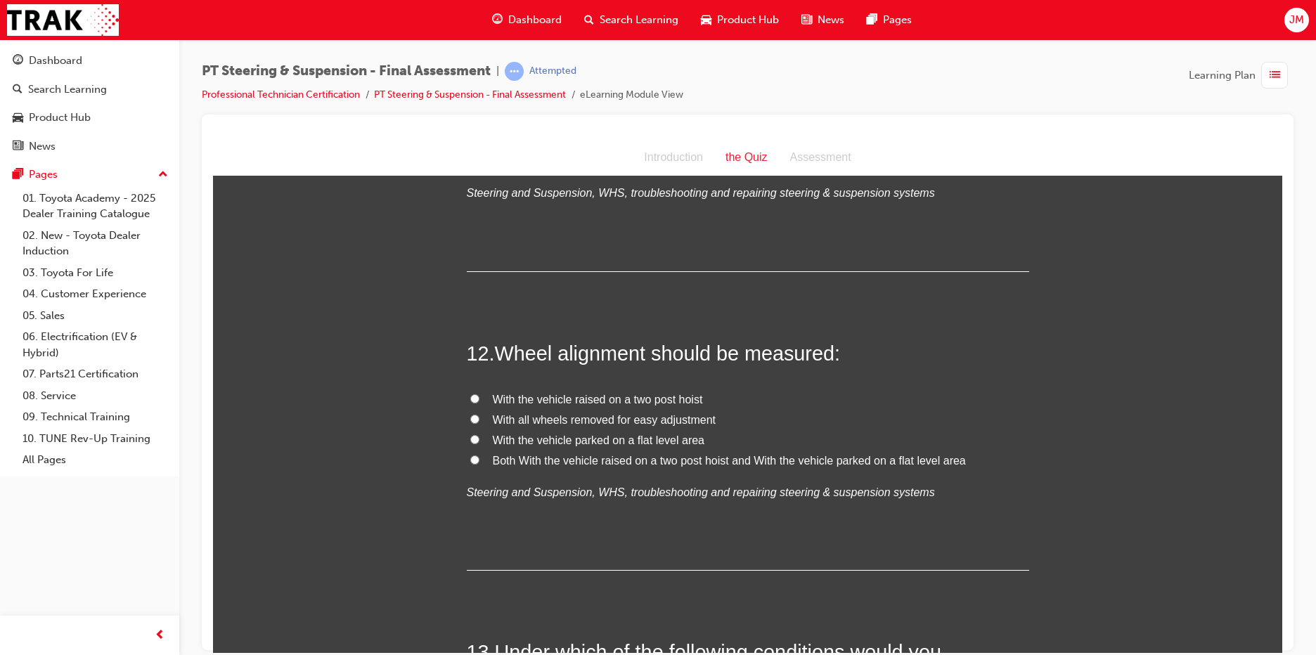
click at [607, 434] on span "With the vehicle parked on a flat level area" at bounding box center [599, 440] width 212 height 12
click at [480, 435] on input "With the vehicle parked on a flat level area" at bounding box center [474, 439] width 9 height 9
radio input "true"
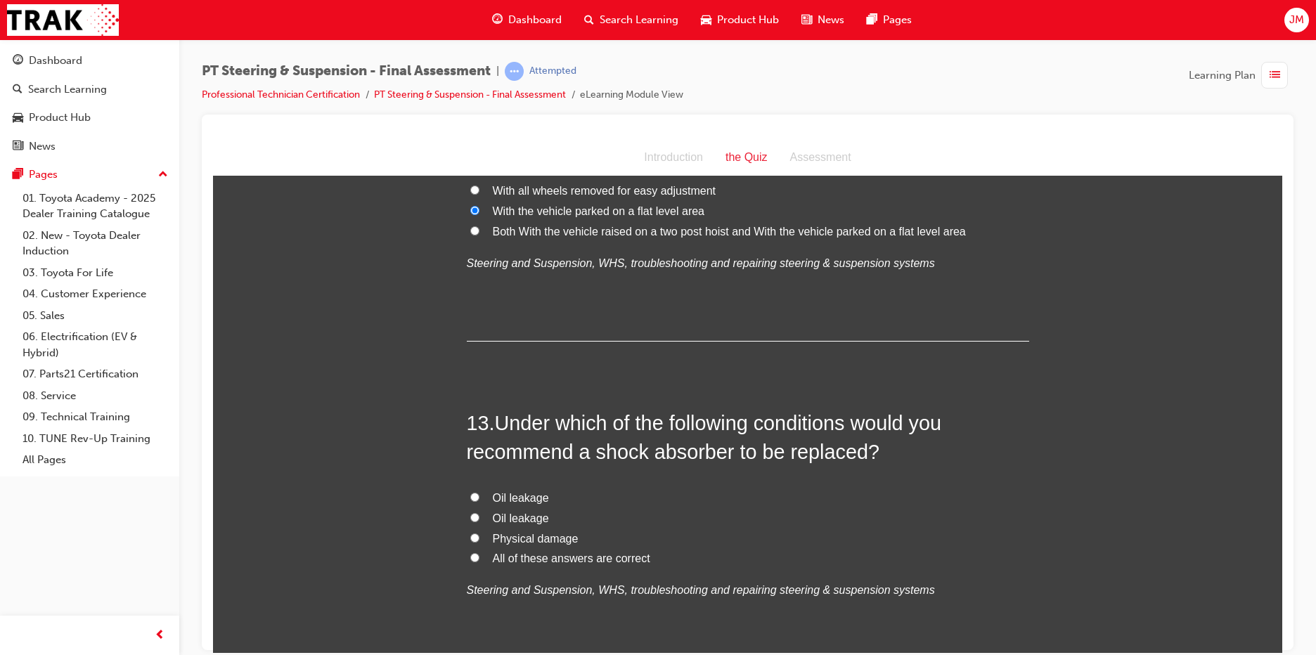
scroll to position [3793, 0]
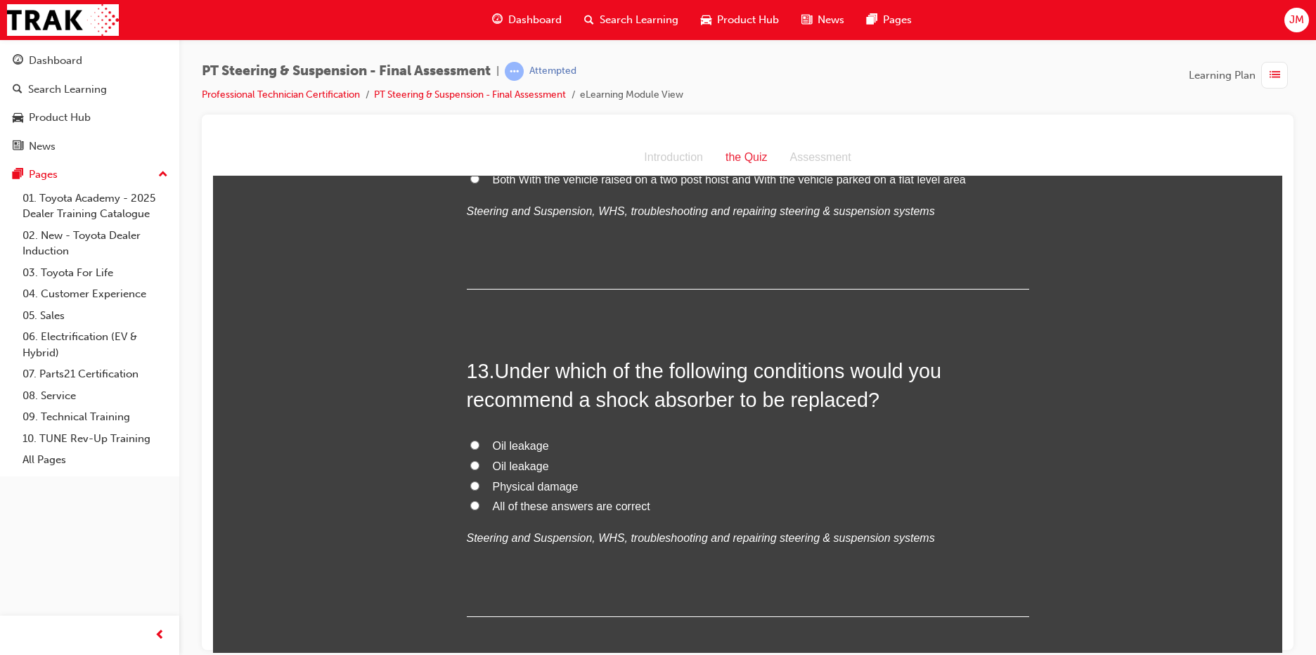
click at [470, 501] on input "All of these answers are correct" at bounding box center [474, 505] width 9 height 9
radio input "true"
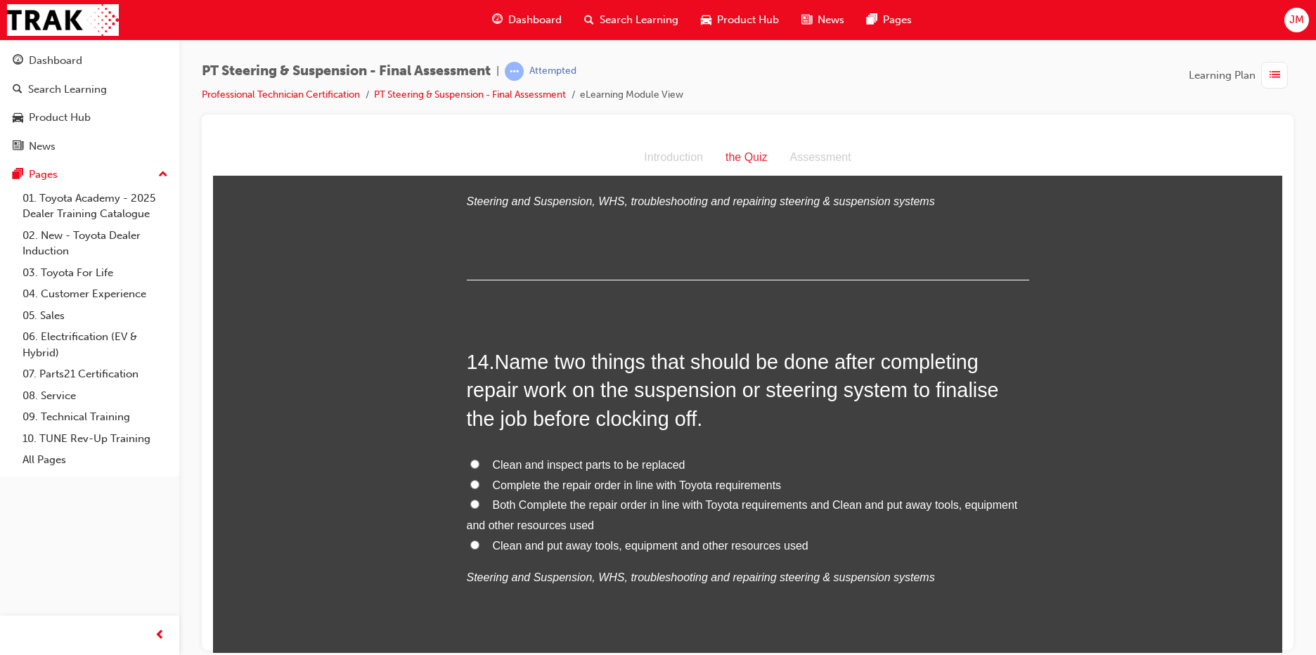
scroll to position [4144, 0]
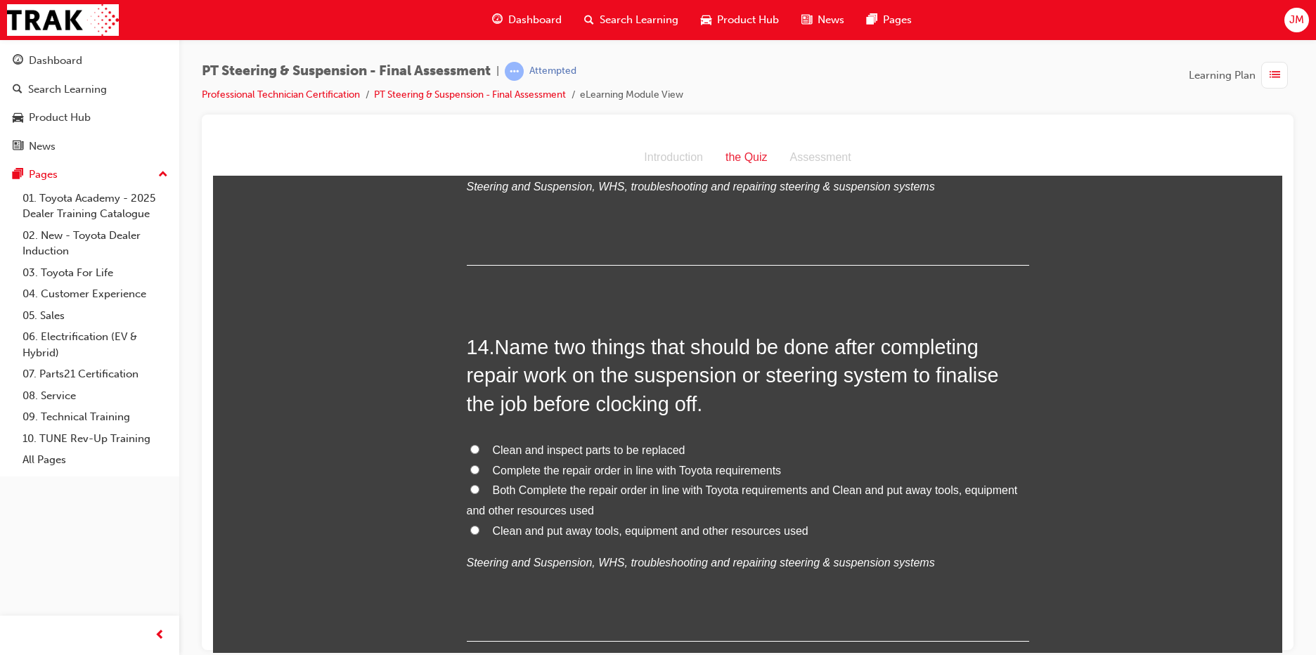
click at [470, 484] on input "Both Complete the repair order in line with Toyota requirements and Clean and p…" at bounding box center [474, 488] width 9 height 9
radio input "true"
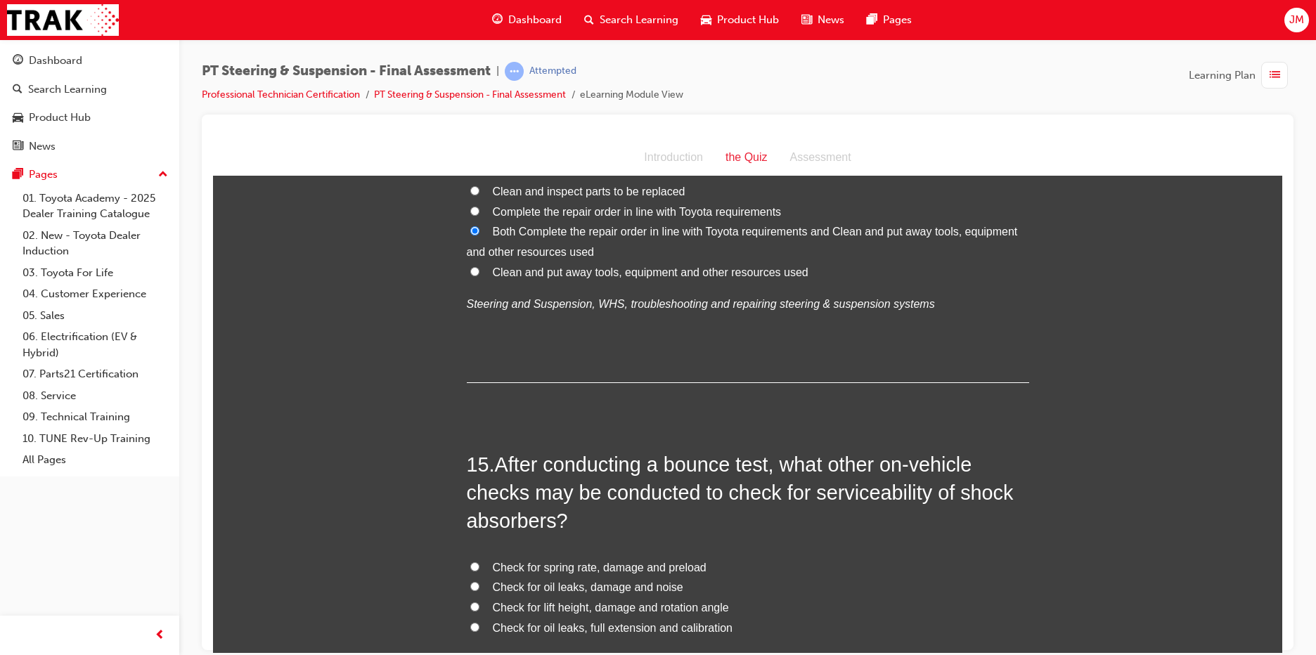
scroll to position [4496, 0]
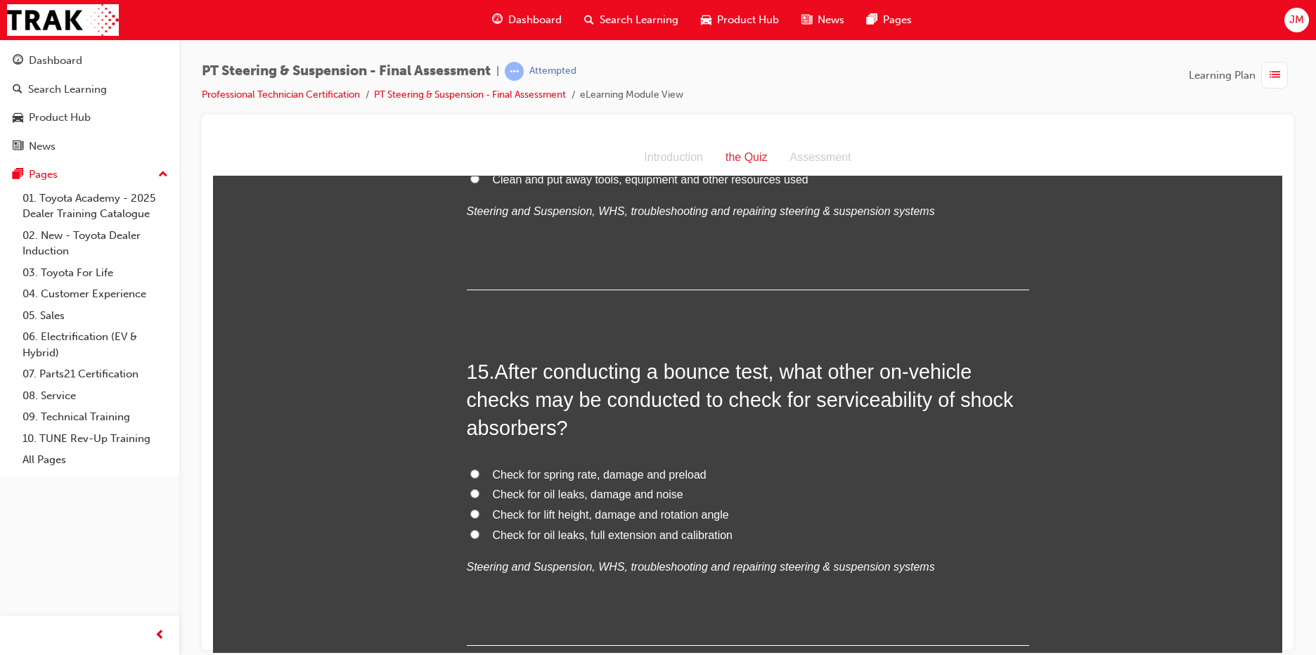
click at [470, 509] on input "Check for lift height, damage and rotation angle" at bounding box center [474, 513] width 9 height 9
radio input "true"
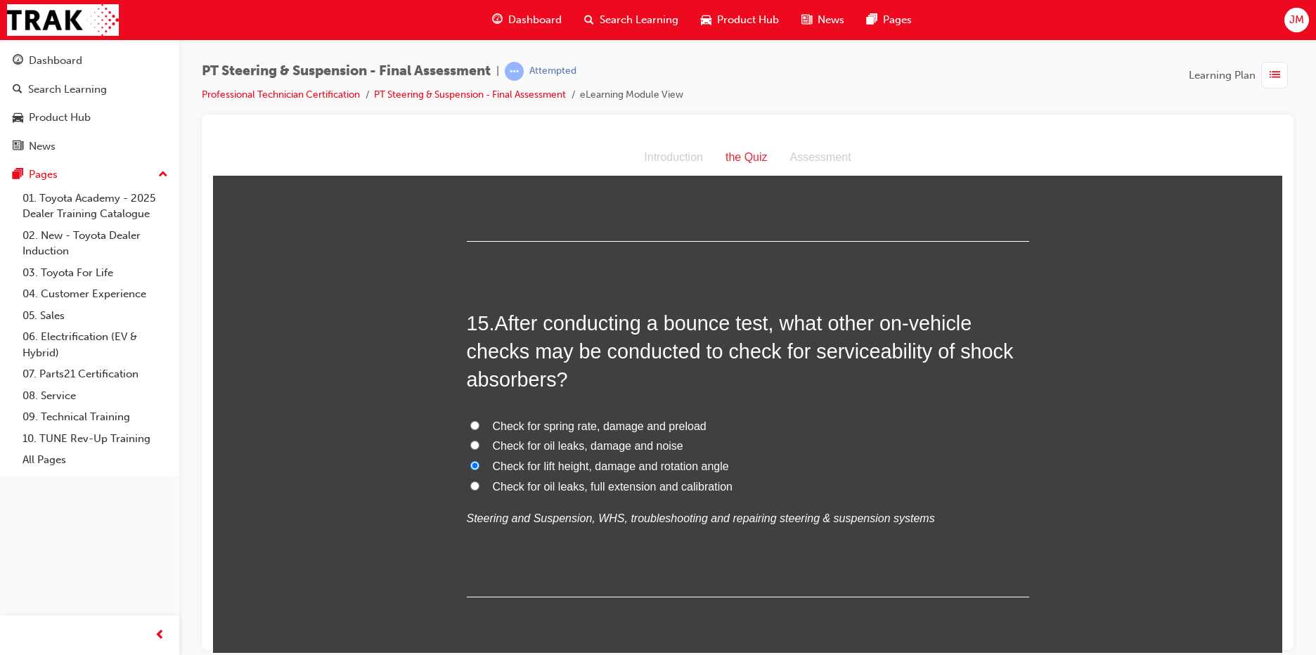
scroll to position [4566, 0]
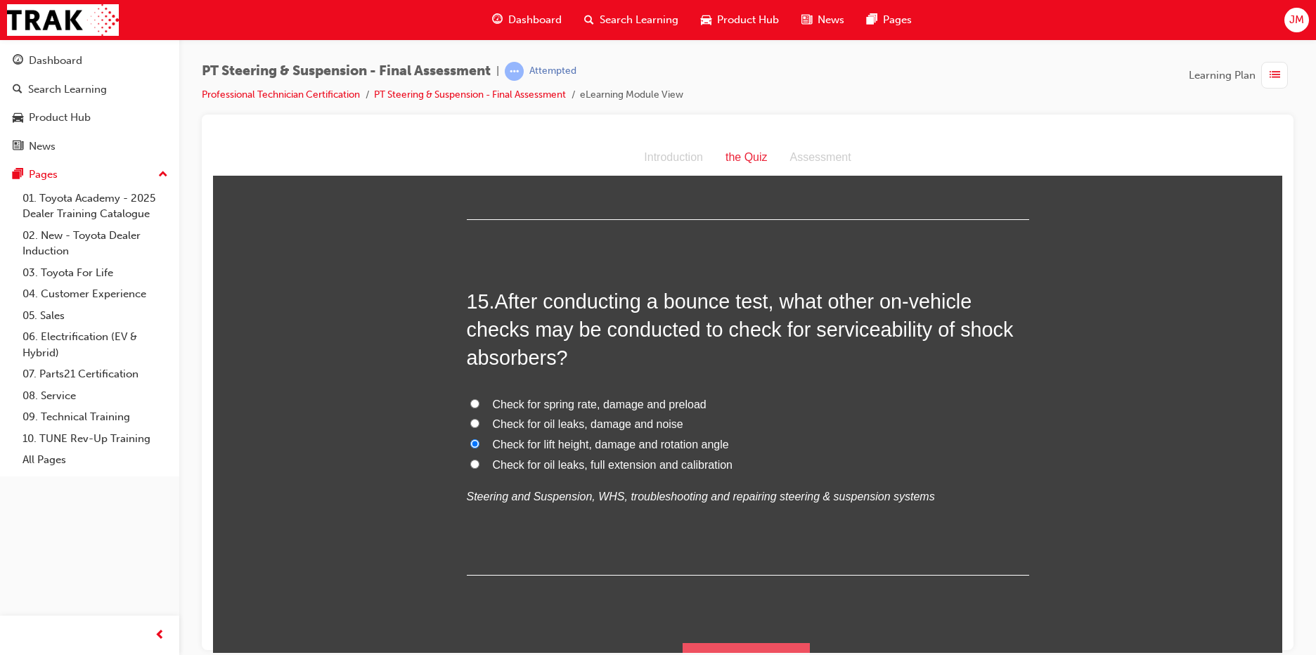
click at [755, 643] on button "Submit Answers" at bounding box center [747, 662] width 128 height 39
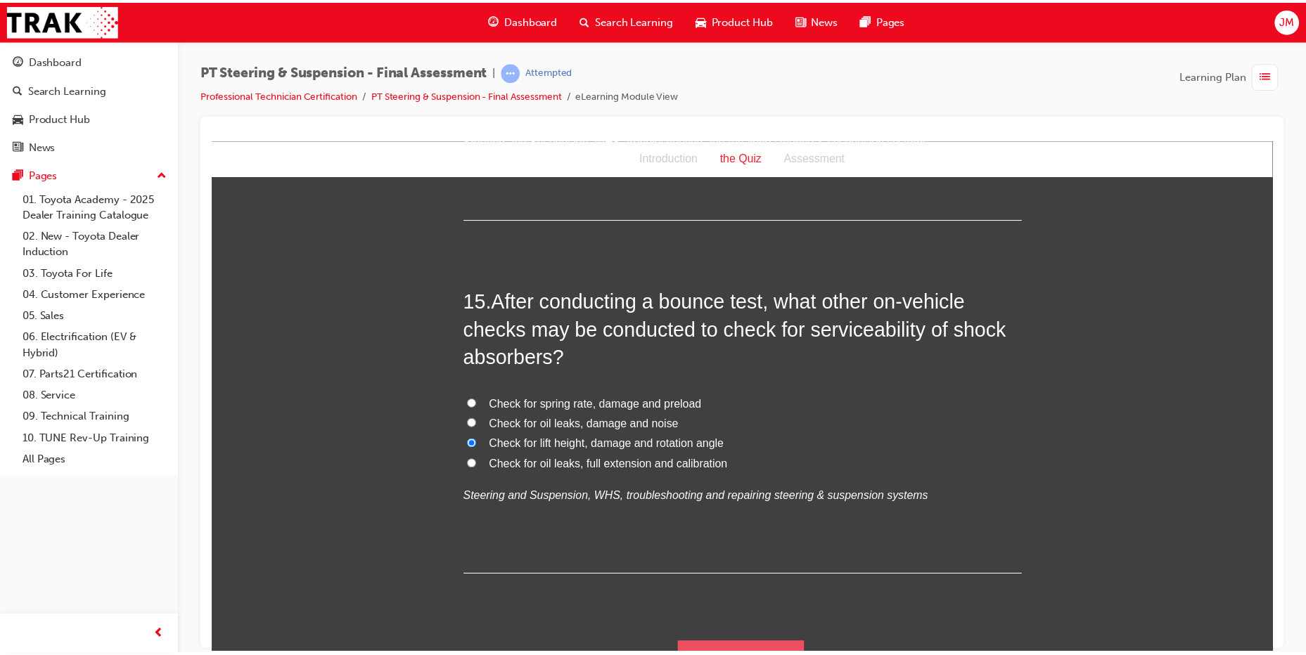
scroll to position [0, 0]
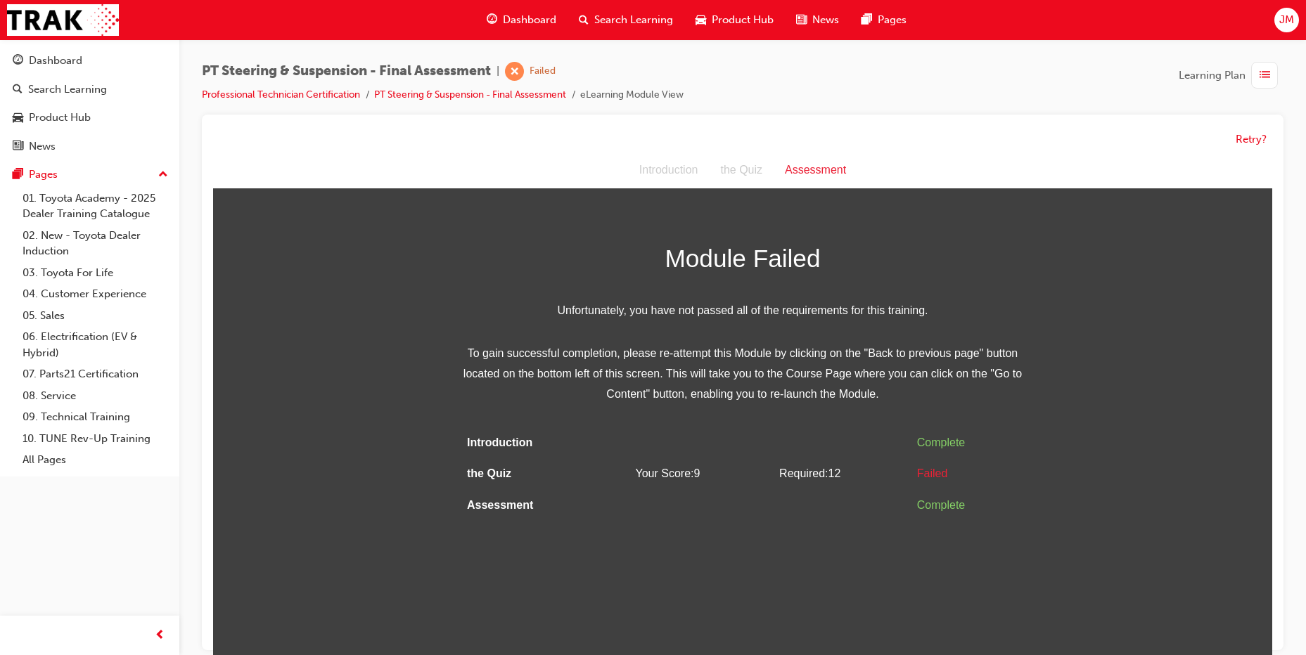
click at [932, 475] on div "Failed" at bounding box center [967, 474] width 101 height 20
click at [1248, 139] on button "Retry?" at bounding box center [1250, 139] width 31 height 16
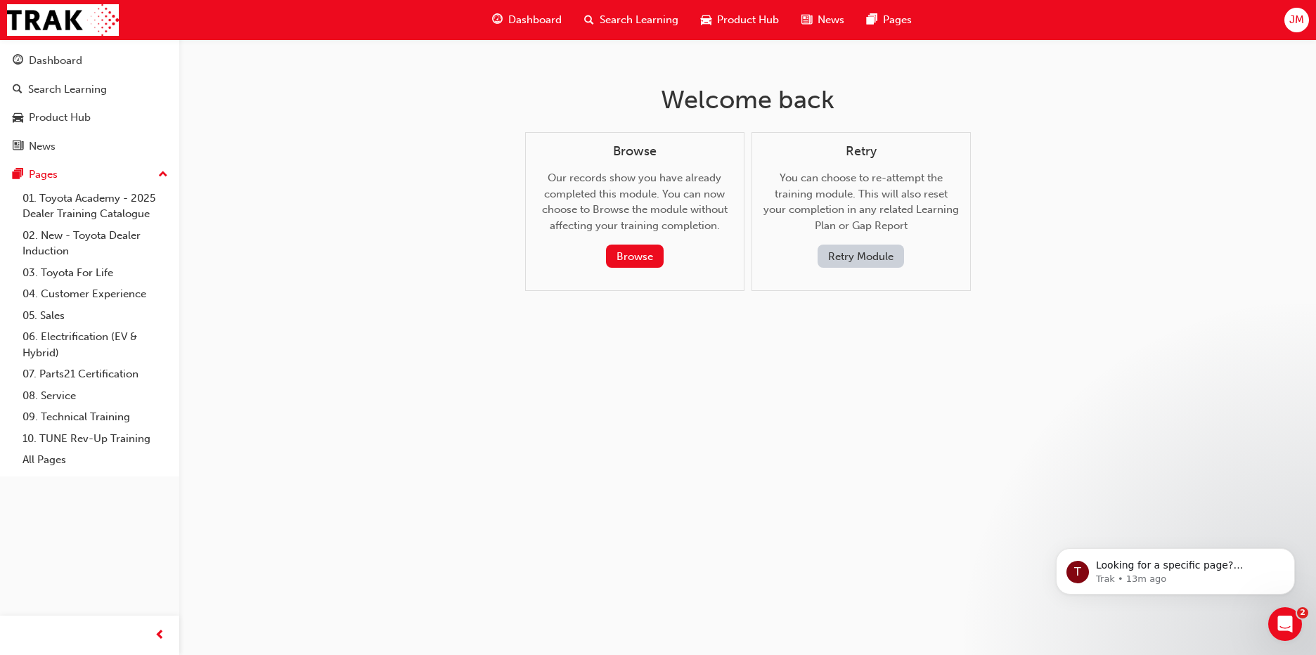
click at [859, 259] on button "Retry Module" at bounding box center [861, 256] width 86 height 23
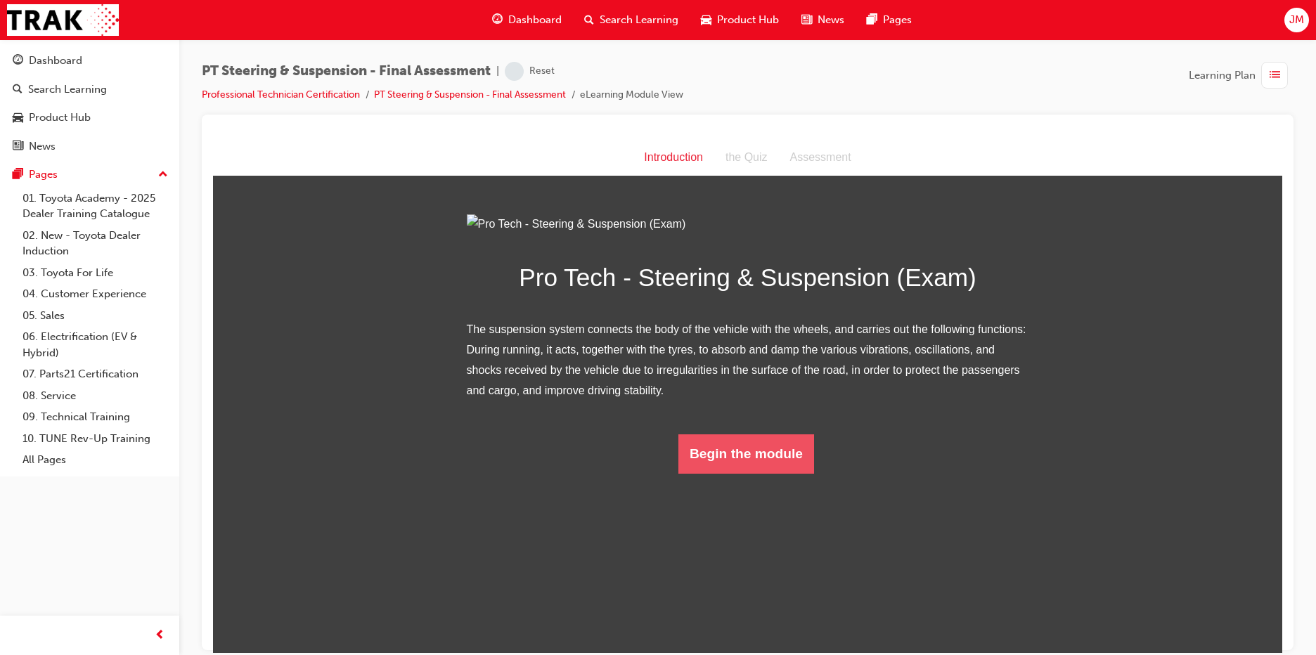
click at [703, 473] on button "Begin the module" at bounding box center [747, 453] width 136 height 39
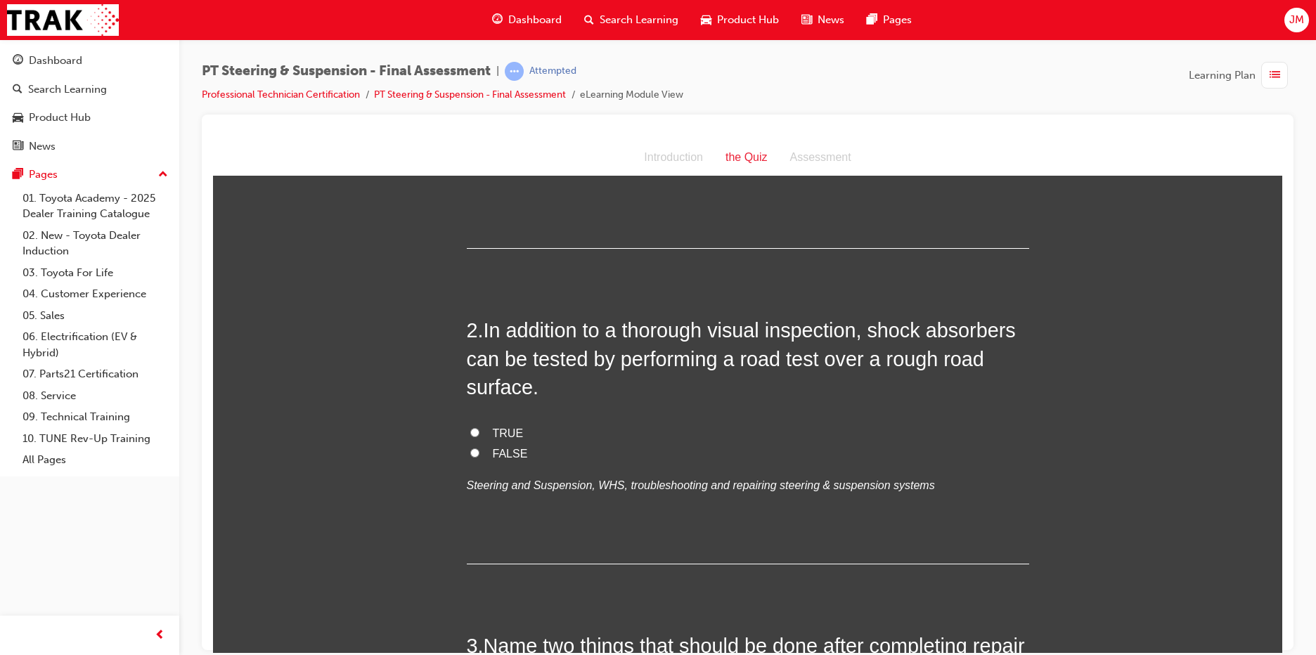
scroll to position [352, 0]
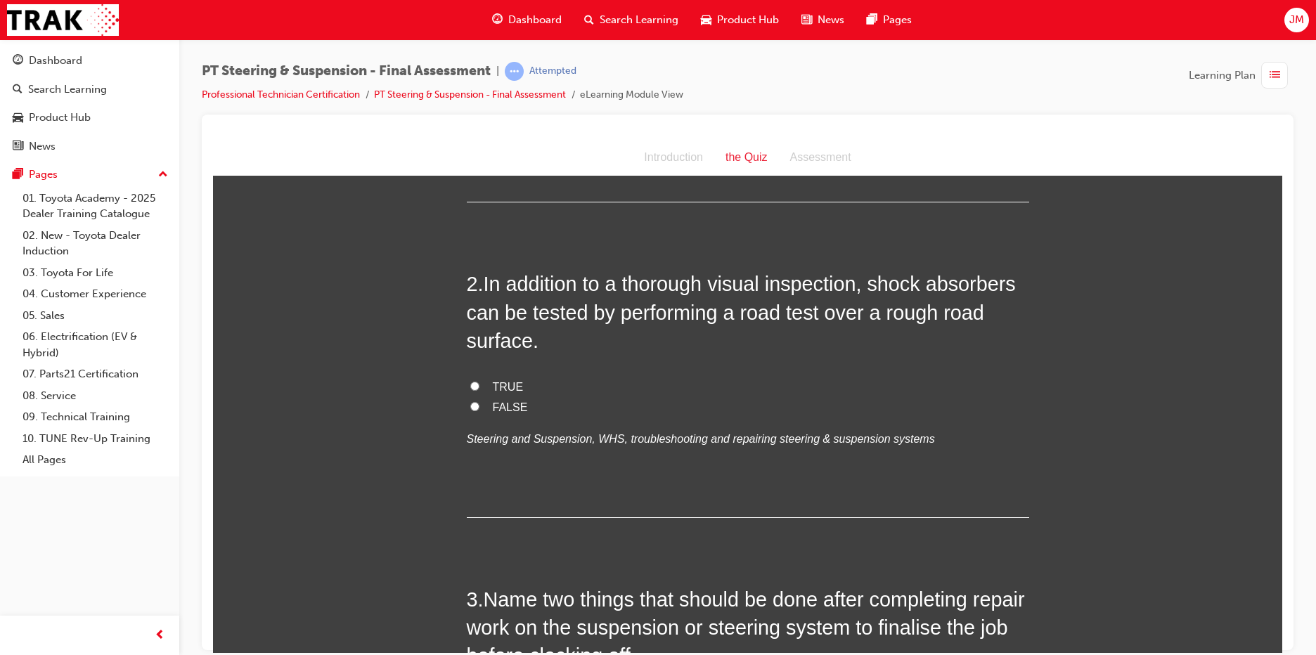
click at [470, 383] on input "TRUE" at bounding box center [474, 385] width 9 height 9
radio input "true"
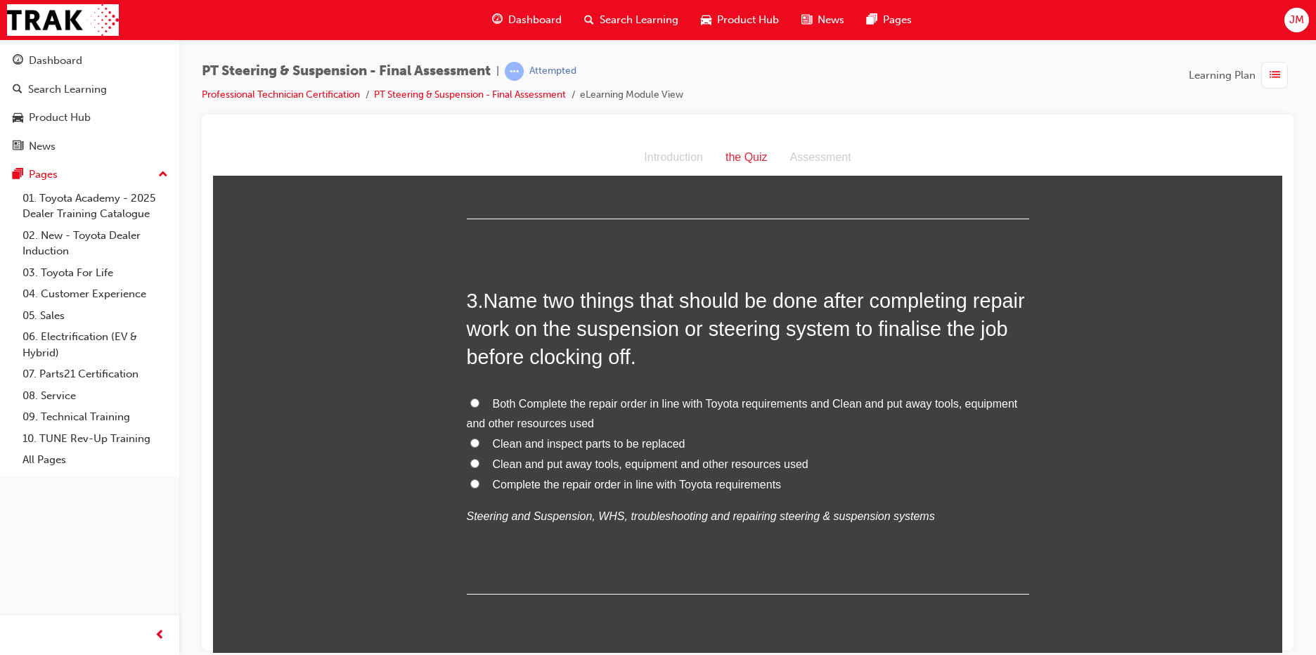
scroll to position [703, 0]
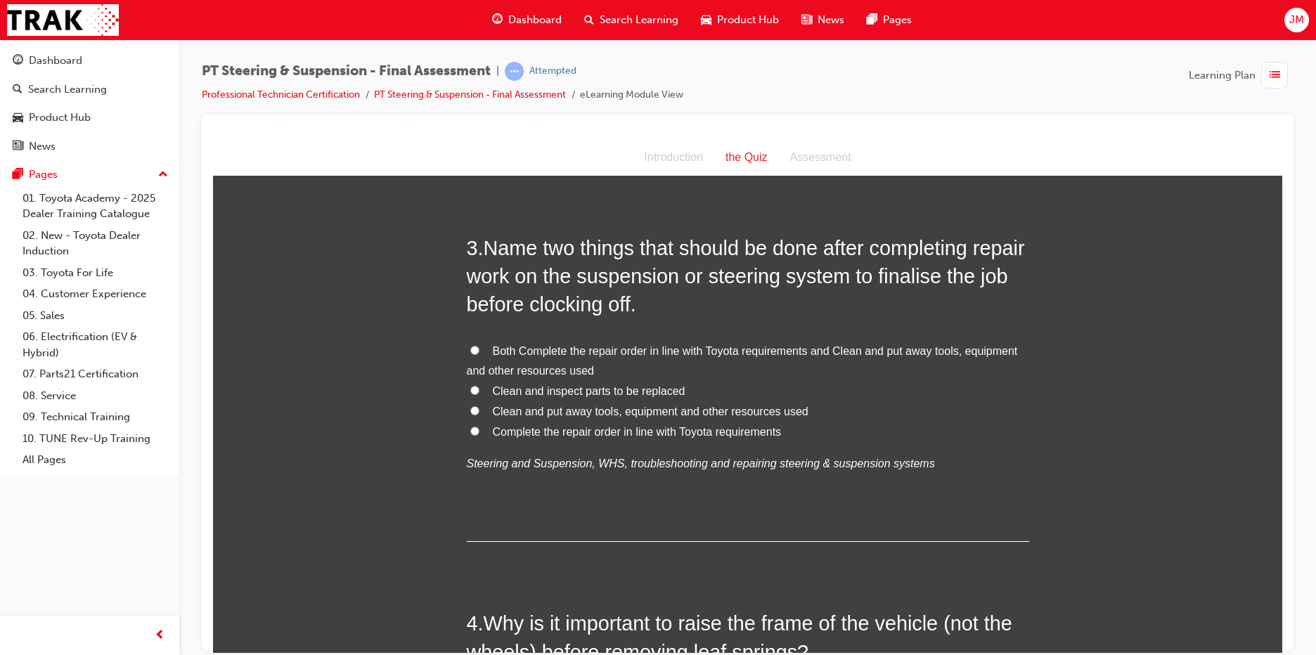
click at [470, 387] on input "Clean and inspect parts to be replaced" at bounding box center [474, 389] width 9 height 9
radio input "true"
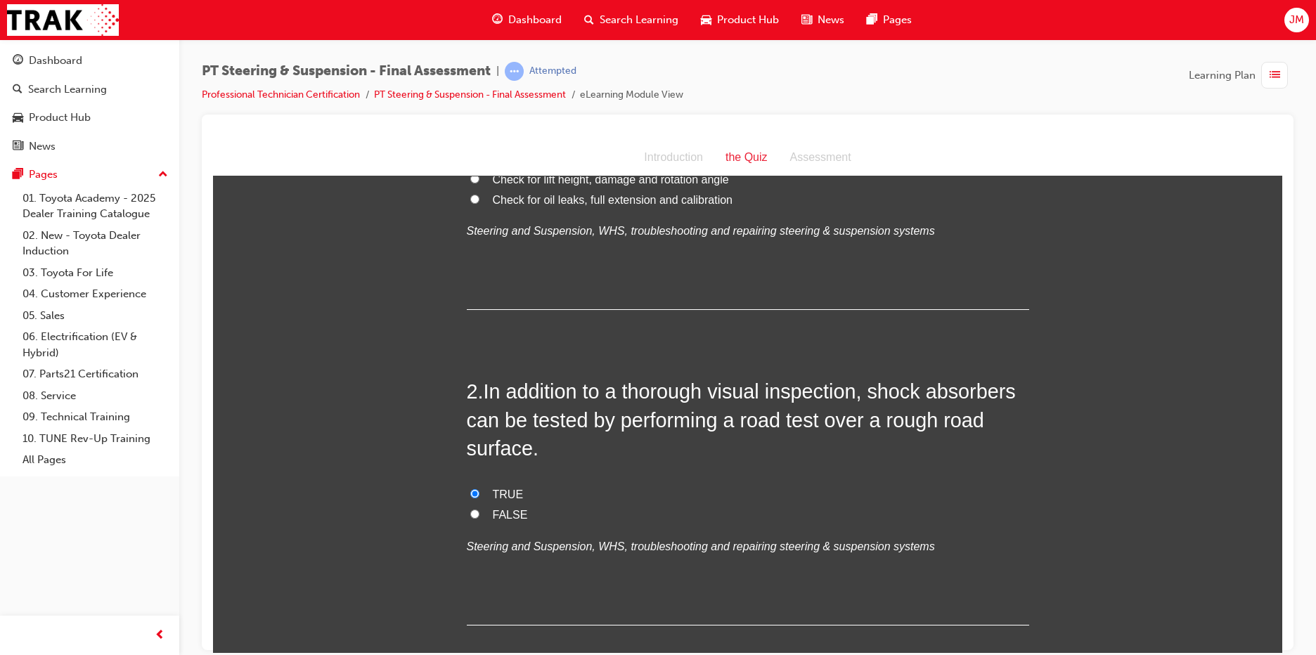
scroll to position [0, 0]
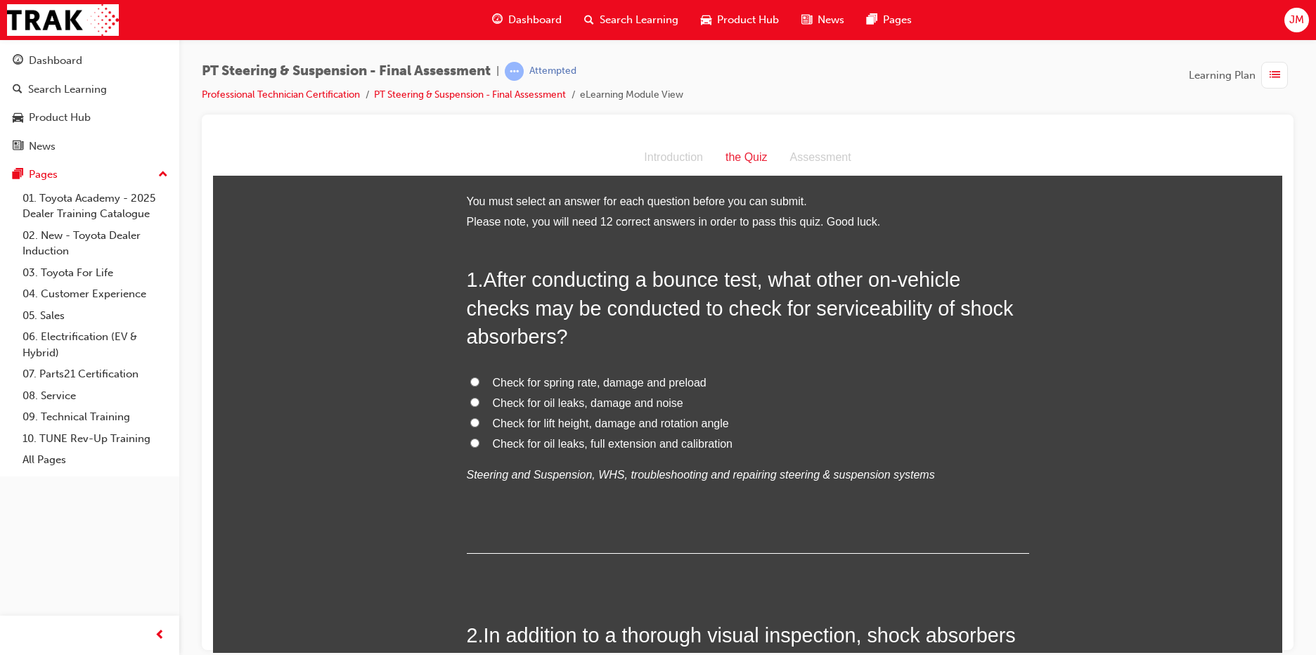
click at [470, 420] on input "Check for lift height, damage and rotation angle" at bounding box center [474, 422] width 9 height 9
radio input "true"
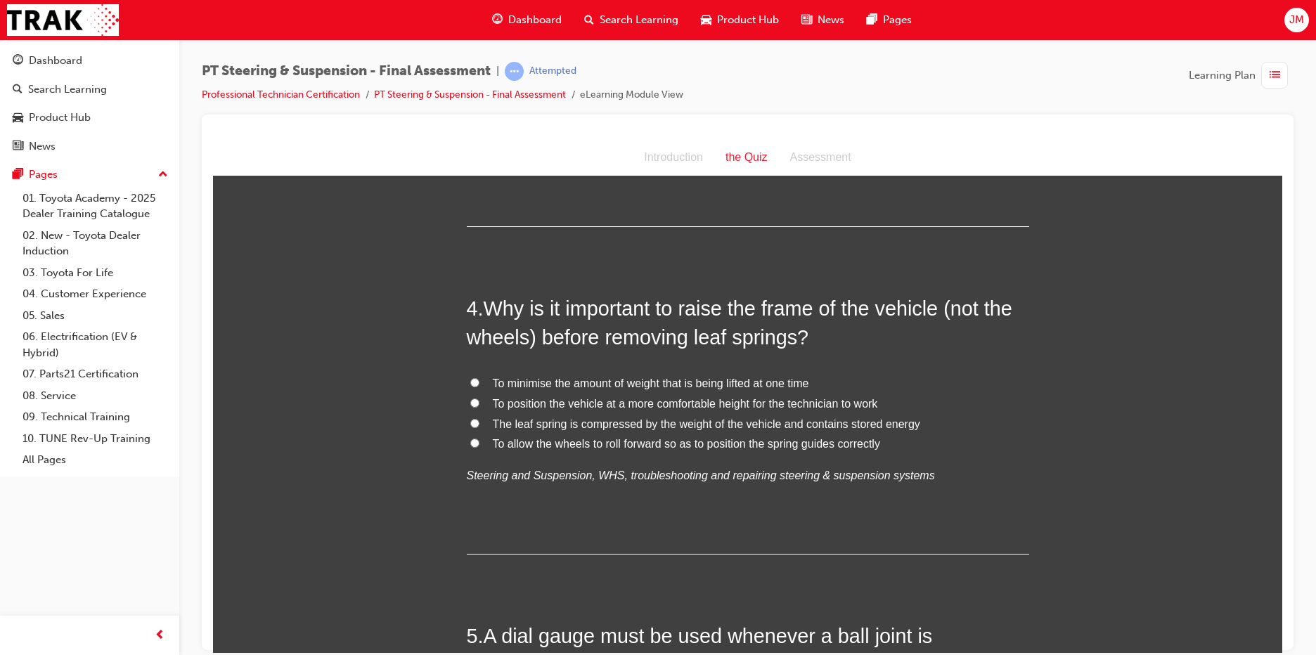
scroll to position [1055, 0]
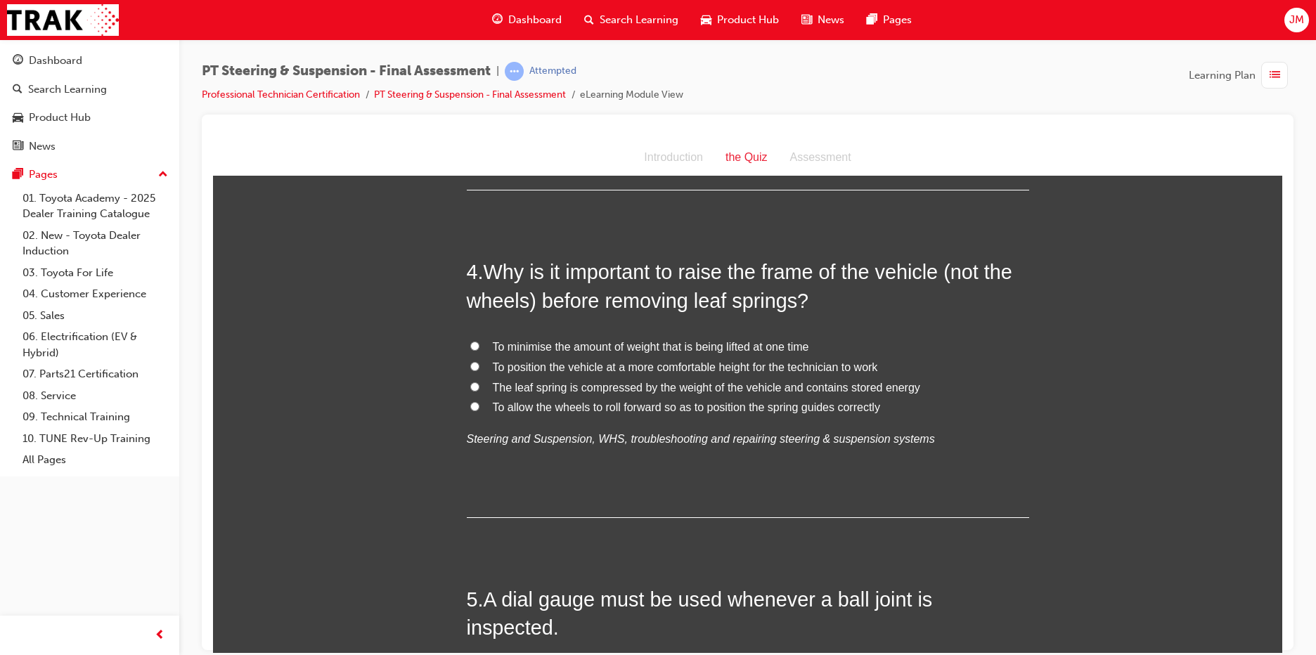
click at [470, 385] on input "The leaf spring is compressed by the weight of the vehicle and contains stored …" at bounding box center [474, 386] width 9 height 9
radio input "true"
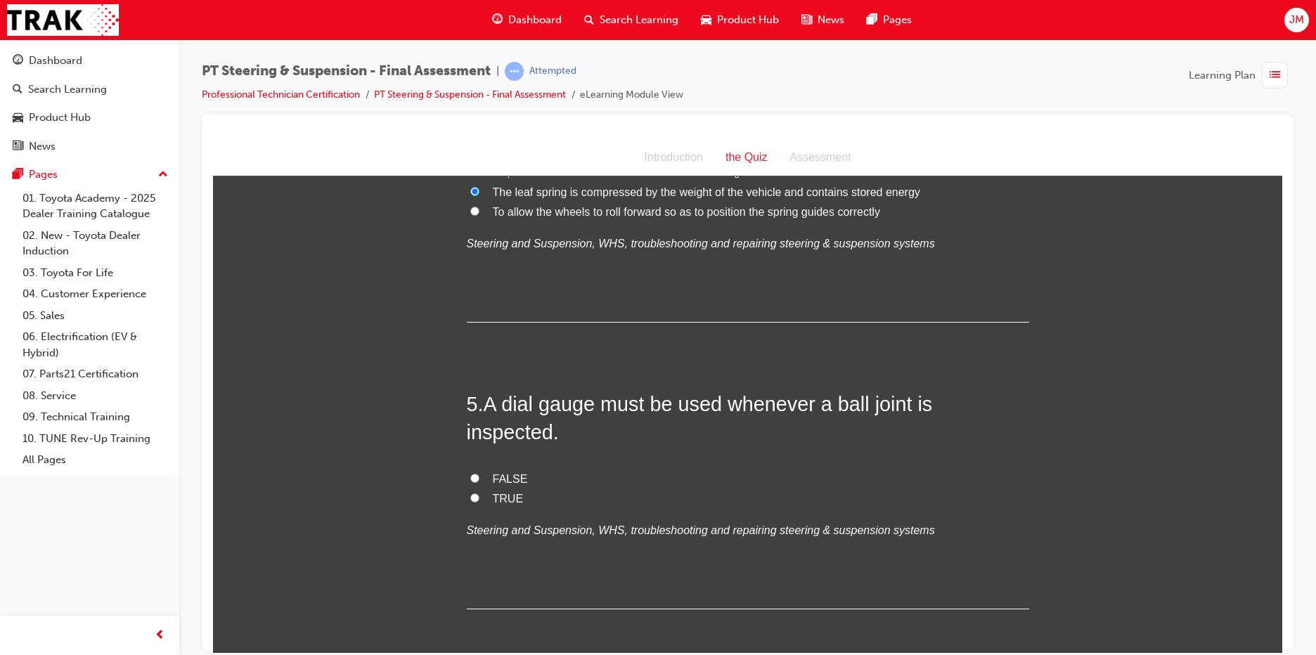
scroll to position [1266, 0]
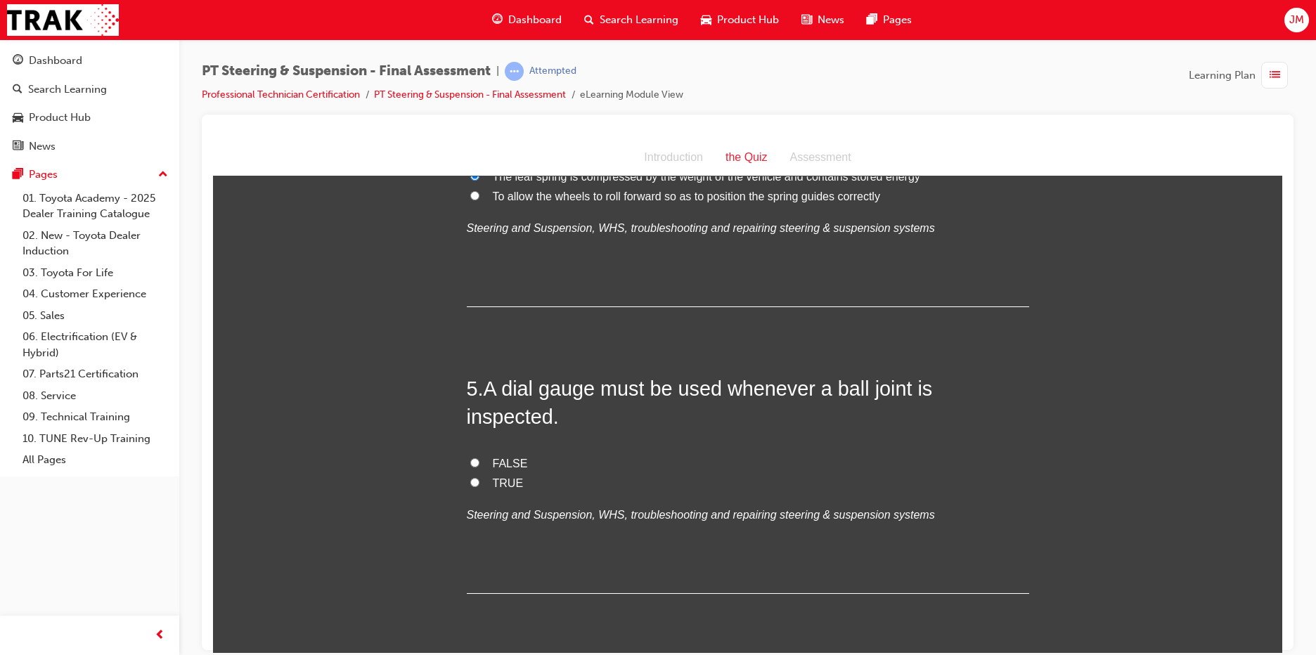
click at [470, 458] on input "FALSE" at bounding box center [474, 462] width 9 height 9
radio input "true"
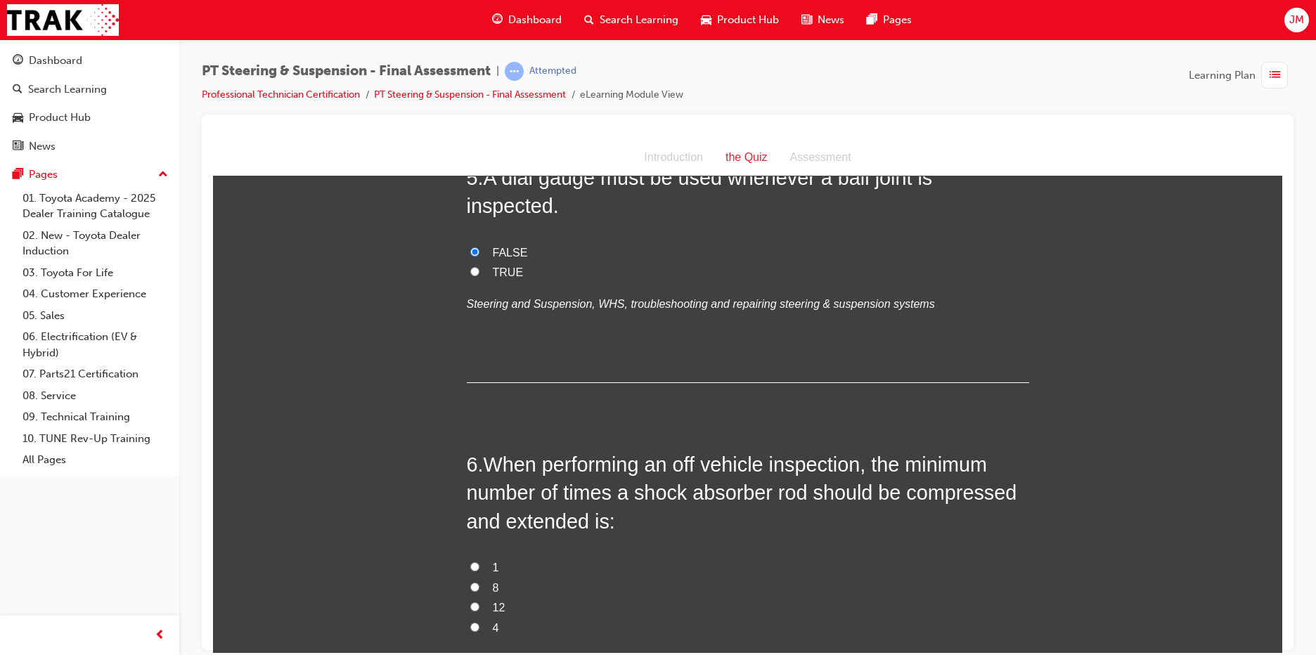
scroll to position [1547, 0]
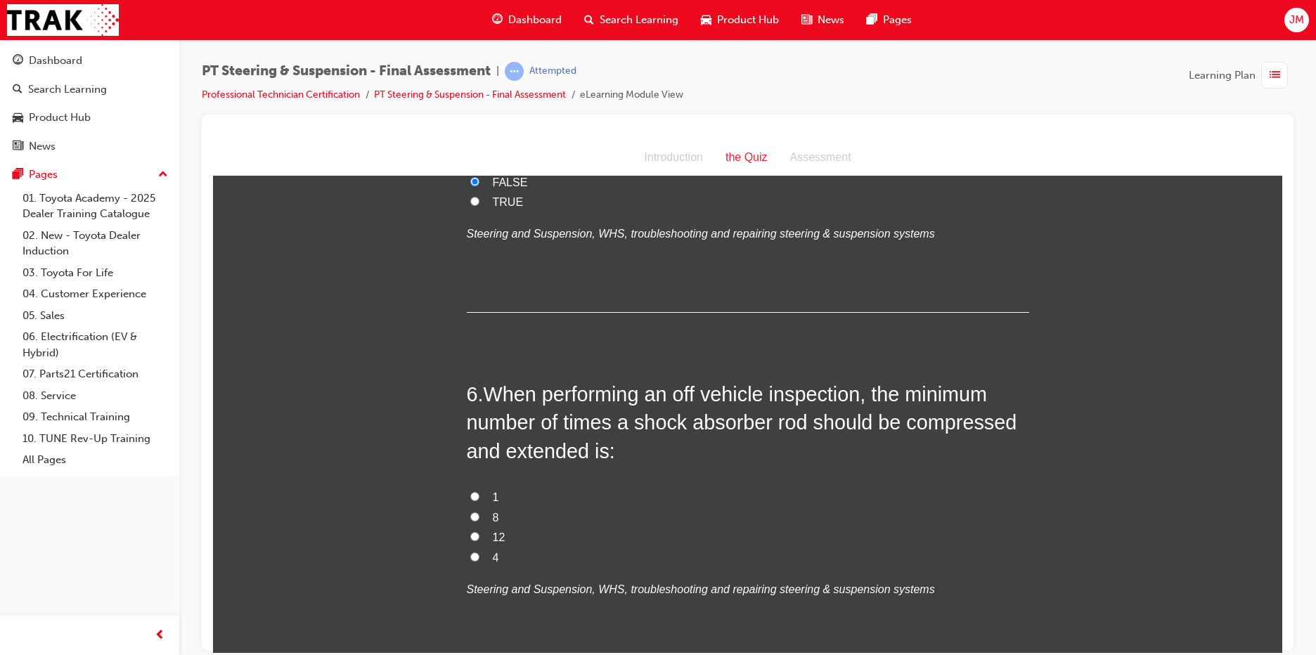
click at [470, 512] on input "8" at bounding box center [474, 516] width 9 height 9
radio input "true"
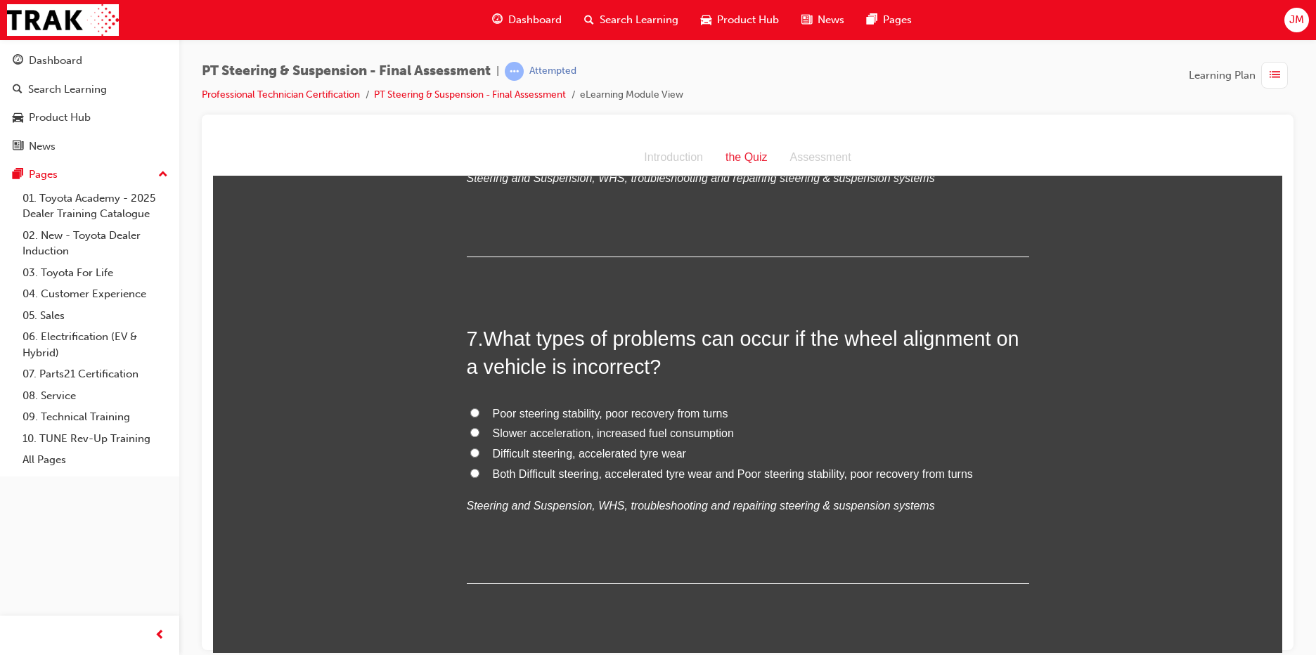
scroll to position [1969, 0]
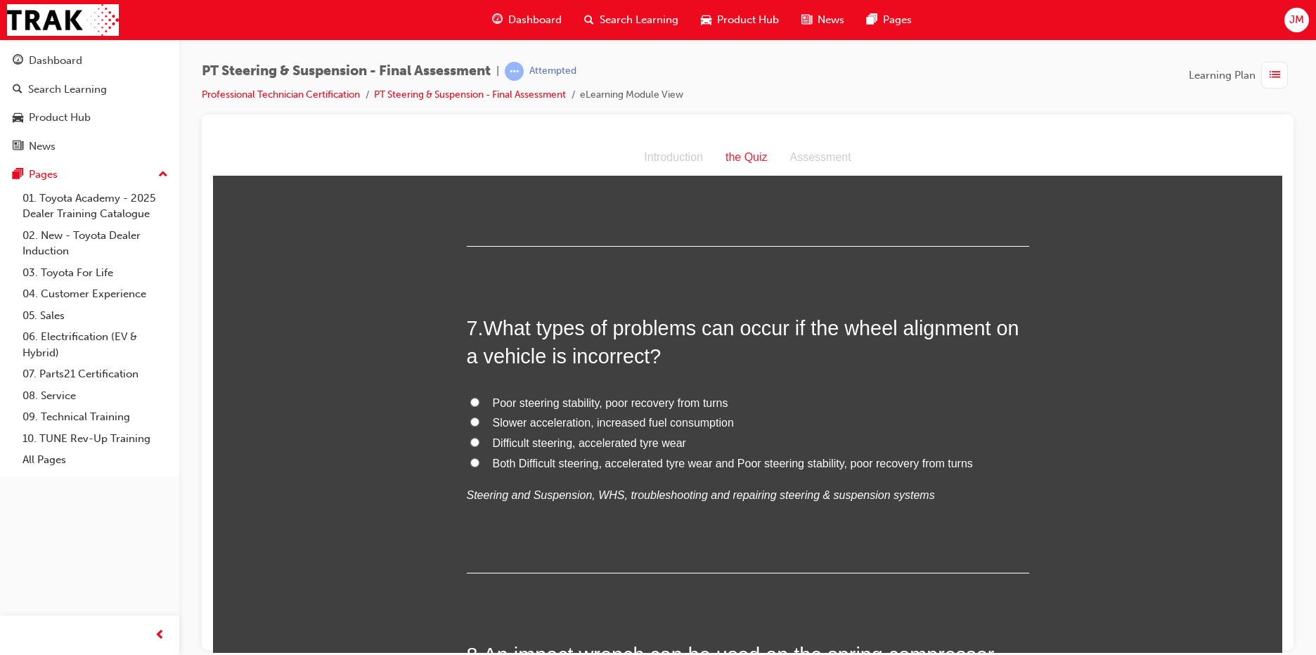
click at [470, 437] on input "Difficult steering, accelerated tyre wear" at bounding box center [474, 441] width 9 height 9
radio input "true"
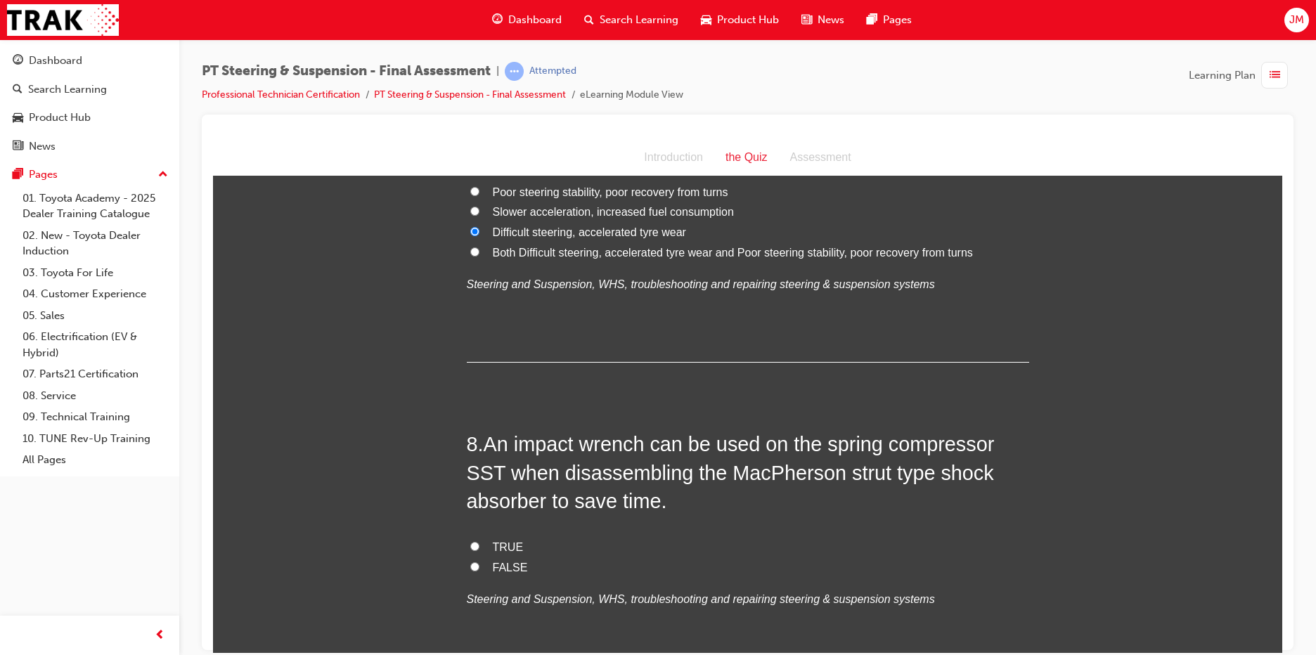
scroll to position [2250, 0]
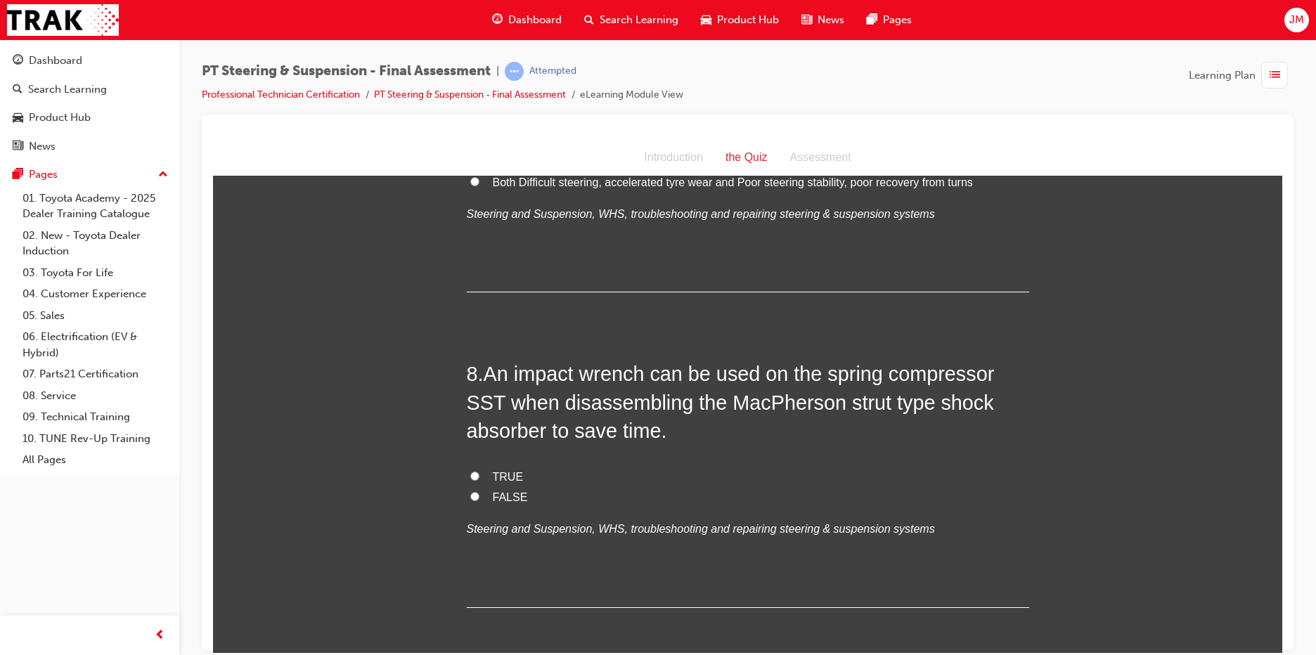
click at [470, 492] on input "FALSE" at bounding box center [474, 496] width 9 height 9
radio input "true"
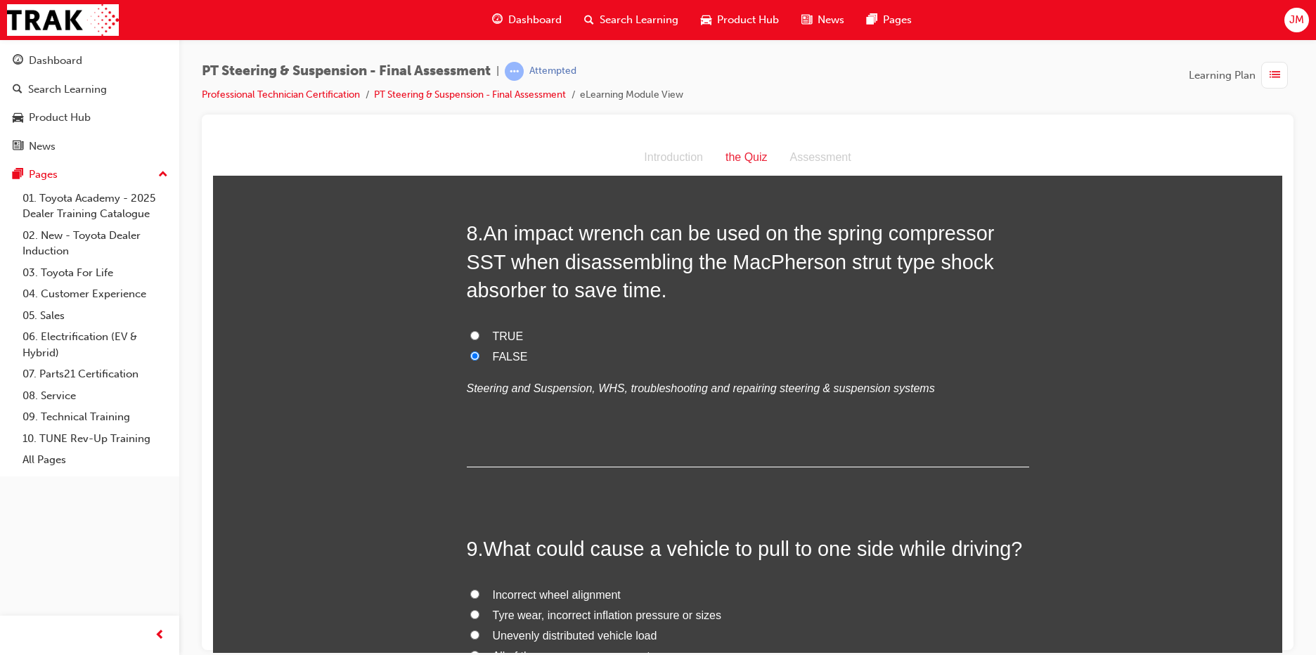
scroll to position [2531, 0]
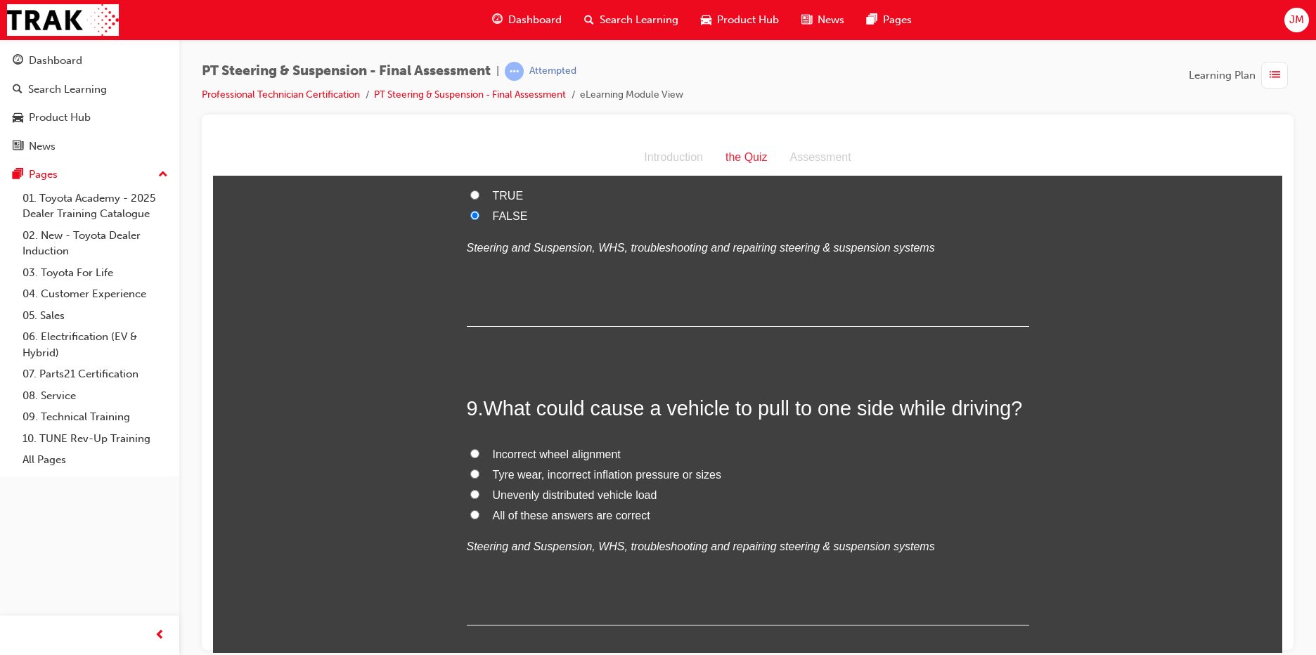
click at [470, 510] on input "All of these answers are correct" at bounding box center [474, 514] width 9 height 9
radio input "true"
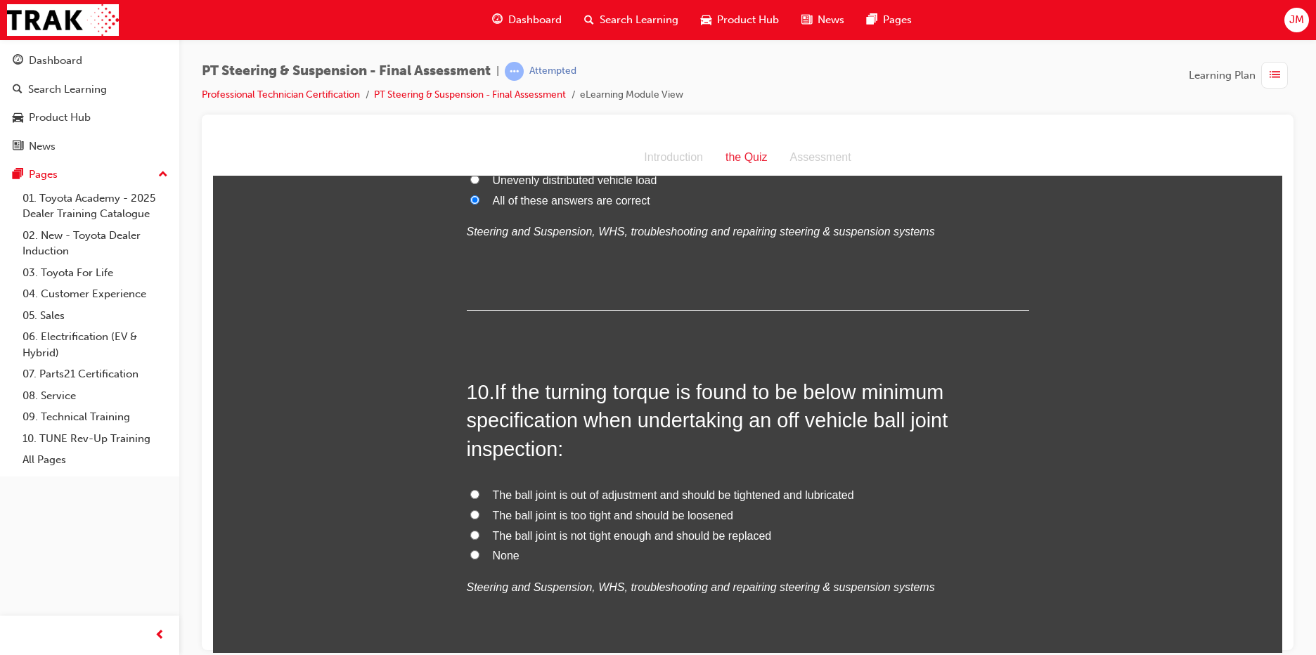
scroll to position [2883, 0]
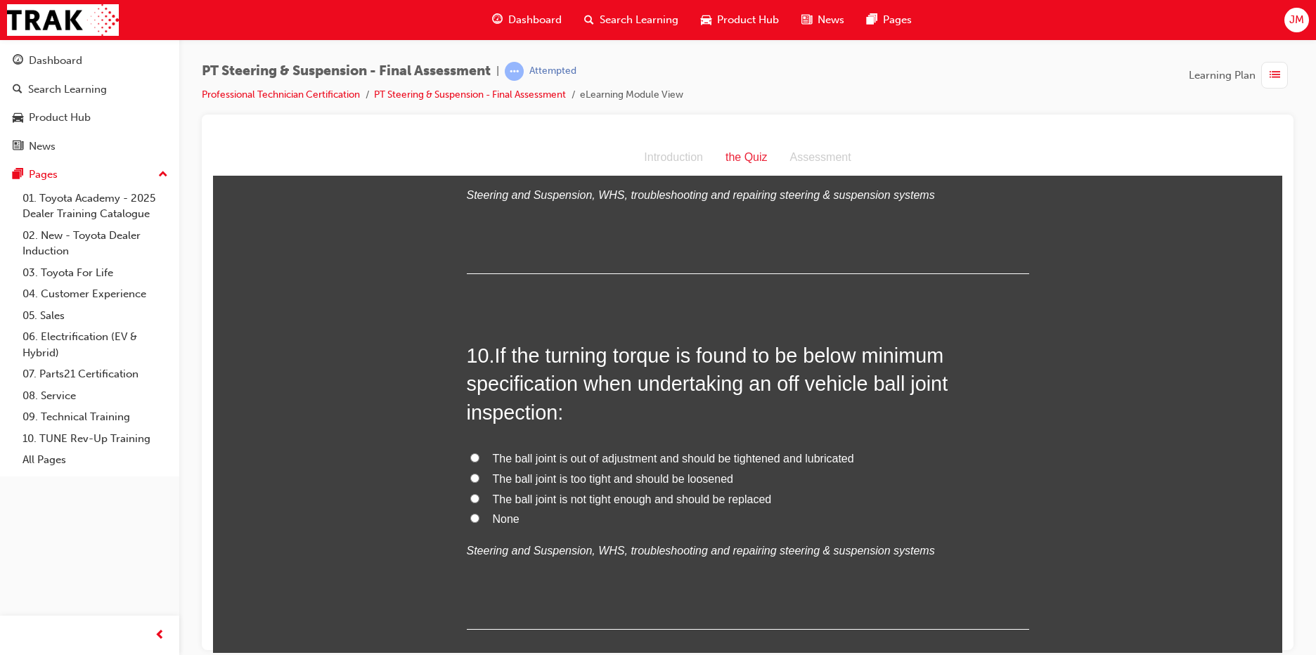
click at [470, 494] on input "The ball joint is not tight enough and should be replaced" at bounding box center [474, 498] width 9 height 9
radio input "true"
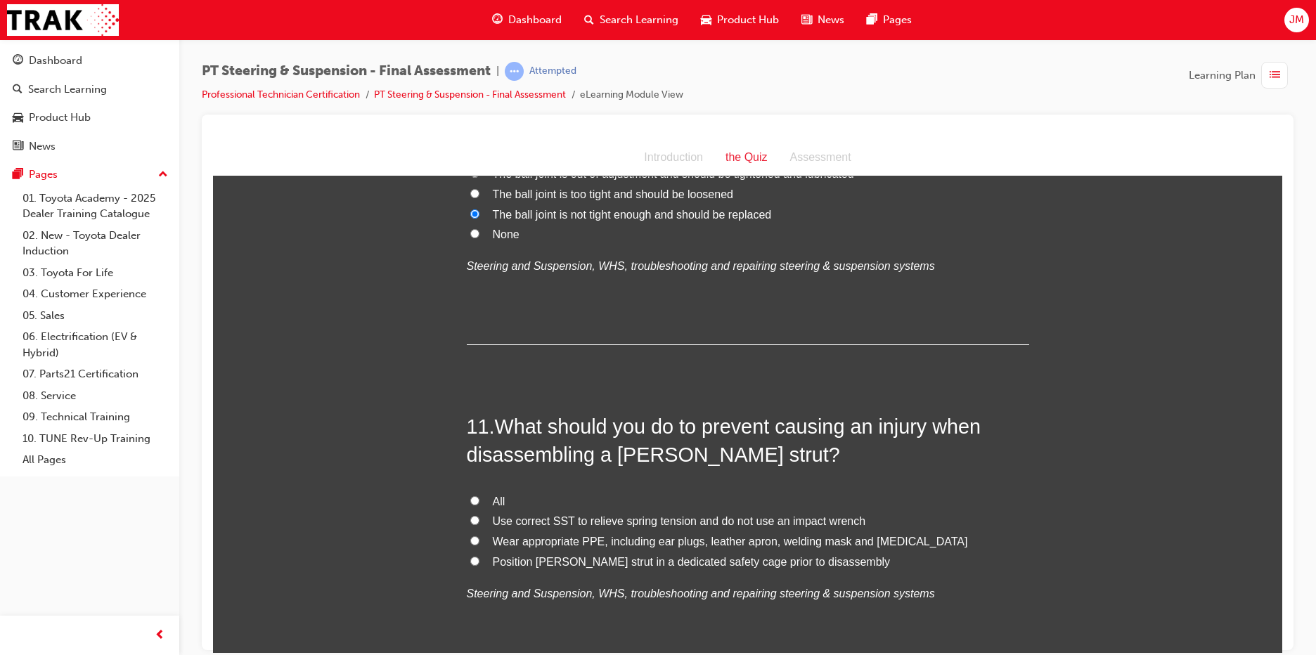
scroll to position [3234, 0]
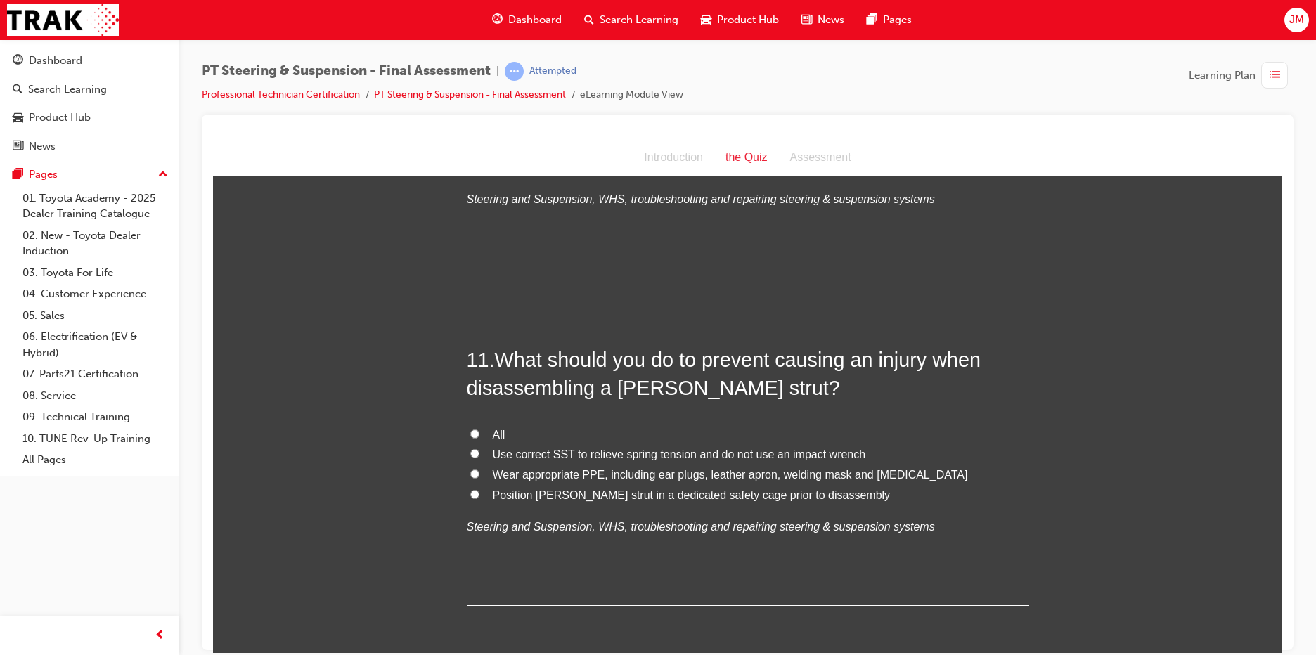
drag, startPoint x: 467, startPoint y: 403, endPoint x: 582, endPoint y: 391, distance: 115.2
click at [474, 425] on label "All" at bounding box center [748, 435] width 563 height 20
click at [474, 429] on input "All" at bounding box center [474, 433] width 9 height 9
radio input "true"
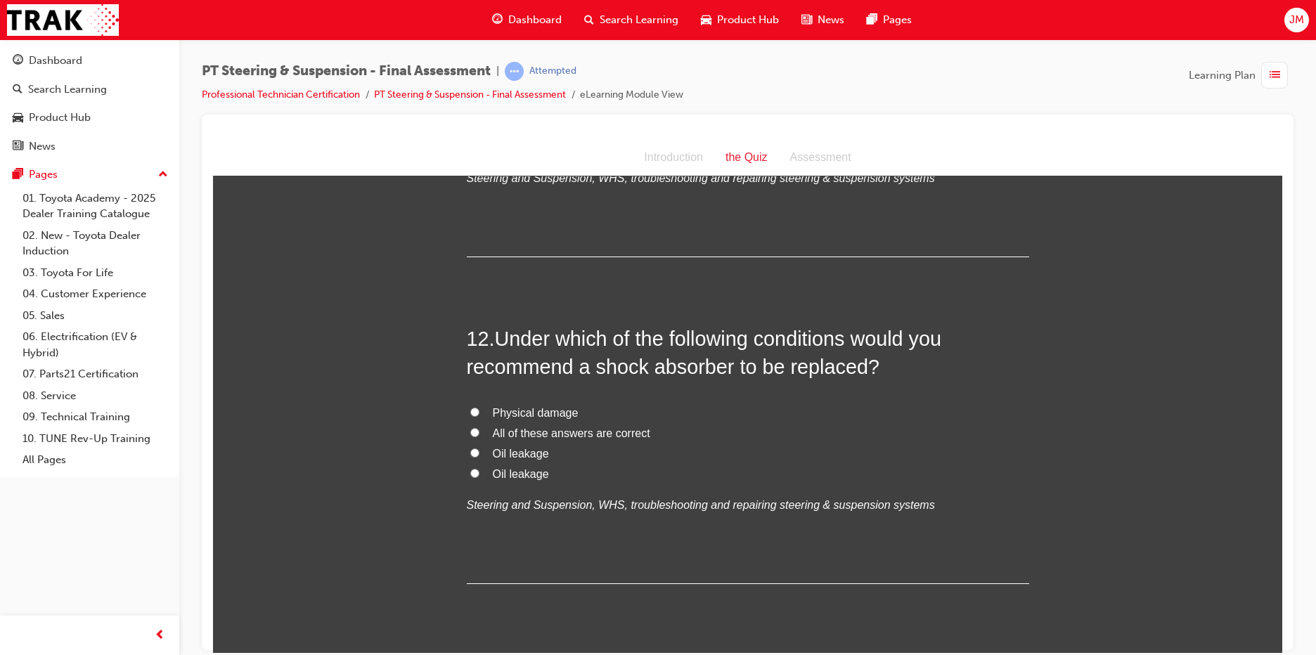
scroll to position [3586, 0]
click at [471, 425] on input "All of these answers are correct" at bounding box center [474, 429] width 9 height 9
radio input "true"
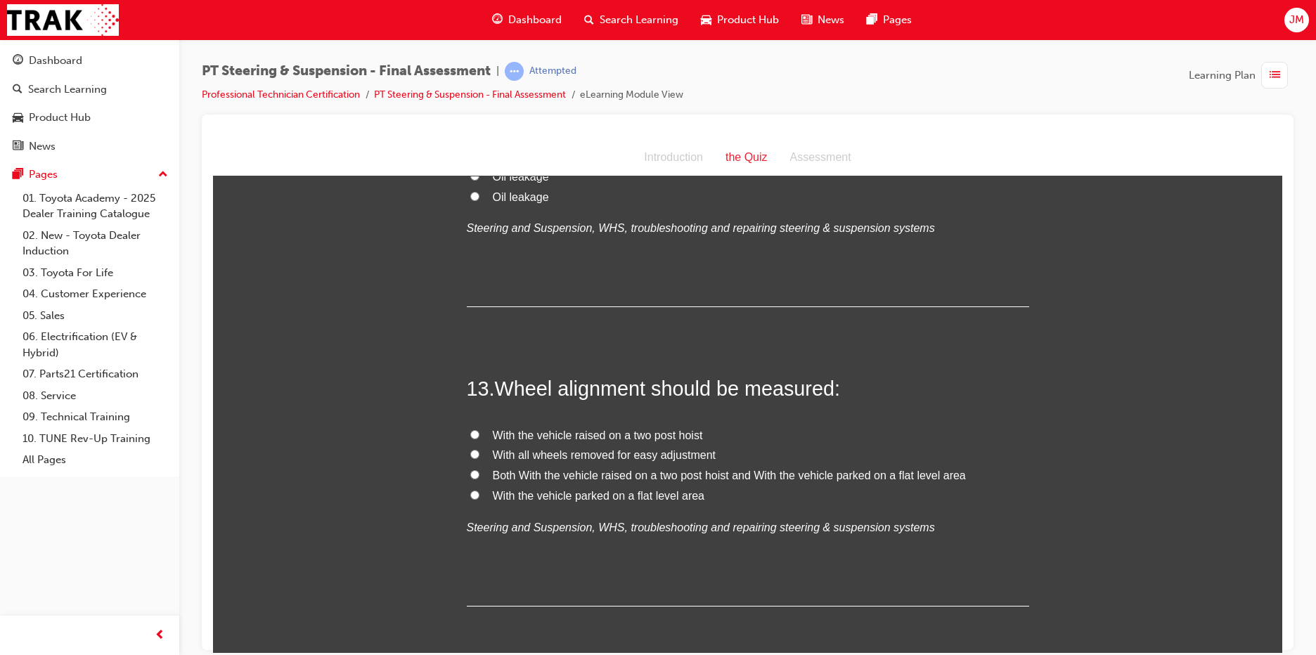
scroll to position [3938, 0]
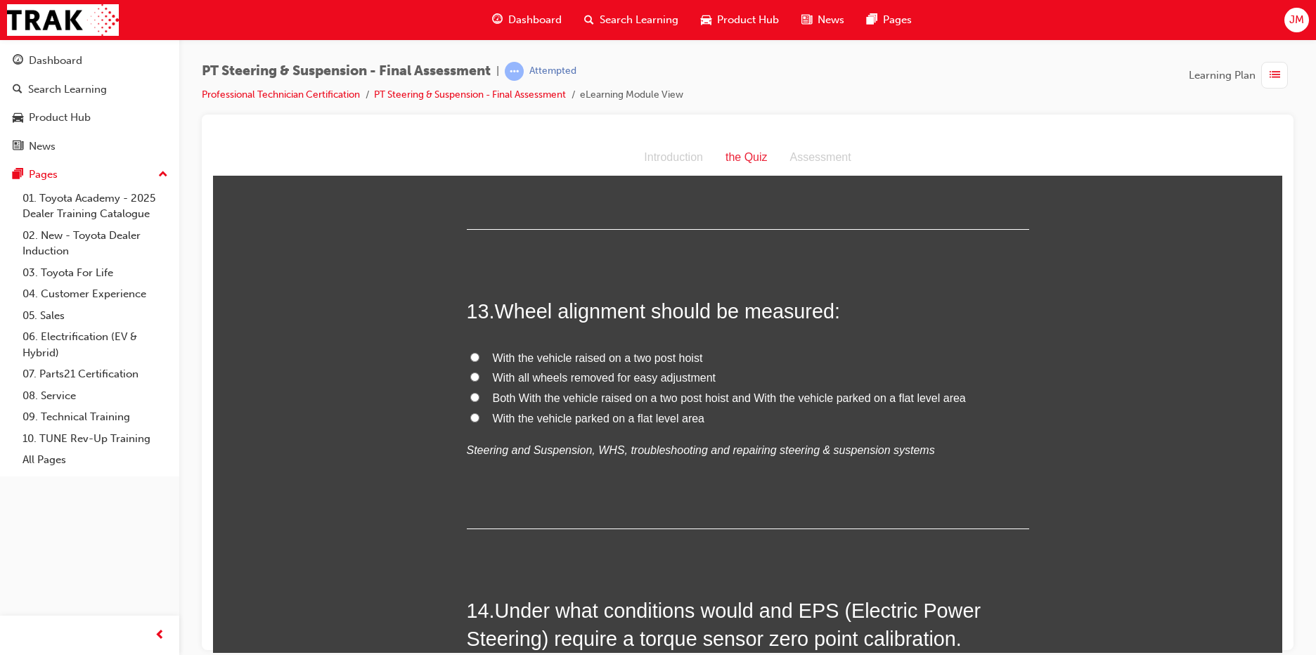
click at [470, 392] on input "Both With the vehicle raised on a two post hoist and With the vehicle parked on…" at bounding box center [474, 396] width 9 height 9
radio input "true"
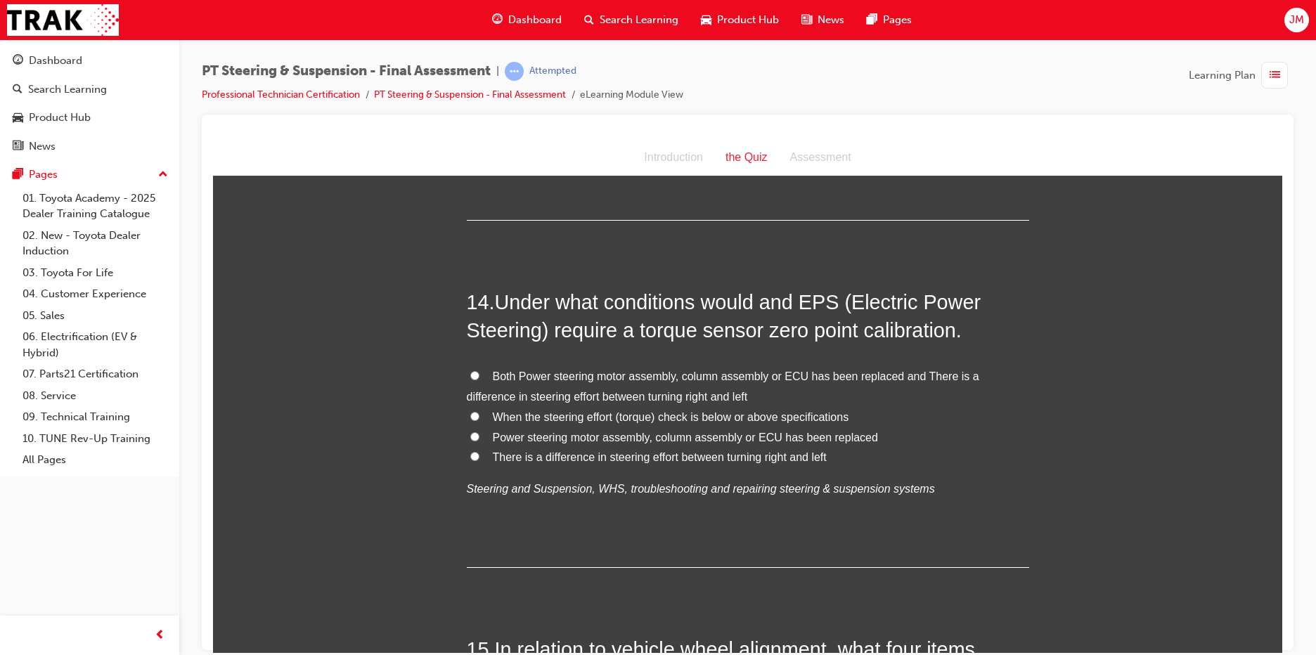
scroll to position [4289, 0]
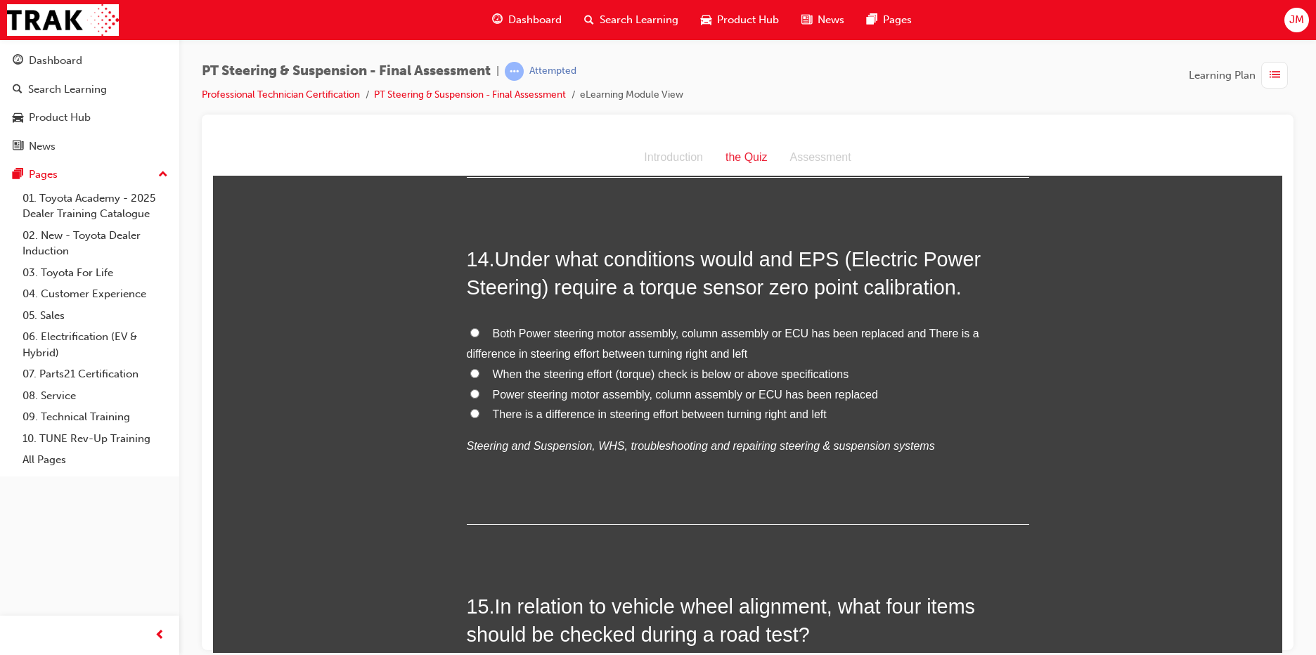
click at [470, 368] on input "When the steering effort (torque) check is below or above specifications" at bounding box center [474, 372] width 9 height 9
radio input "true"
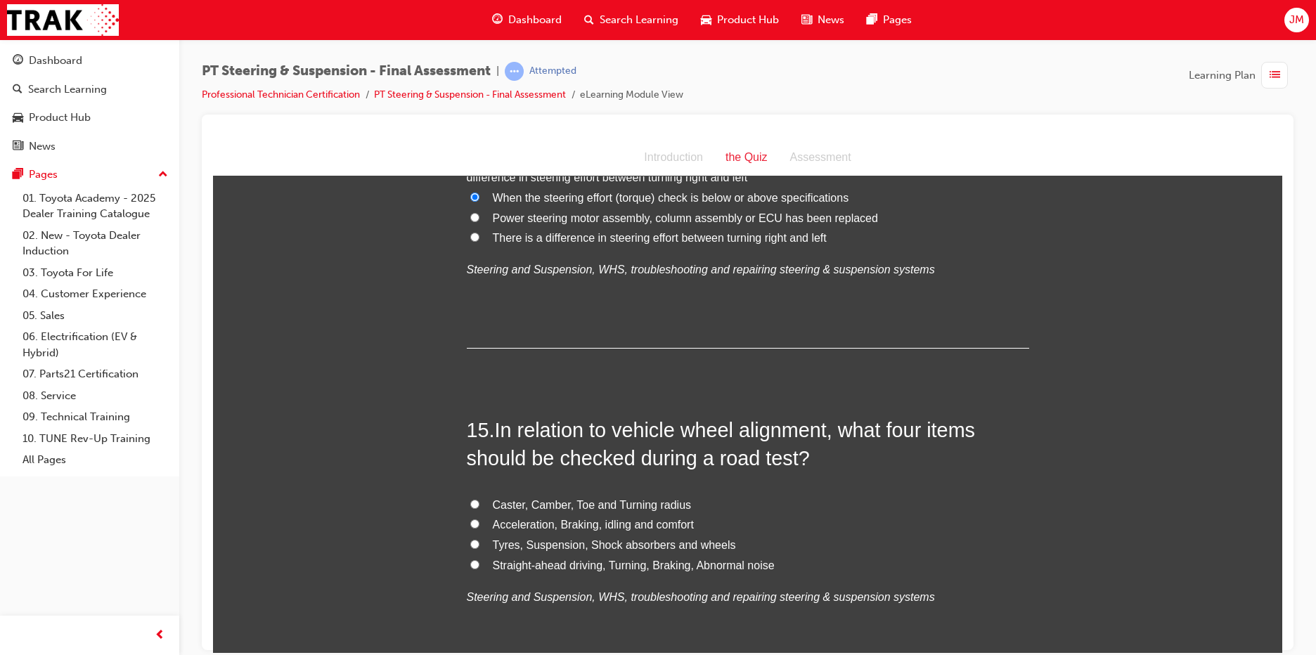
scroll to position [4500, 0]
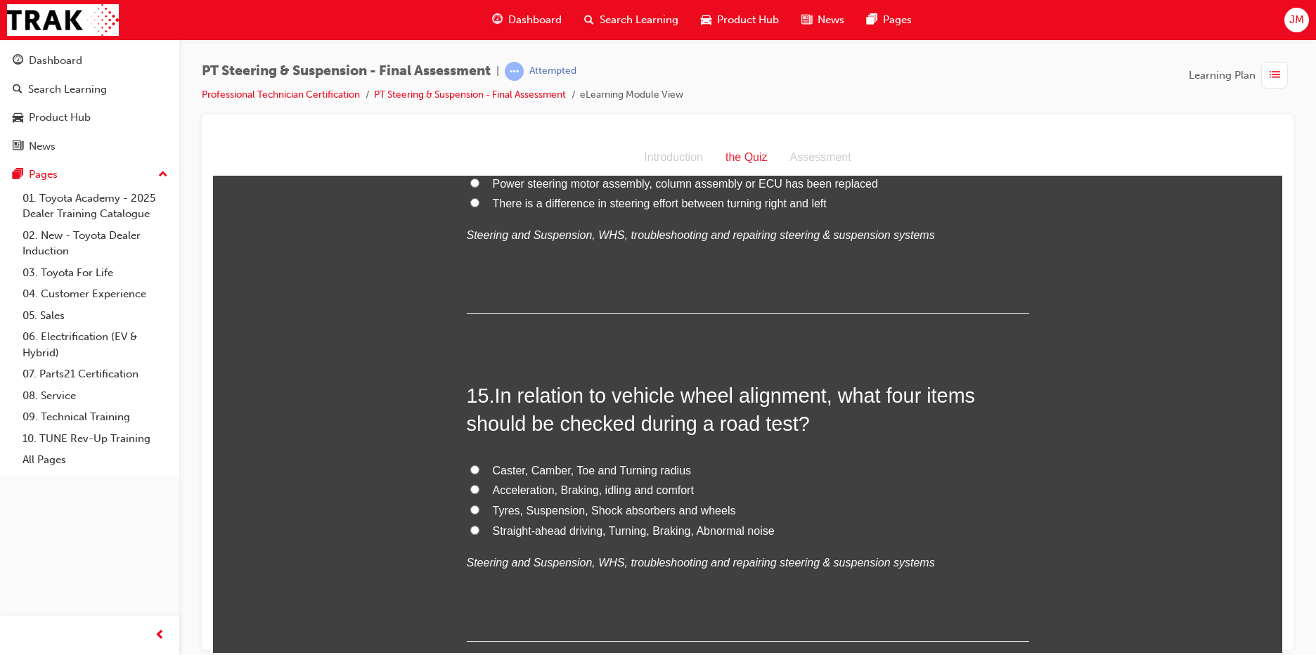
click at [471, 465] on input "Caster, Camber, Toe and Turning radius" at bounding box center [474, 469] width 9 height 9
radio input "true"
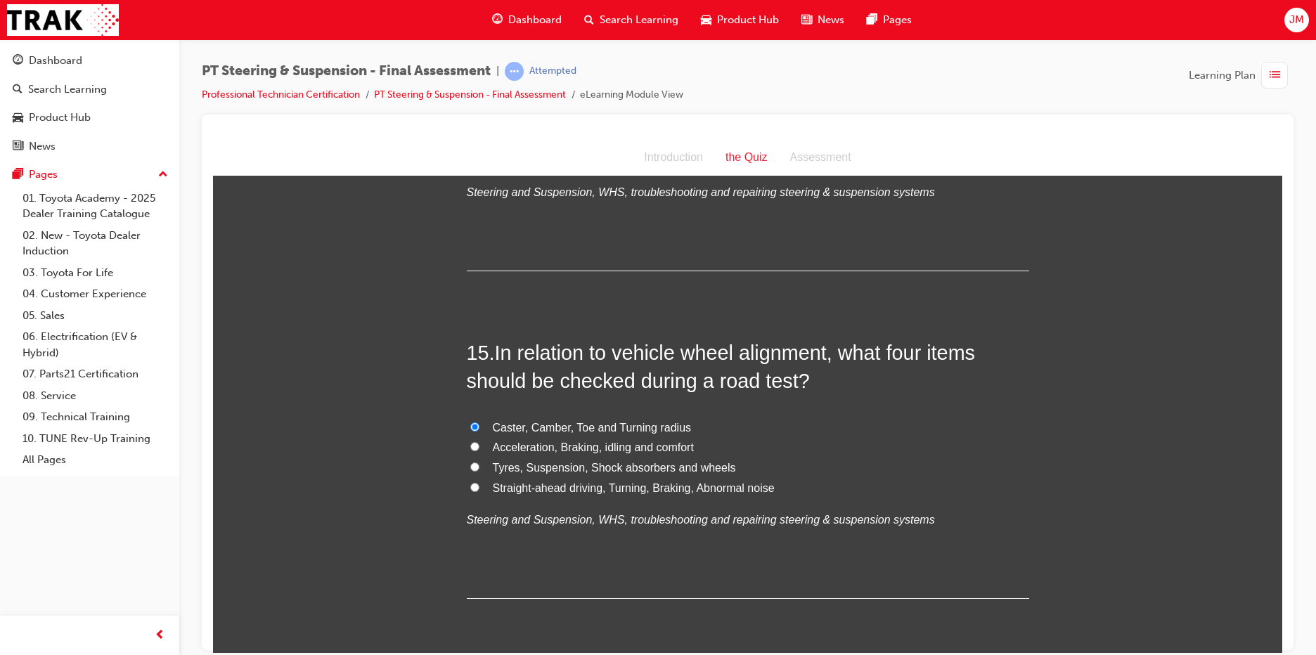
scroll to position [4566, 0]
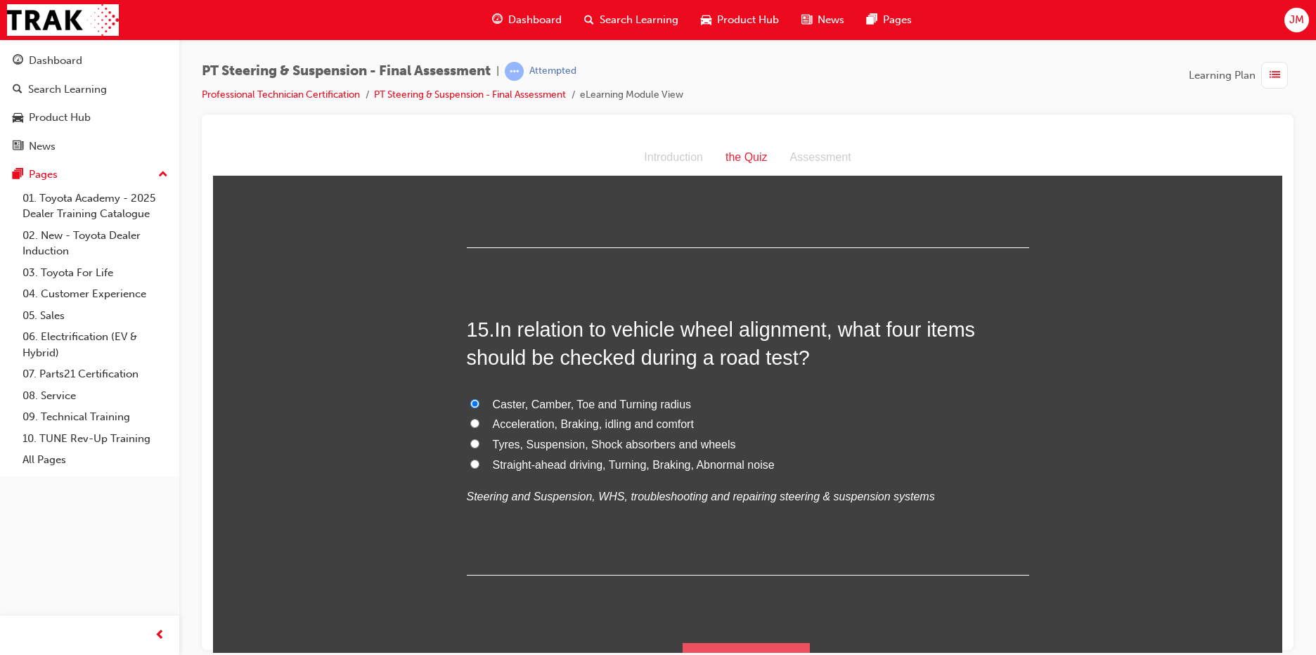
click at [716, 643] on button "Submit Answers" at bounding box center [747, 662] width 128 height 39
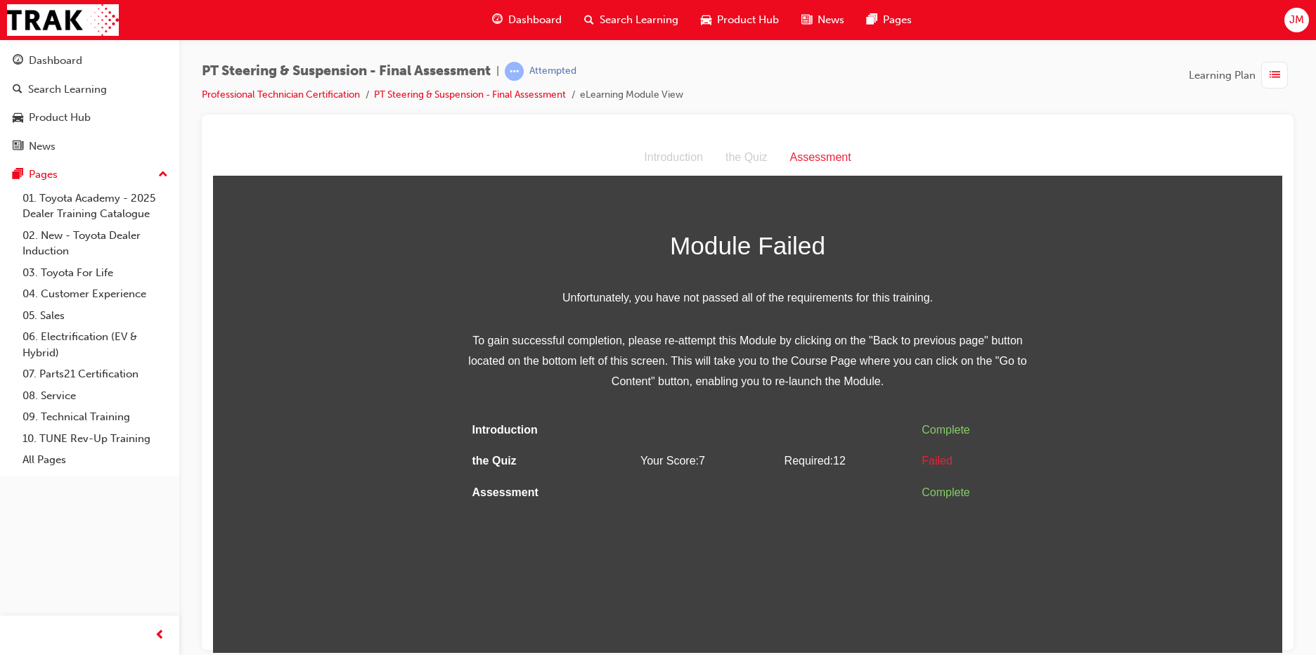
scroll to position [0, 0]
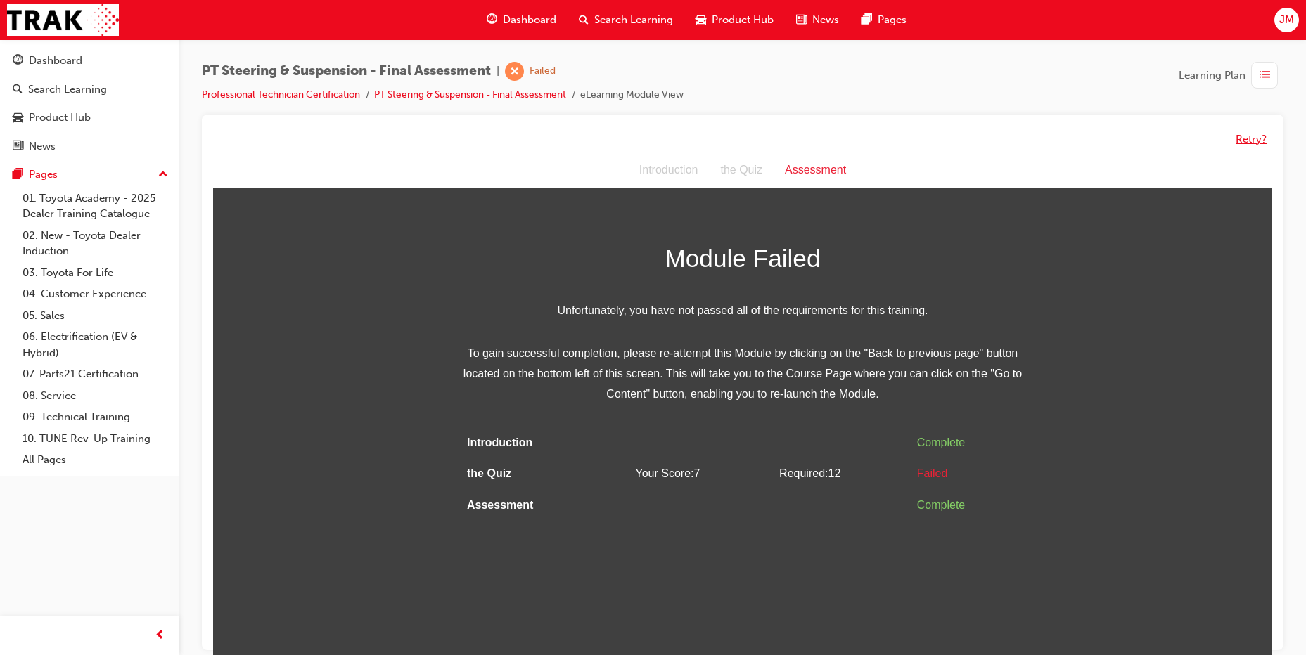
click at [1246, 136] on button "Retry?" at bounding box center [1250, 139] width 31 height 16
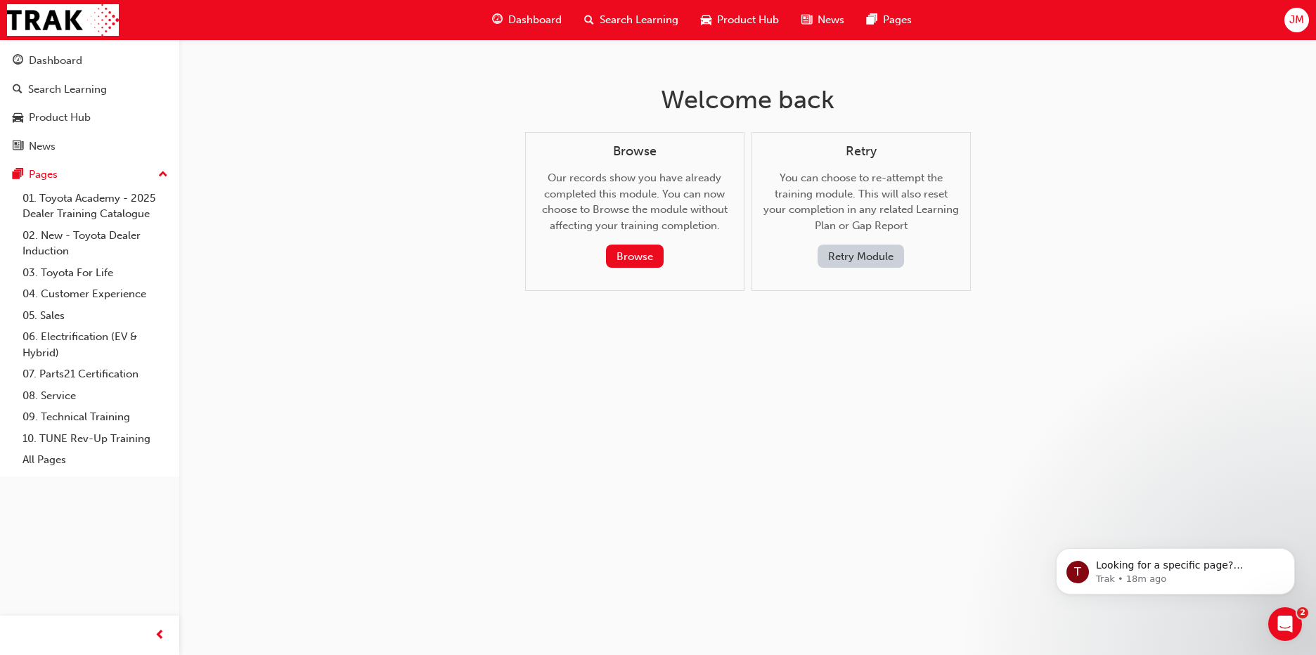
click at [880, 252] on button "Retry Module" at bounding box center [861, 256] width 86 height 23
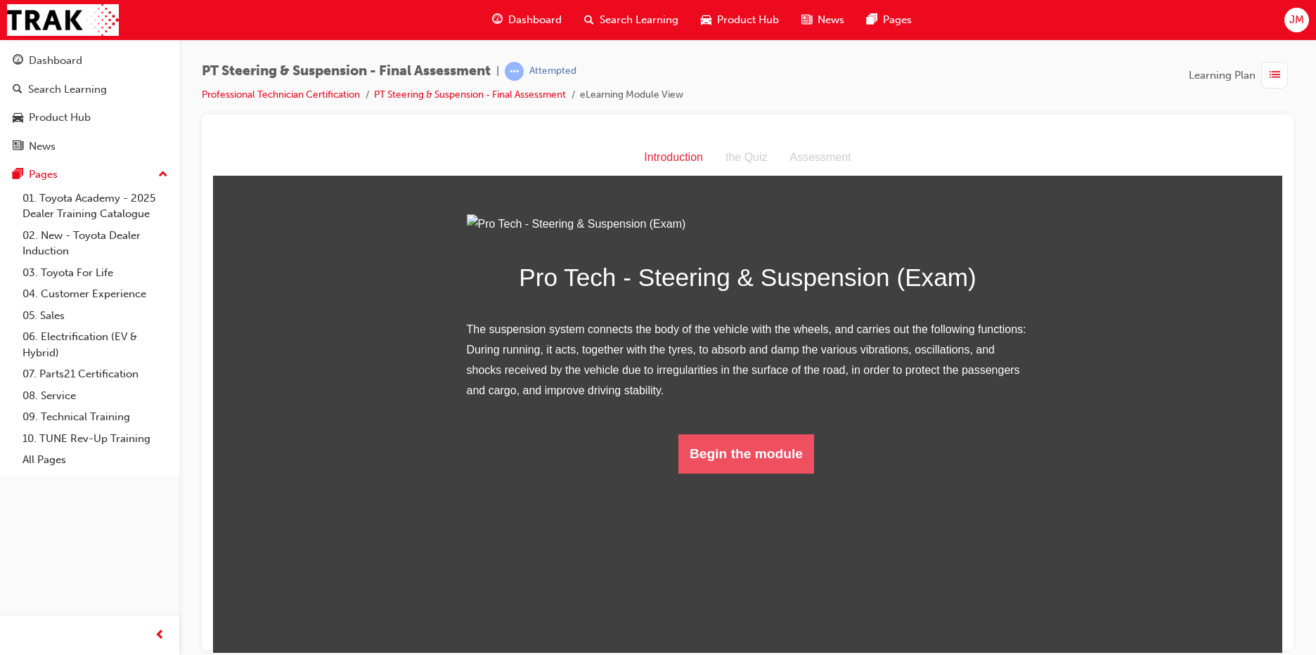
click at [738, 473] on button "Begin the module" at bounding box center [747, 453] width 136 height 39
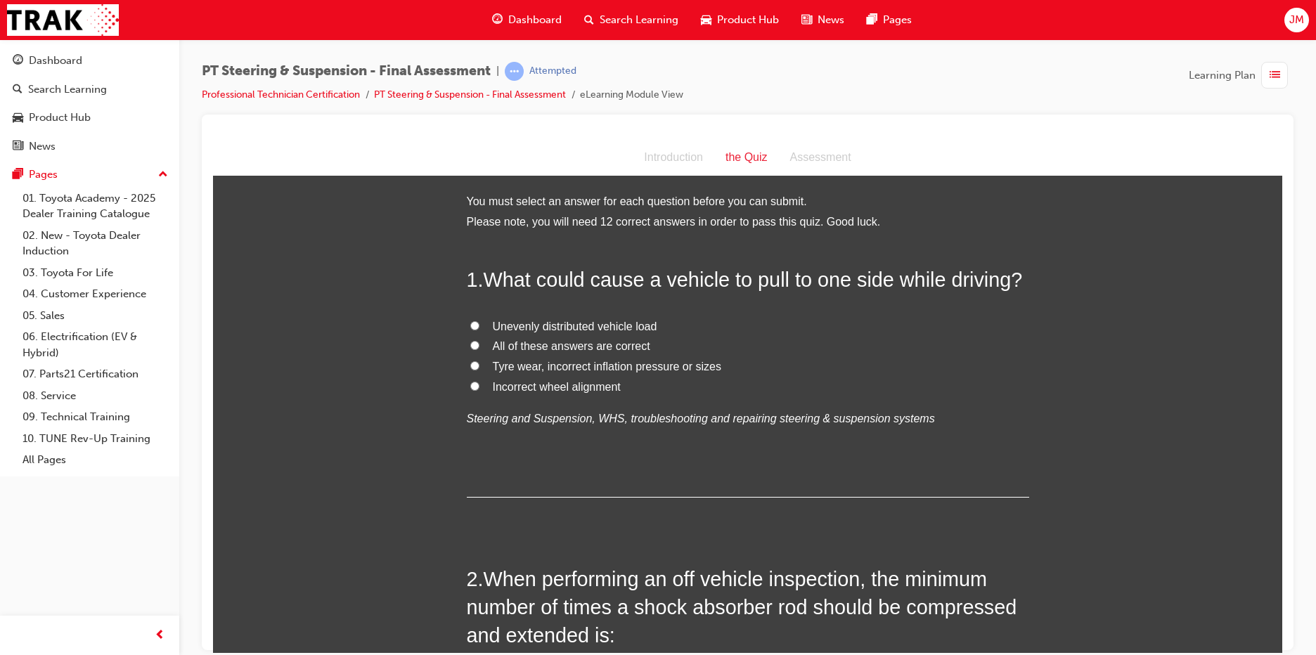
click at [470, 364] on input "Tyre wear, incorrect inflation pressure or sizes" at bounding box center [474, 365] width 9 height 9
radio input "true"
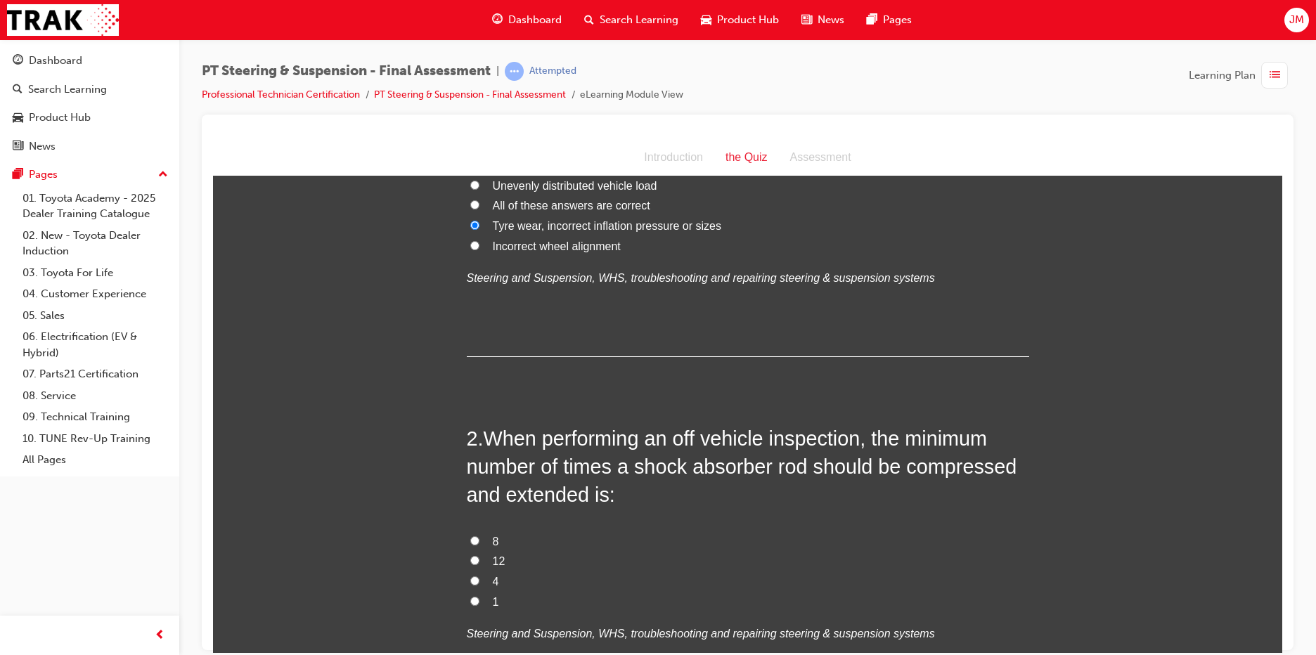
scroll to position [211, 0]
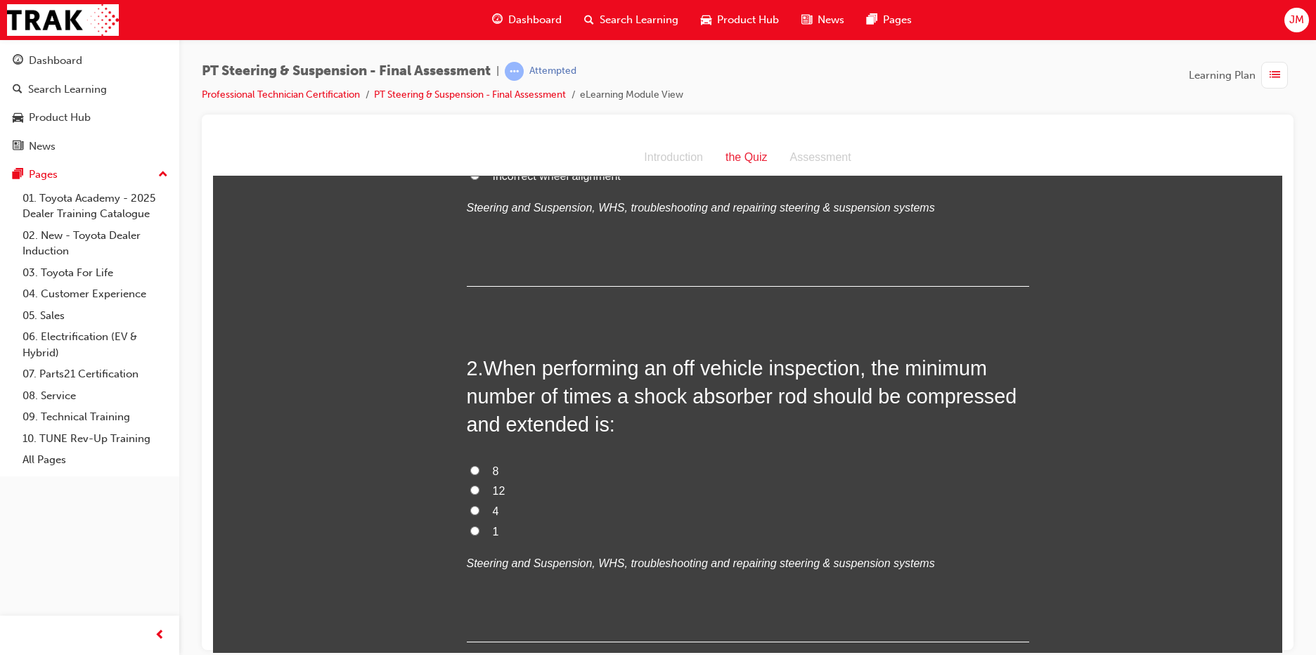
drag, startPoint x: 468, startPoint y: 507, endPoint x: 487, endPoint y: 507, distance: 19.7
click at [470, 508] on input "4" at bounding box center [474, 510] width 9 height 9
radio input "true"
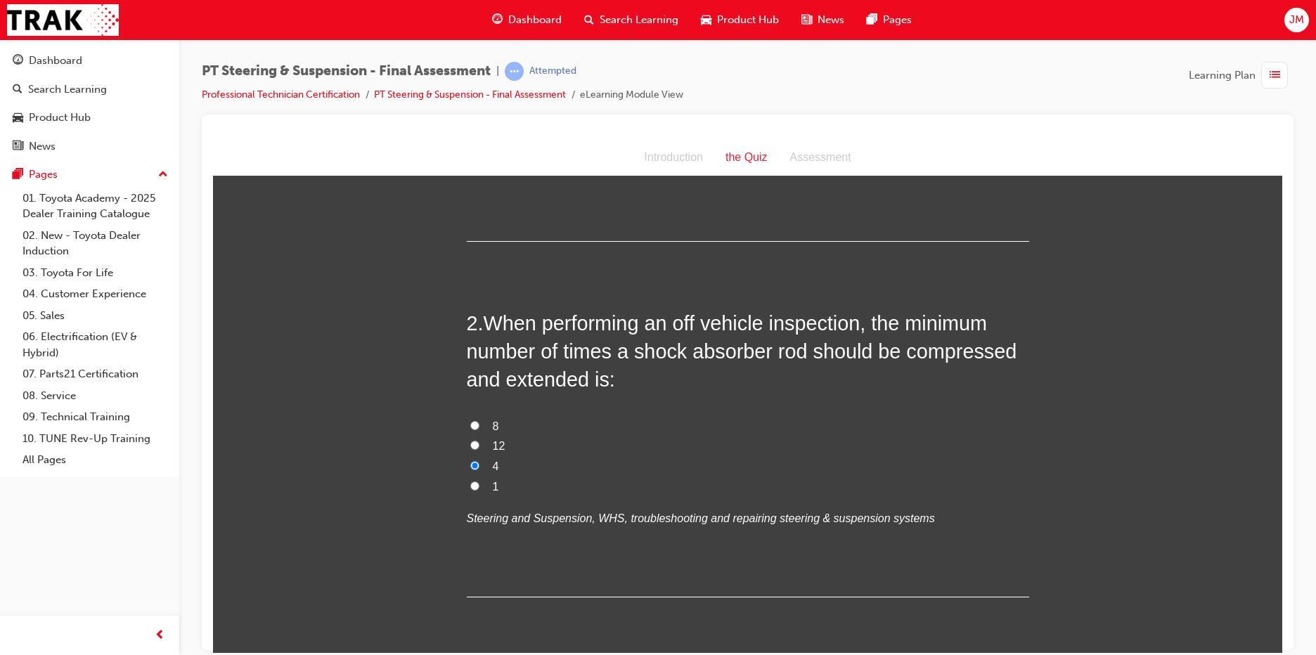
scroll to position [563, 0]
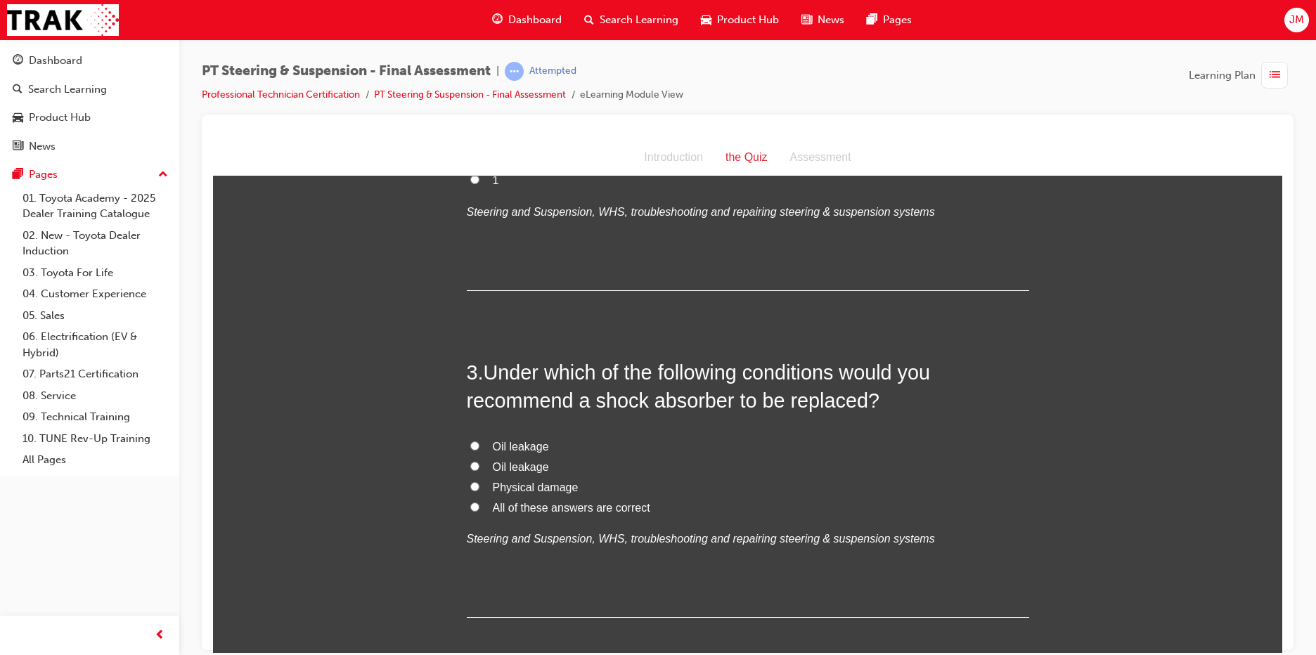
click at [470, 507] on input "All of these answers are correct" at bounding box center [474, 506] width 9 height 9
radio input "true"
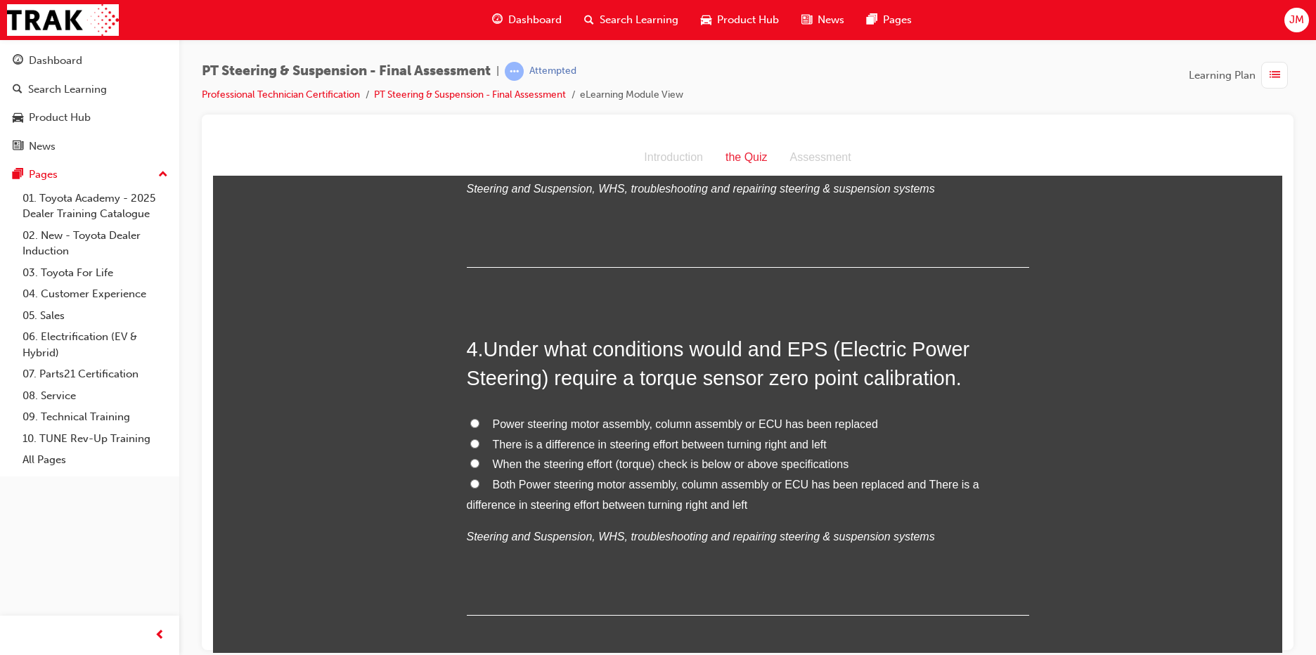
scroll to position [914, 0]
drag, startPoint x: 468, startPoint y: 482, endPoint x: 490, endPoint y: 482, distance: 22.5
click at [473, 482] on input "Both Power steering motor assembly, column assembly or ECU has been replaced an…" at bounding box center [474, 481] width 9 height 9
radio input "true"
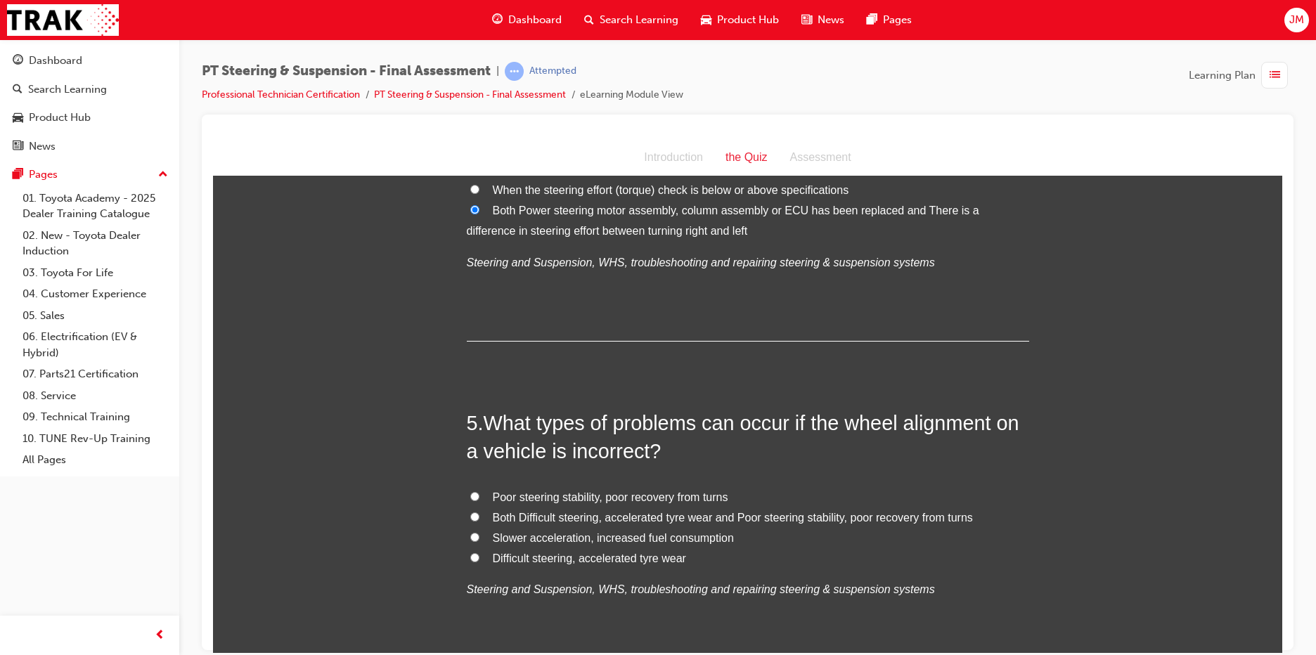
scroll to position [1195, 0]
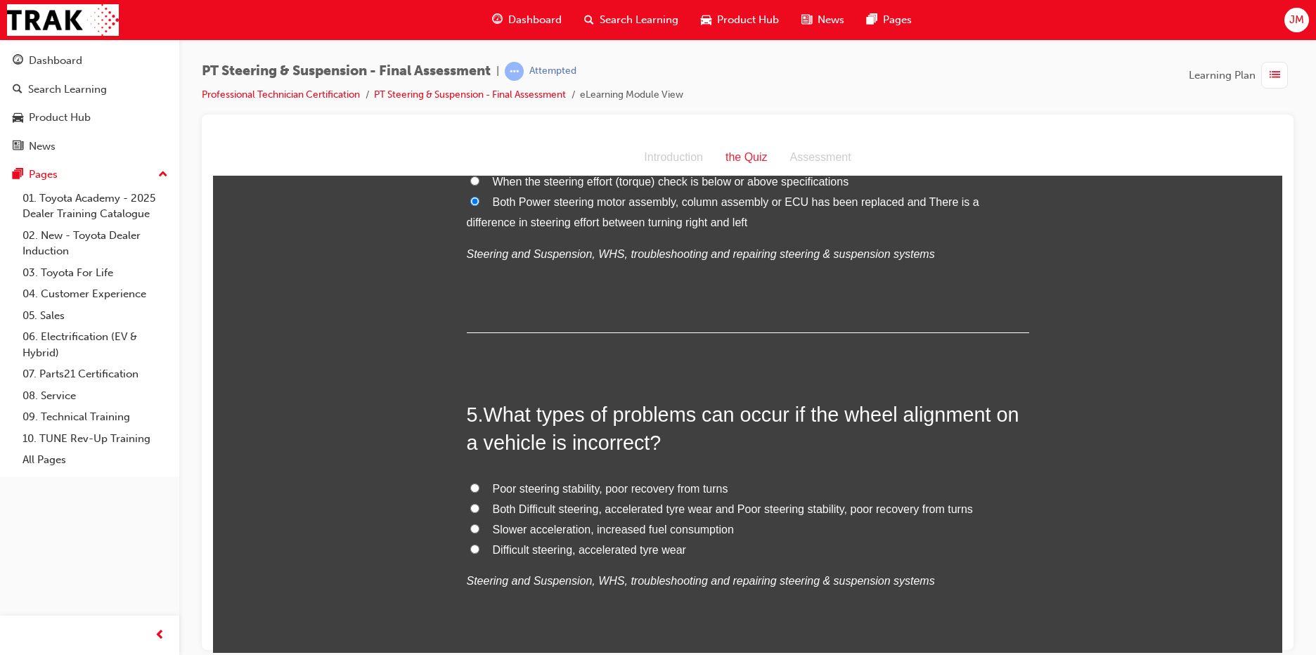
click at [543, 489] on span "Poor steering stability, poor recovery from turns" at bounding box center [611, 488] width 236 height 12
click at [480, 489] on input "Poor steering stability, poor recovery from turns" at bounding box center [474, 487] width 9 height 9
radio input "true"
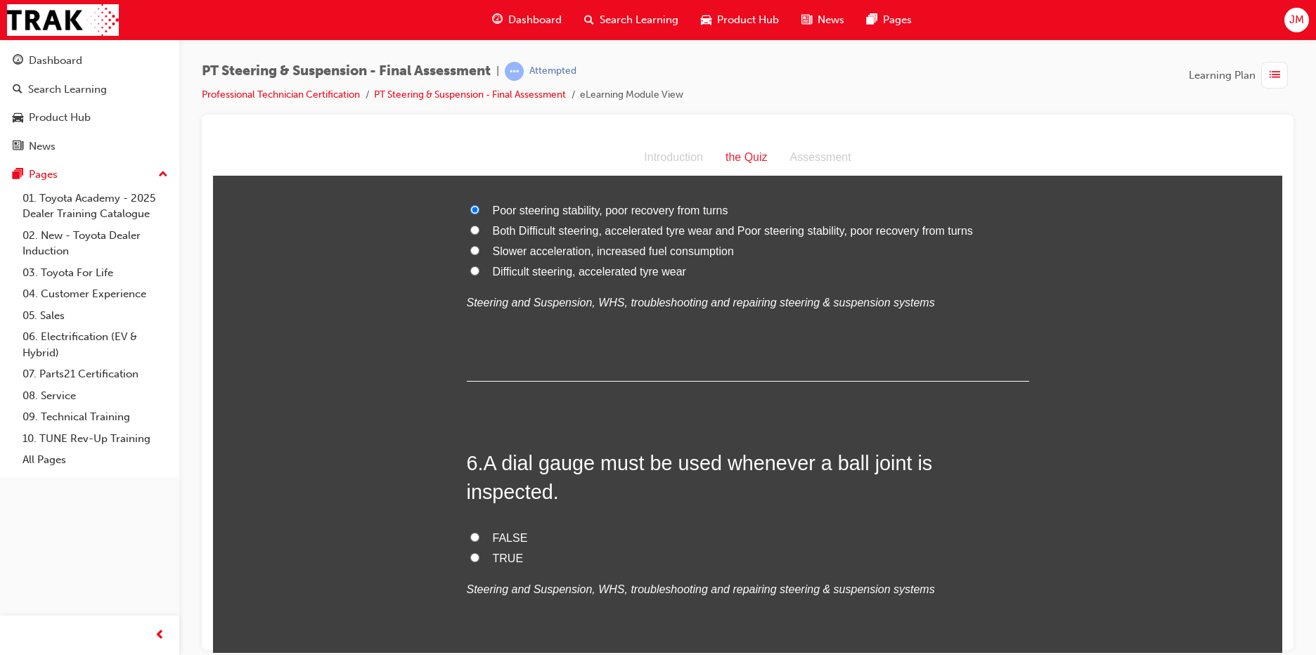
scroll to position [1477, 0]
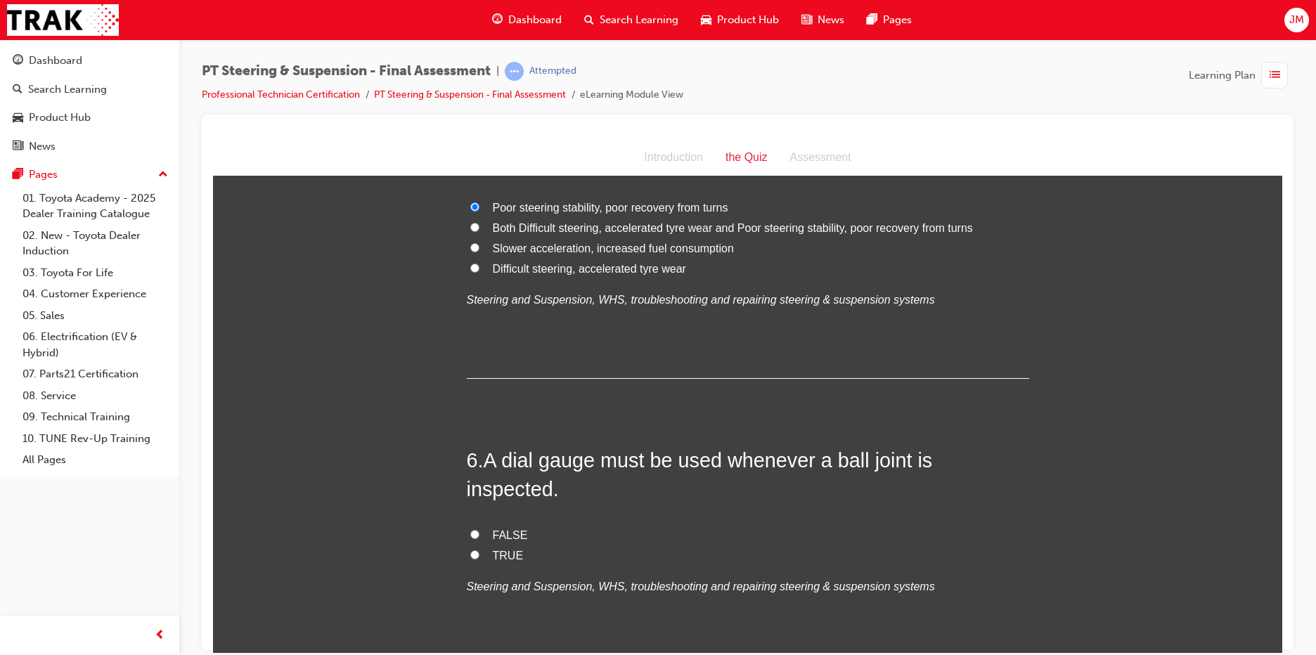
click at [470, 550] on input "TRUE" at bounding box center [474, 554] width 9 height 9
radio input "true"
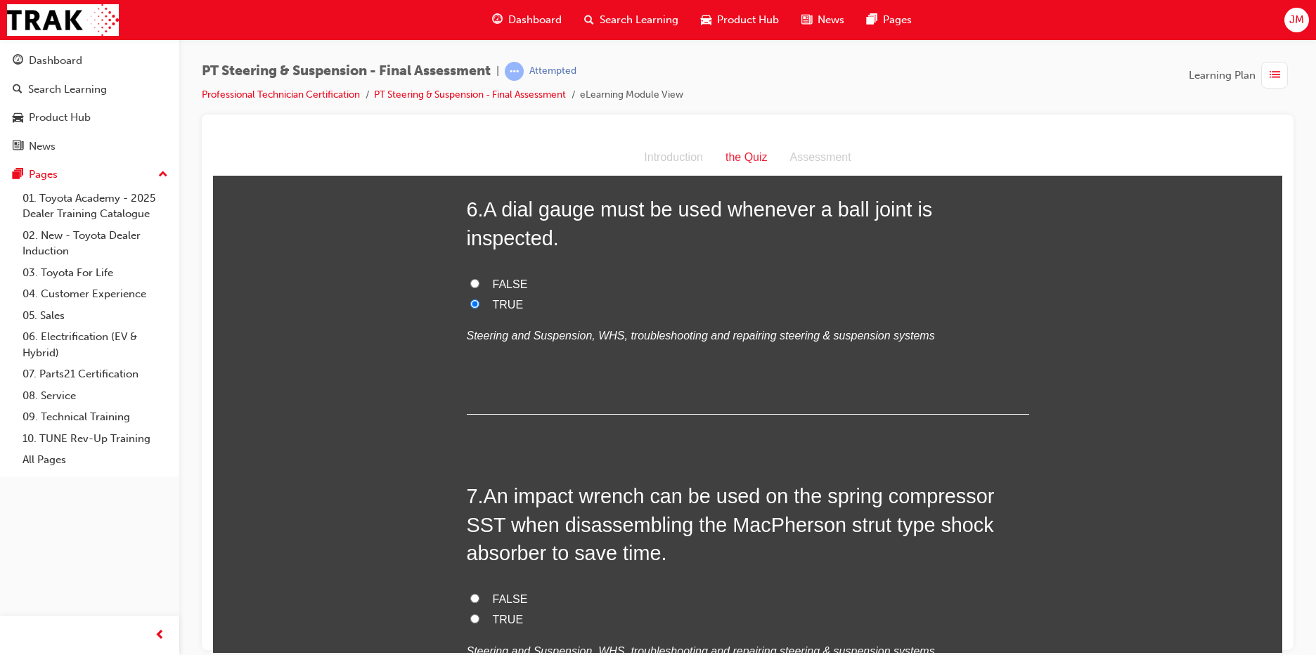
scroll to position [1758, 0]
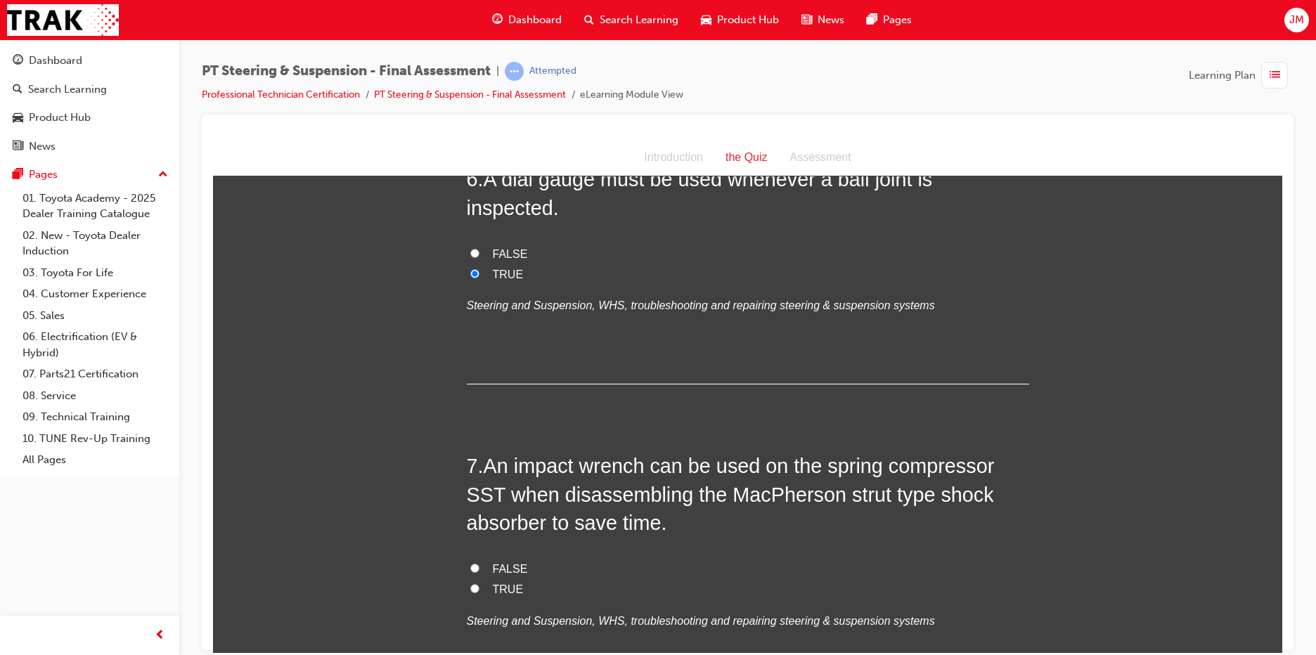
click at [470, 584] on input "TRUE" at bounding box center [474, 588] width 9 height 9
radio input "true"
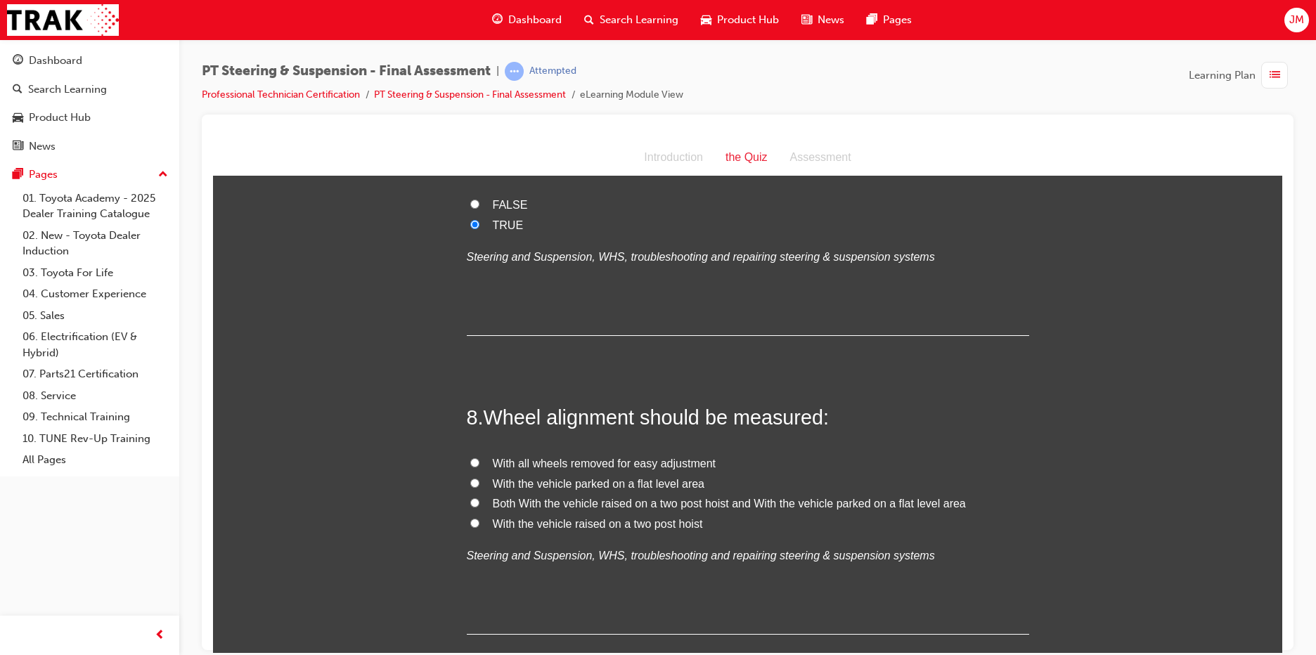
scroll to position [2180, 0]
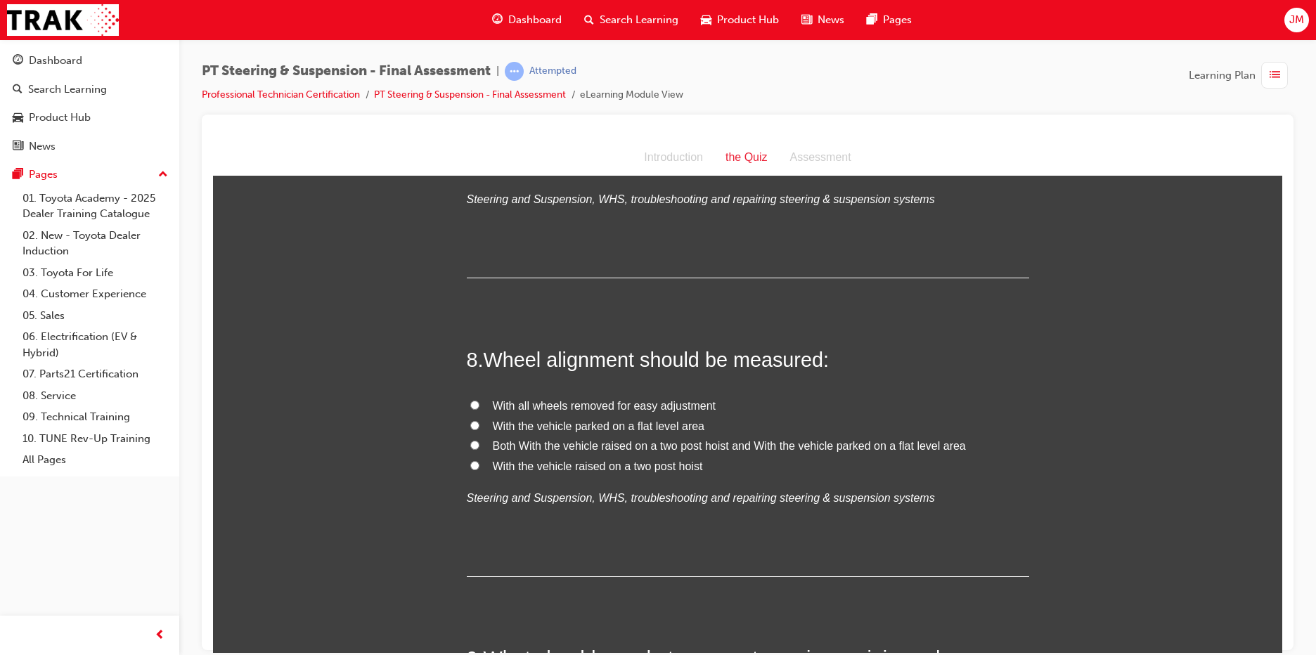
click at [470, 420] on input "With the vehicle parked on a flat level area" at bounding box center [474, 424] width 9 height 9
radio input "true"
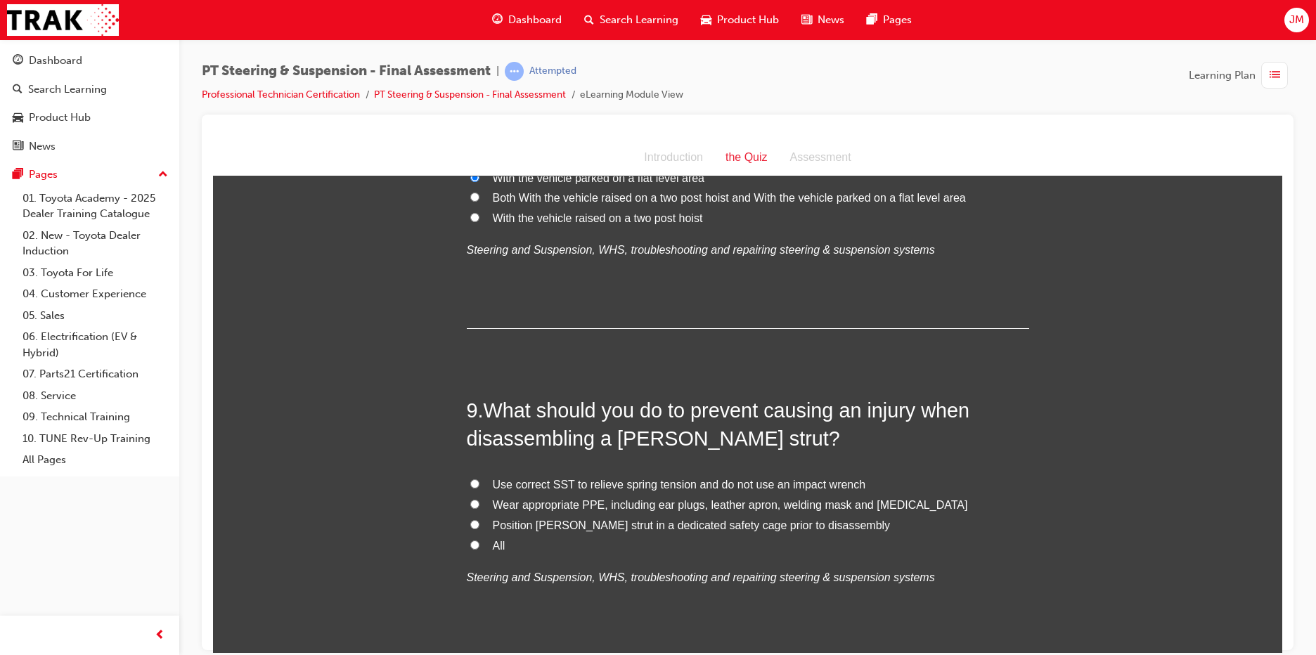
scroll to position [2461, 0]
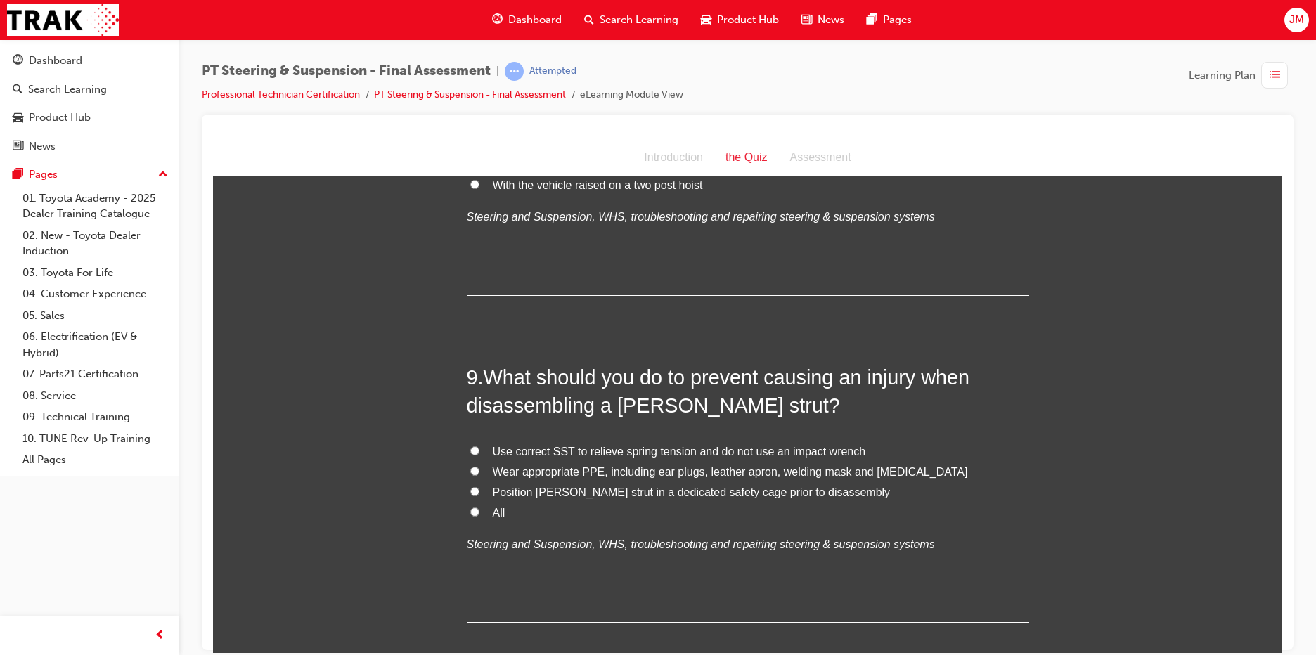
click at [470, 507] on input "All" at bounding box center [474, 511] width 9 height 9
radio input "true"
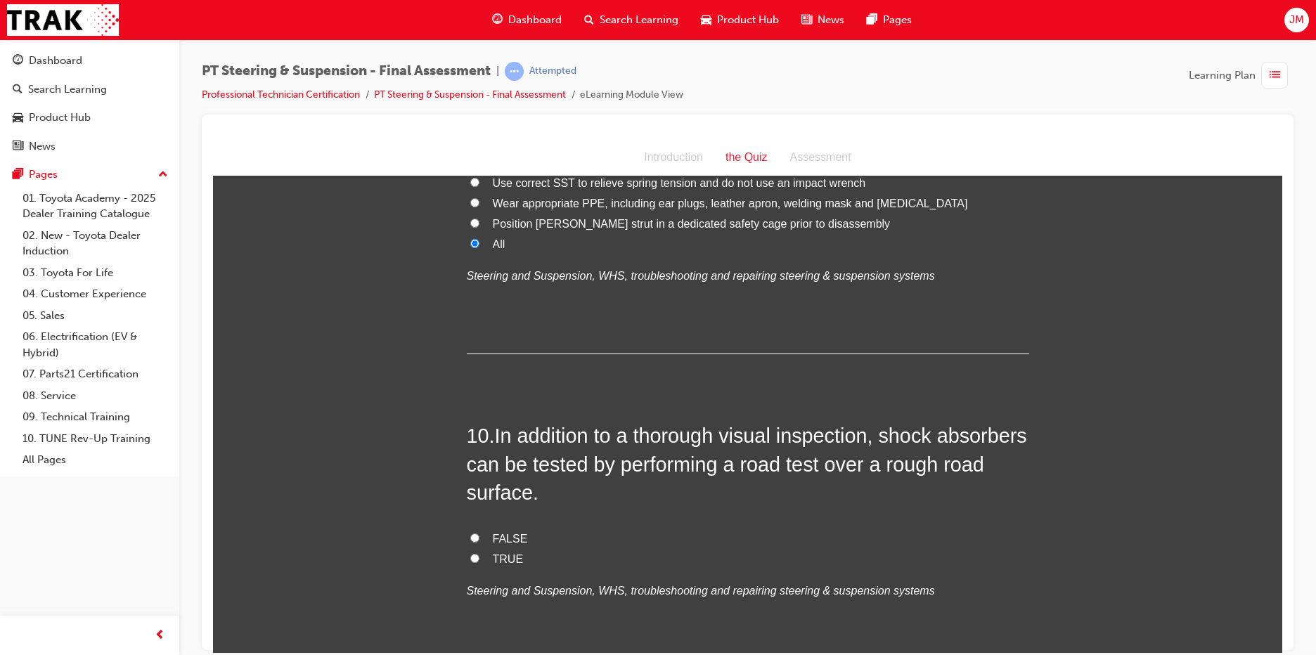
scroll to position [2742, 0]
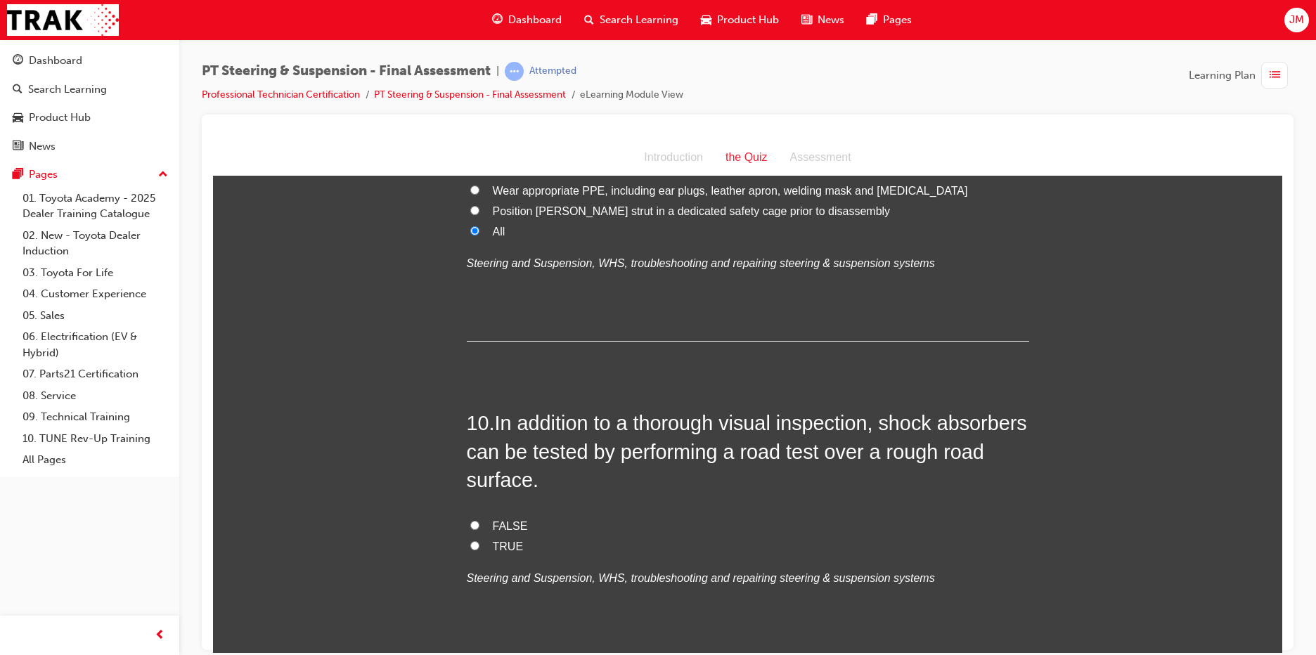
drag, startPoint x: 469, startPoint y: 517, endPoint x: 491, endPoint y: 502, distance: 26.3
click at [470, 541] on input "TRUE" at bounding box center [474, 545] width 9 height 9
radio input "true"
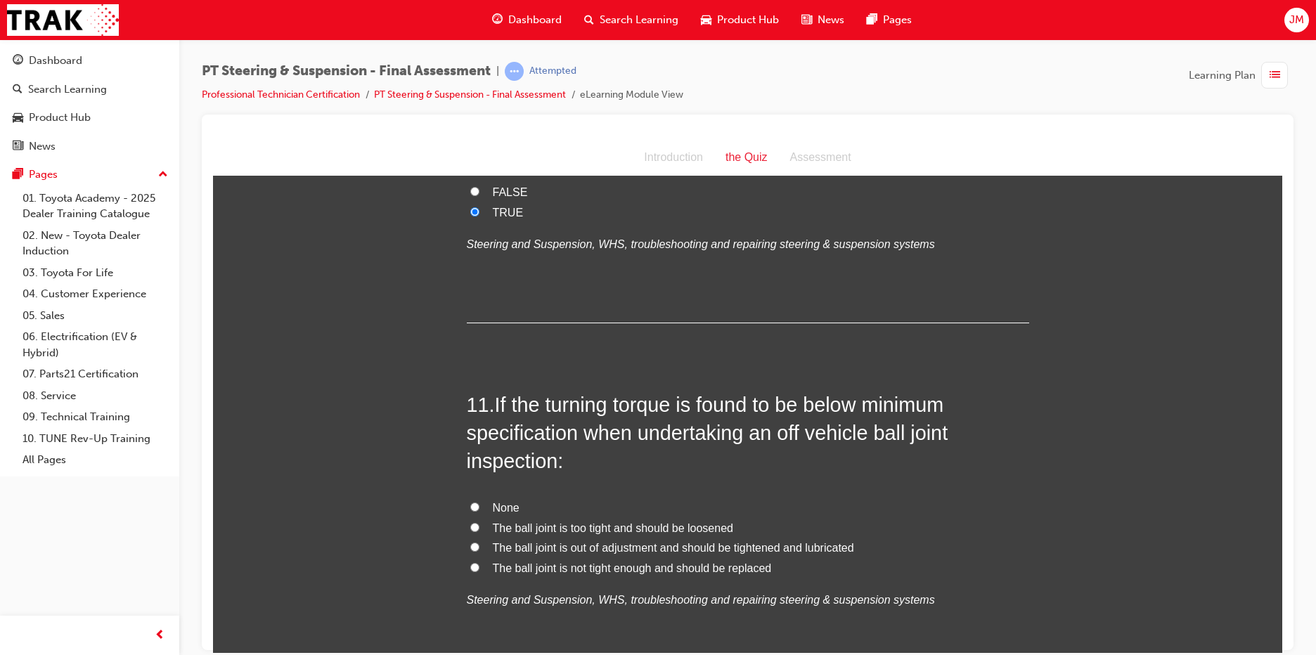
scroll to position [3094, 0]
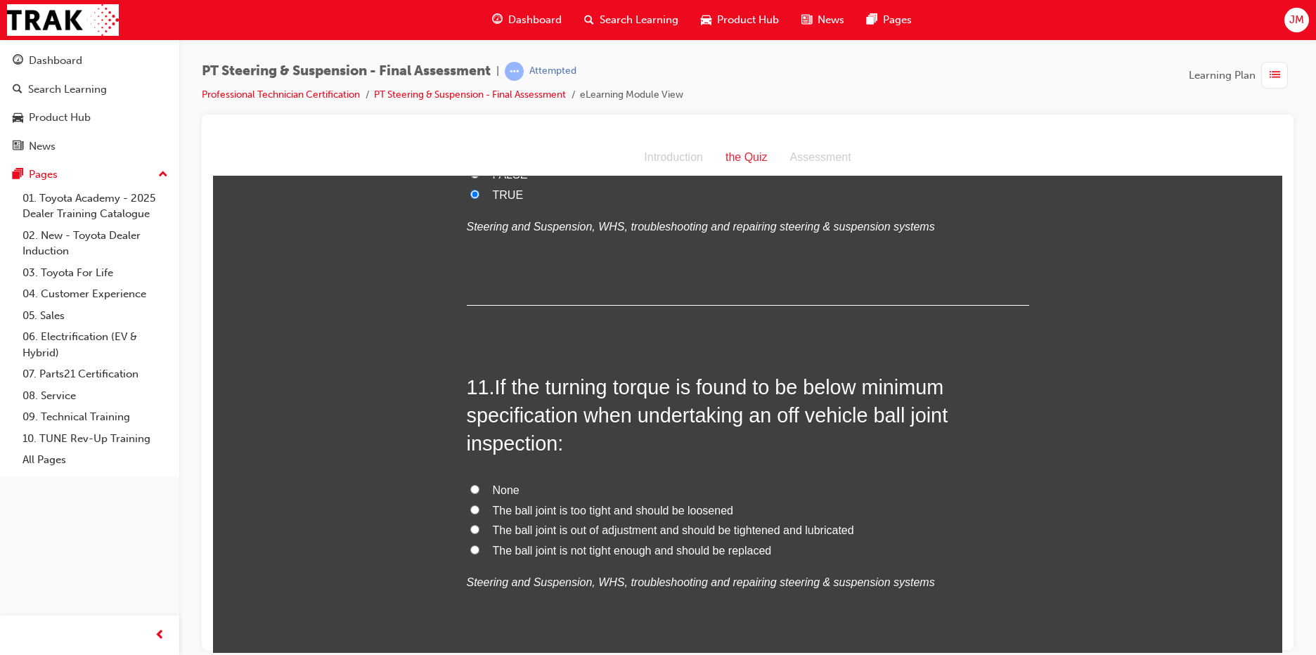
click at [470, 484] on input "None" at bounding box center [474, 488] width 9 height 9
radio input "true"
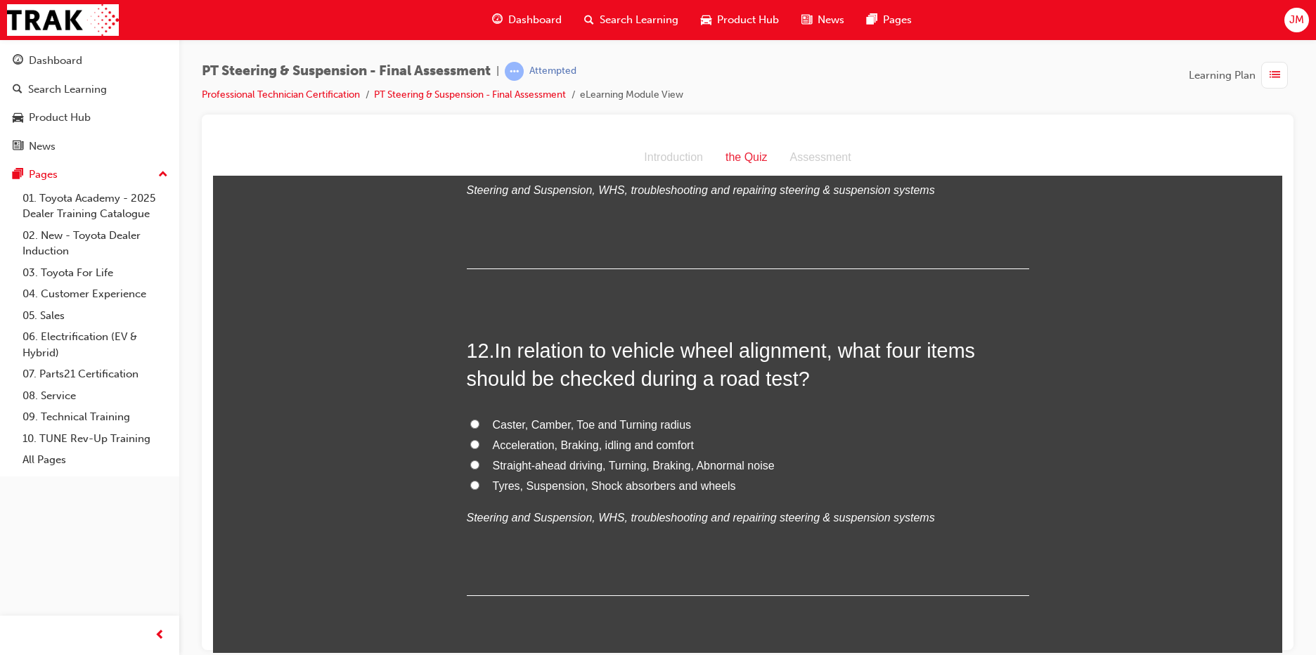
scroll to position [3516, 0]
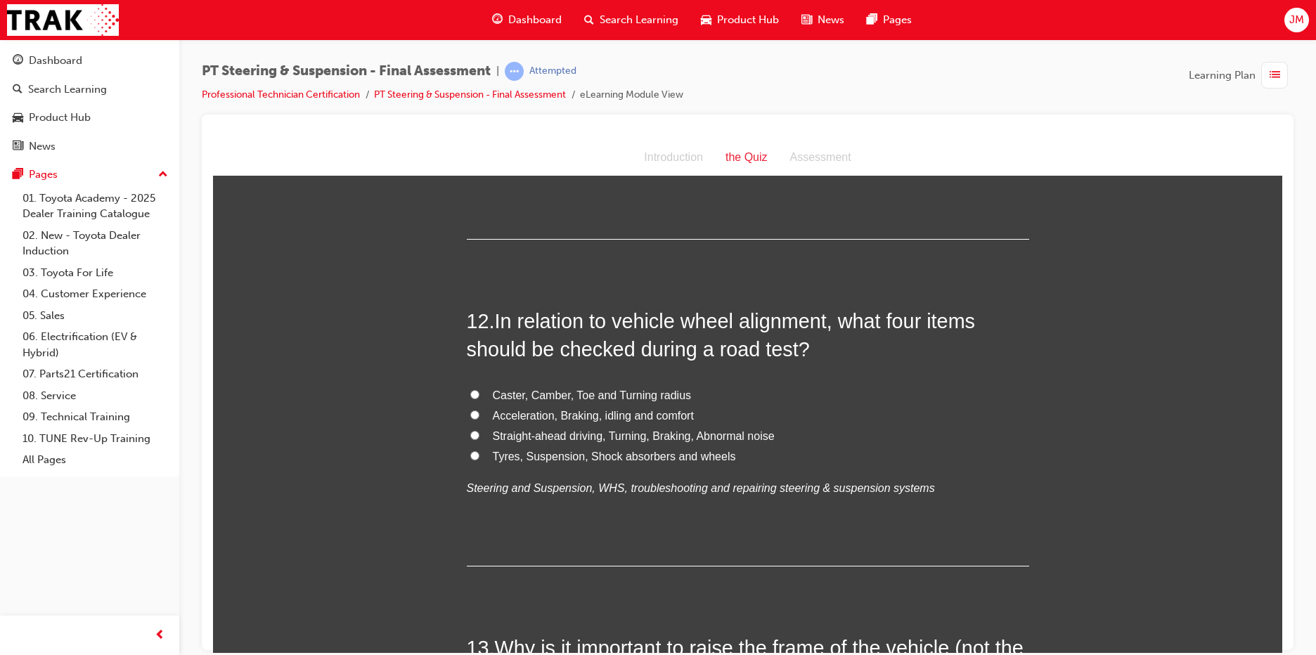
drag, startPoint x: 467, startPoint y: 408, endPoint x: 527, endPoint y: 406, distance: 60.5
click at [477, 426] on label "Straight-ahead driving, Turning, Braking, Abnormal noise" at bounding box center [748, 436] width 563 height 20
click at [477, 430] on input "Straight-ahead driving, Turning, Braking, Abnormal noise" at bounding box center [474, 434] width 9 height 9
radio input "true"
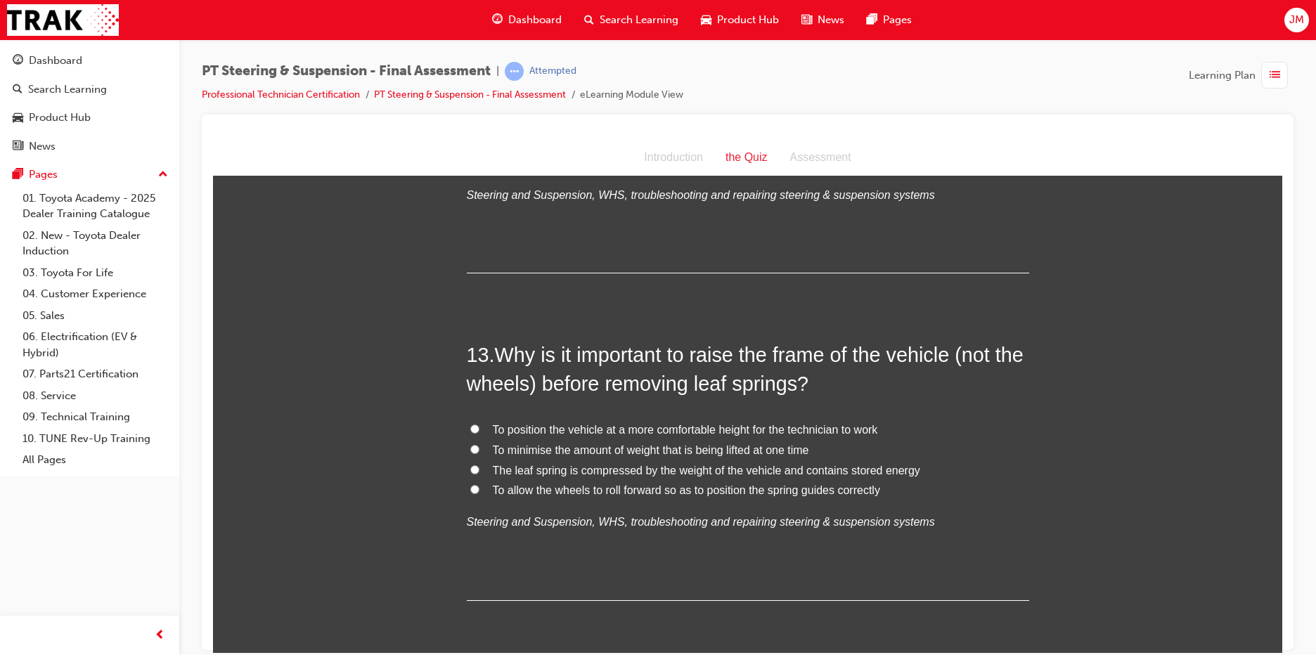
scroll to position [3867, 0]
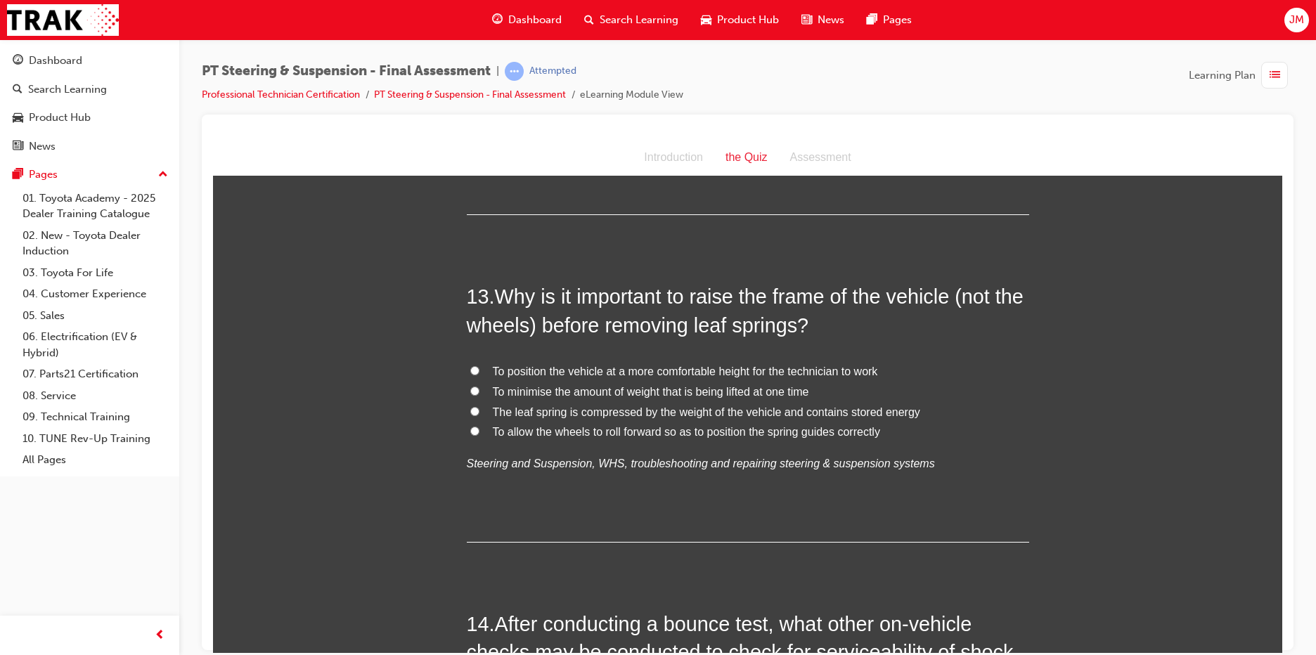
drag, startPoint x: 469, startPoint y: 382, endPoint x: 477, endPoint y: 379, distance: 8.2
click at [472, 406] on input "The leaf spring is compressed by the weight of the vehicle and contains stored …" at bounding box center [474, 410] width 9 height 9
radio input "true"
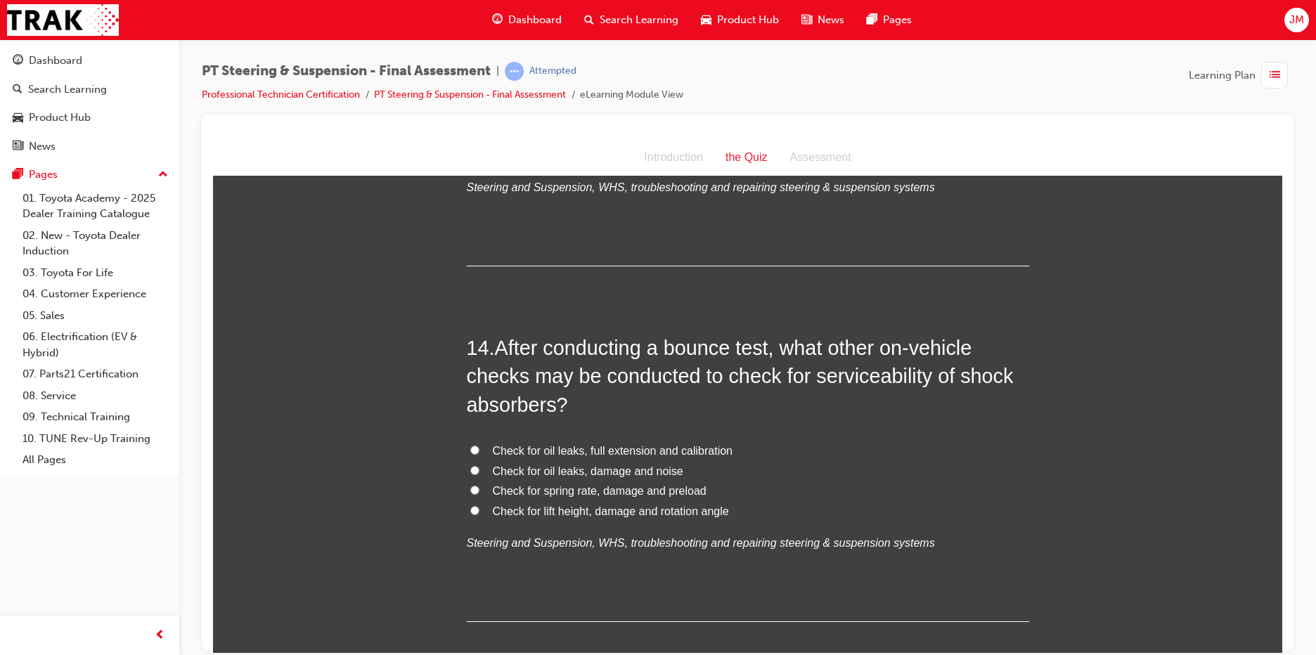
scroll to position [4149, 0]
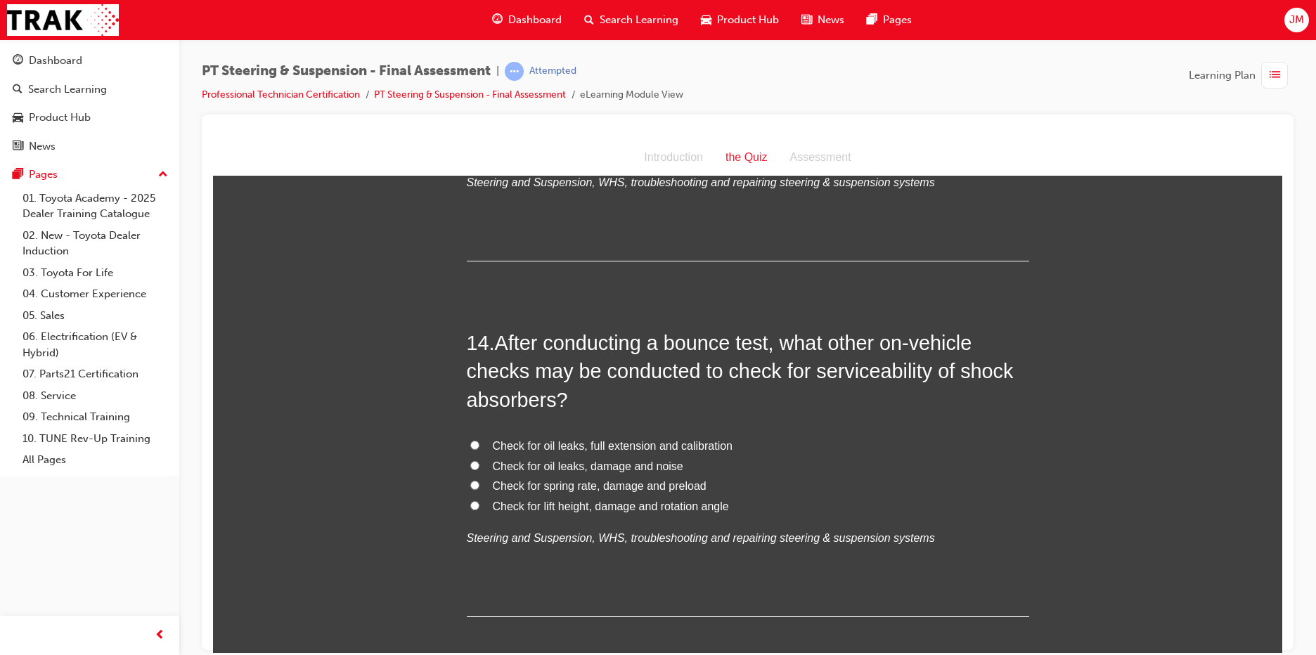
click at [470, 501] on input "Check for lift height, damage and rotation angle" at bounding box center [474, 505] width 9 height 9
radio input "true"
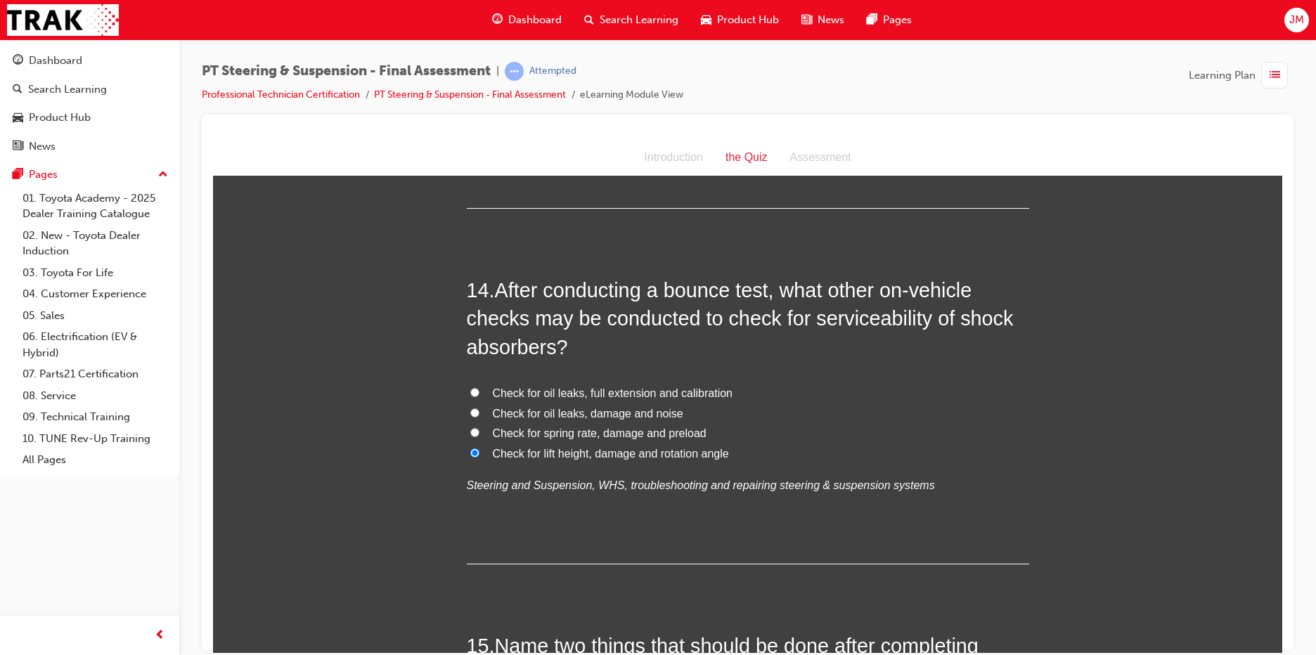
scroll to position [4500, 0]
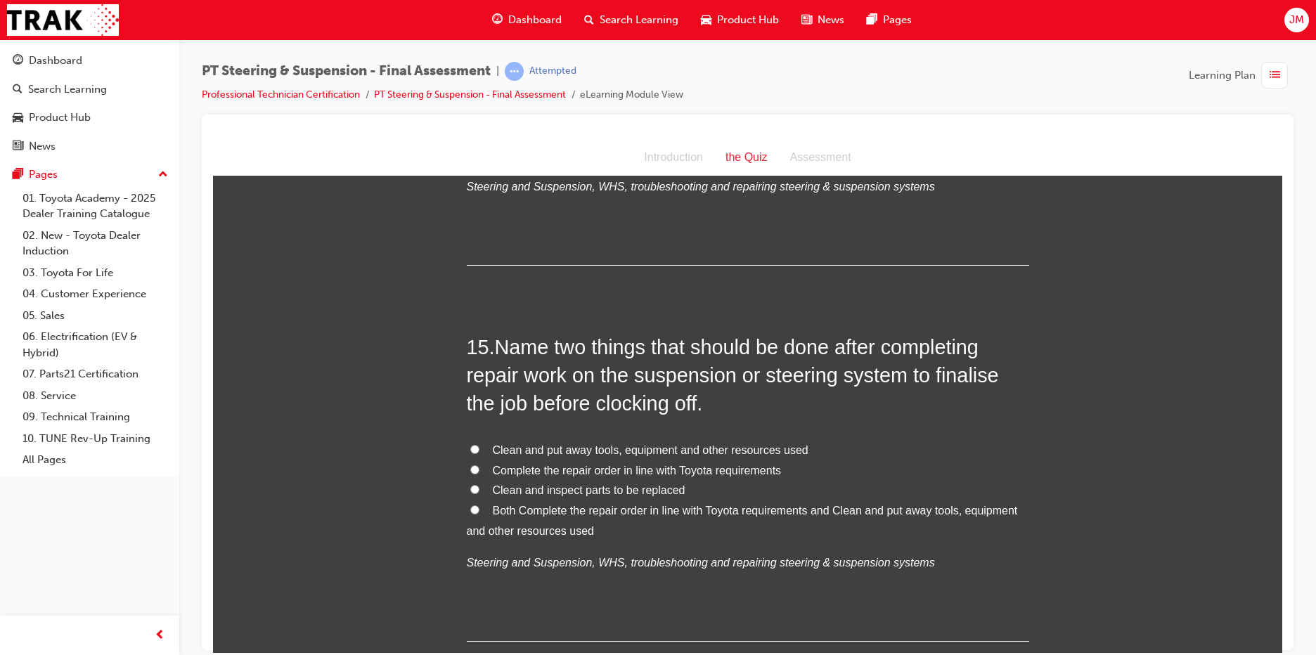
click at [470, 484] on input "Clean and inspect parts to be replaced" at bounding box center [474, 488] width 9 height 9
radio input "true"
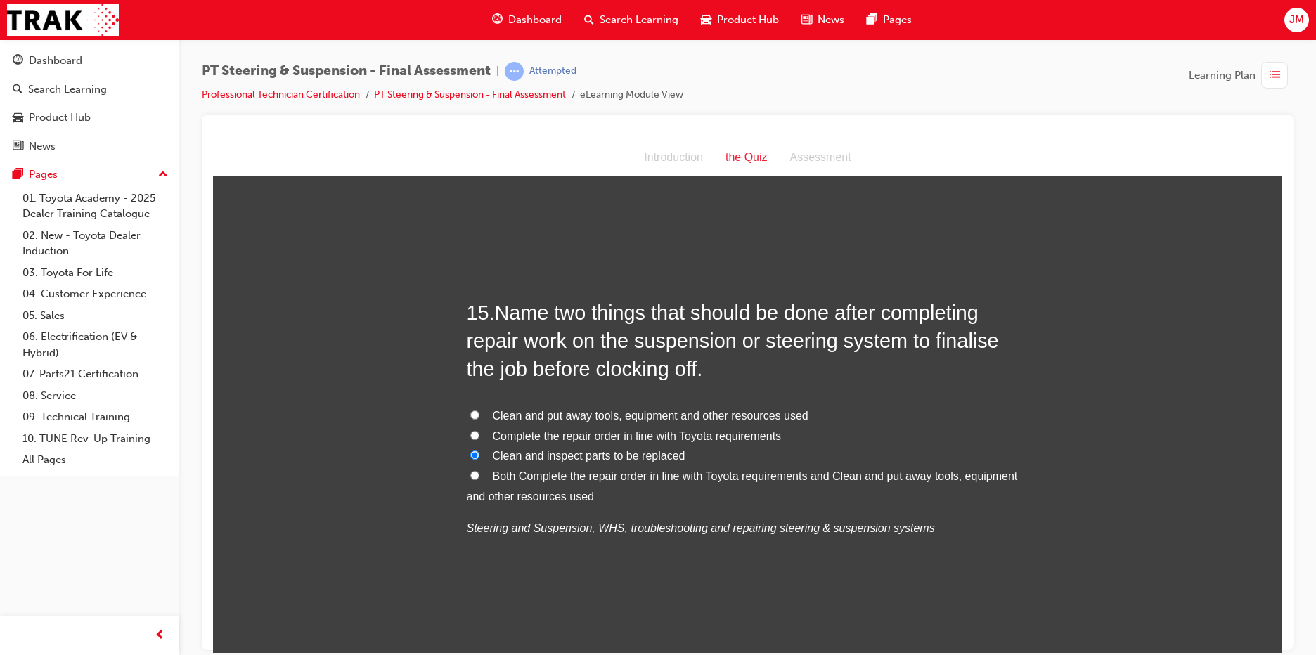
scroll to position [4566, 0]
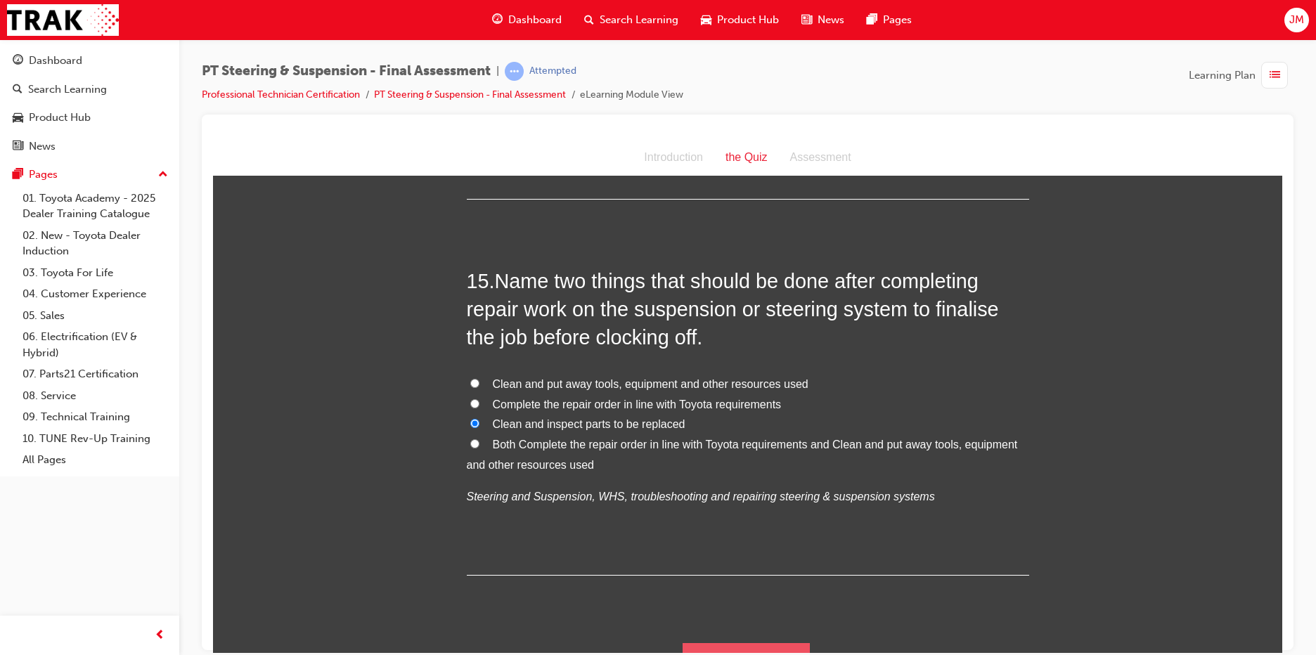
click at [733, 643] on button "Submit Answers" at bounding box center [747, 662] width 128 height 39
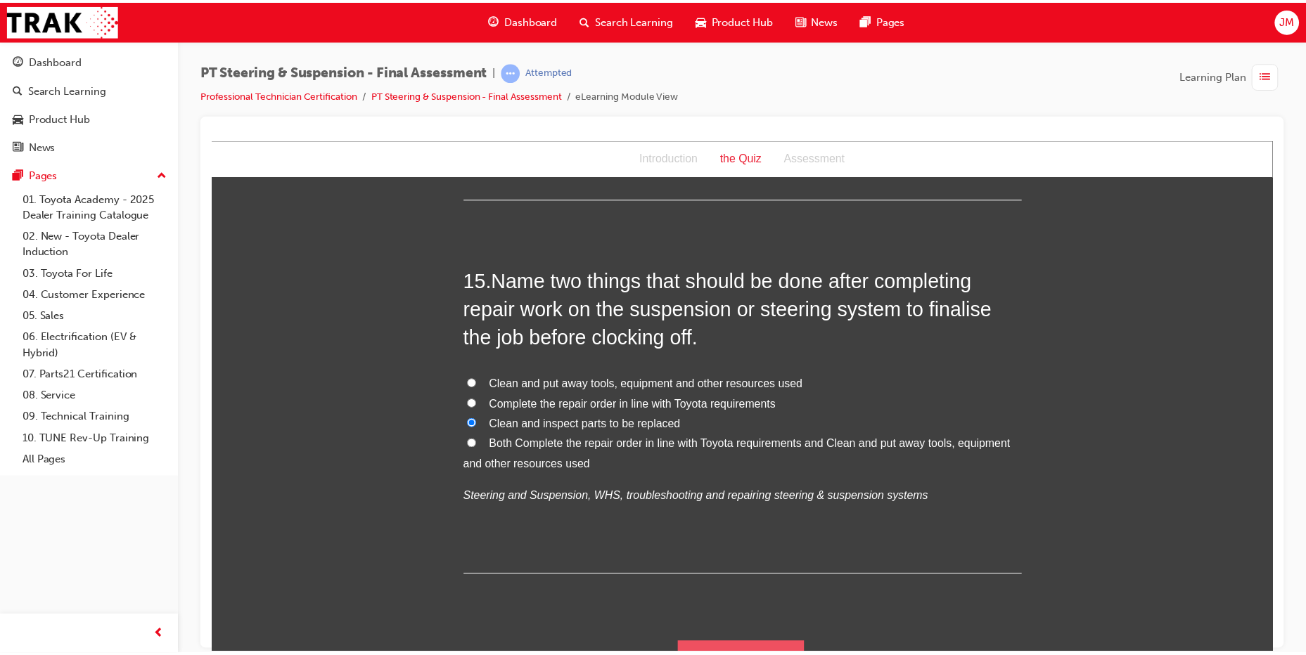
scroll to position [0, 0]
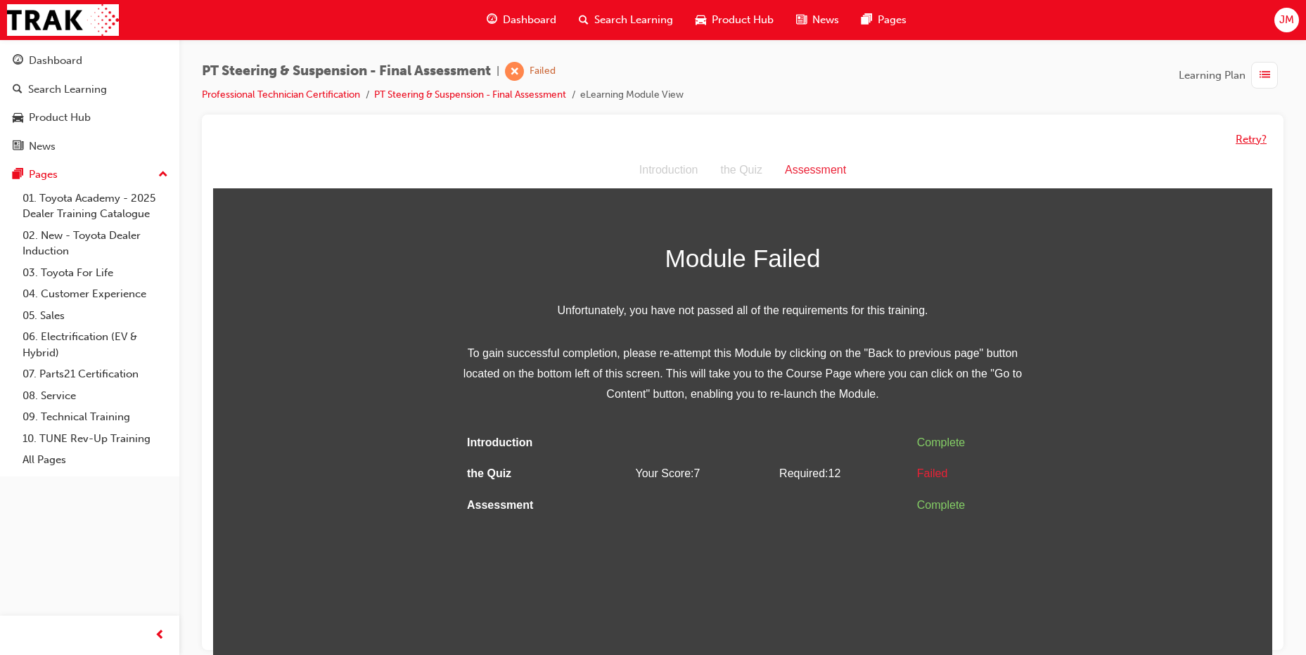
click at [1258, 136] on button "Retry?" at bounding box center [1250, 139] width 31 height 16
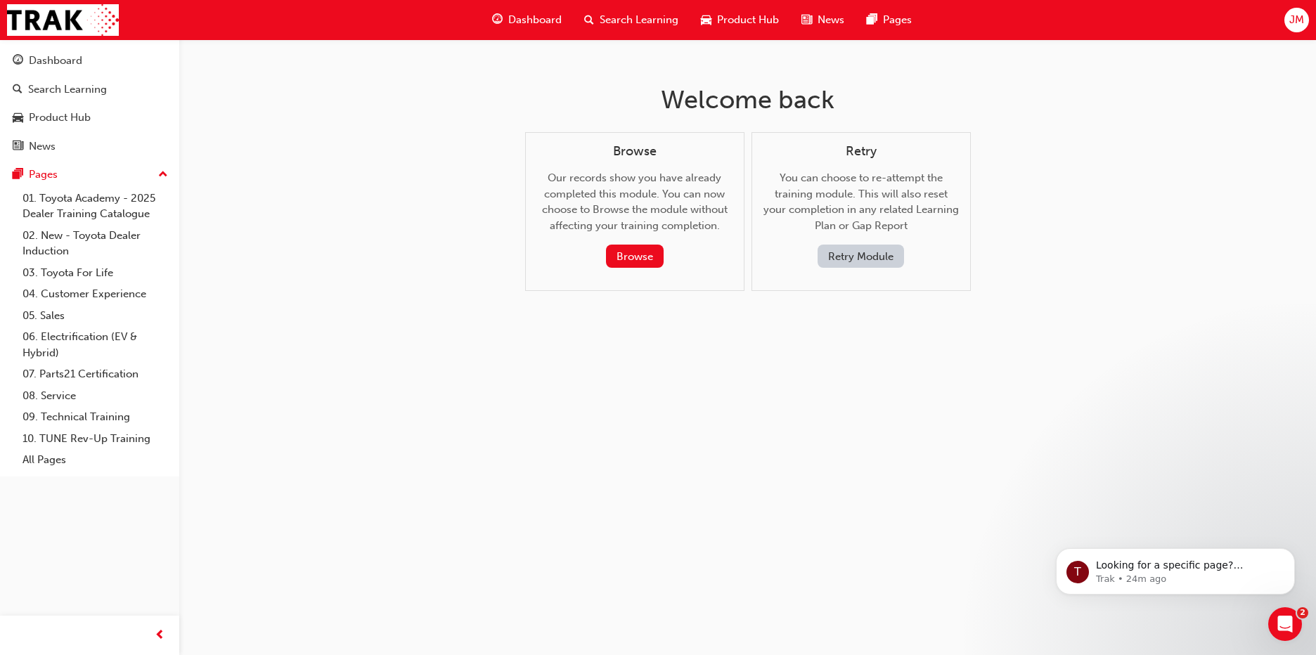
click at [852, 256] on button "Retry Module" at bounding box center [861, 256] width 86 height 23
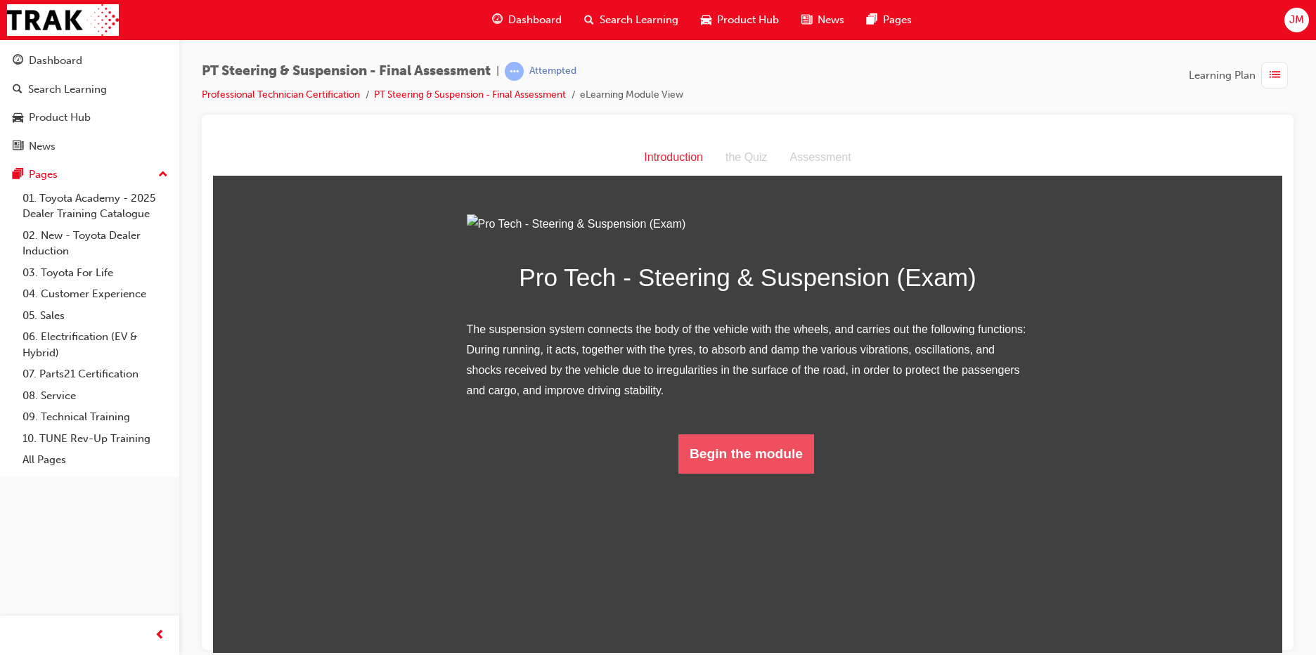
click at [700, 473] on button "Begin the module" at bounding box center [747, 453] width 136 height 39
